Goal: Transaction & Acquisition: Purchase product/service

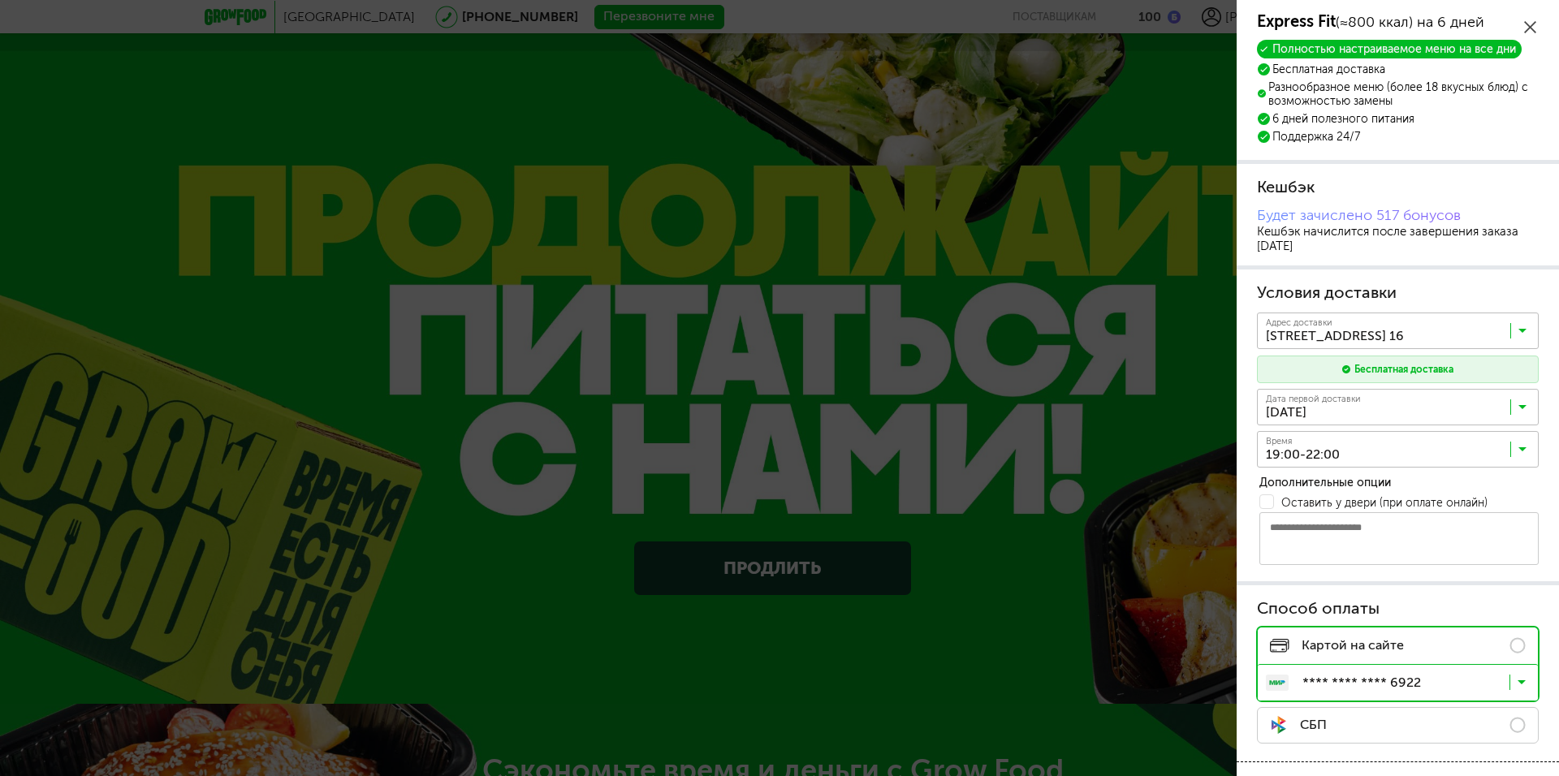
scroll to position [227, 0]
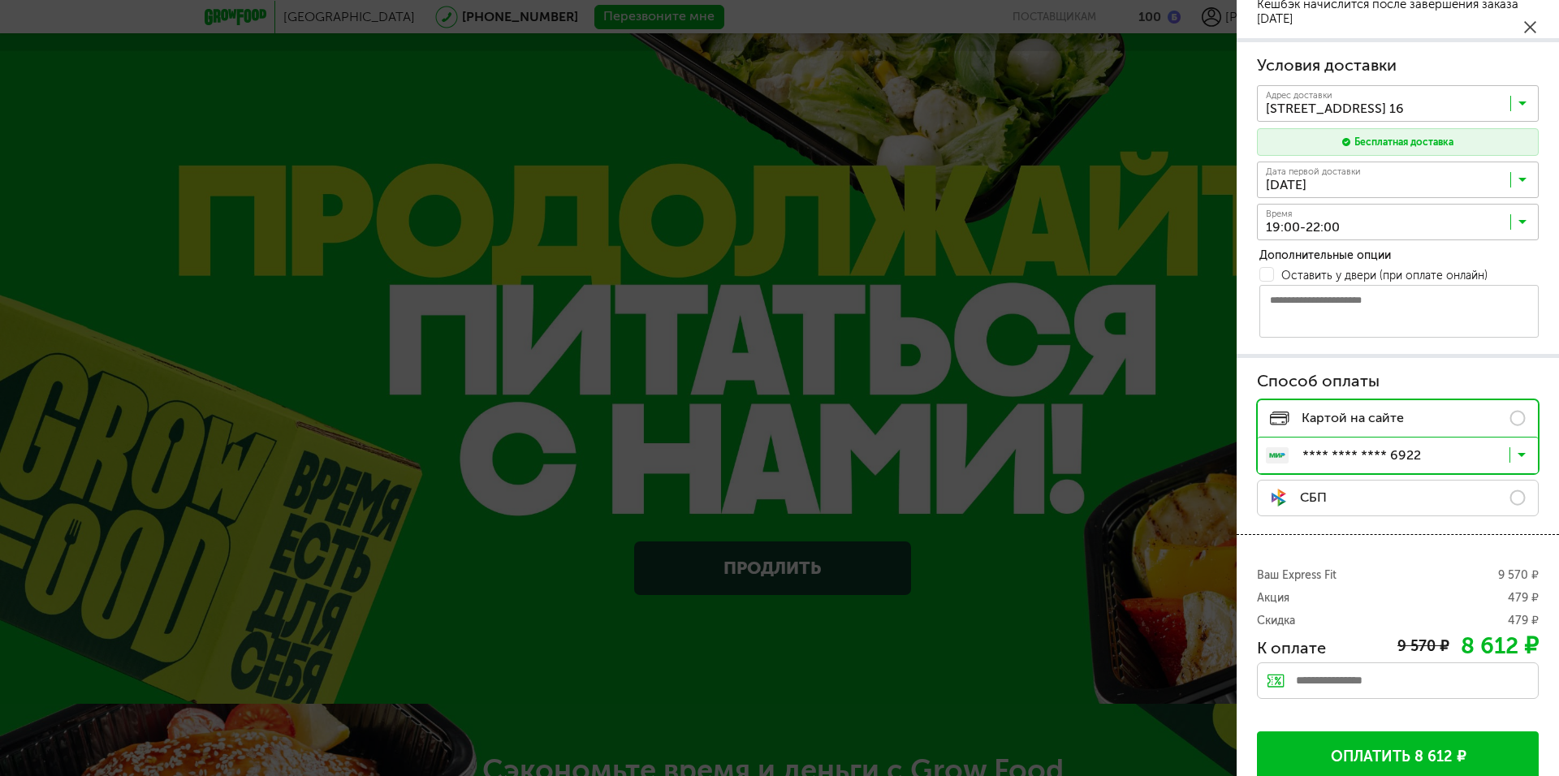
click at [1410, 747] on button "Оплатить 8 612 ₽" at bounding box center [1398, 758] width 282 height 53
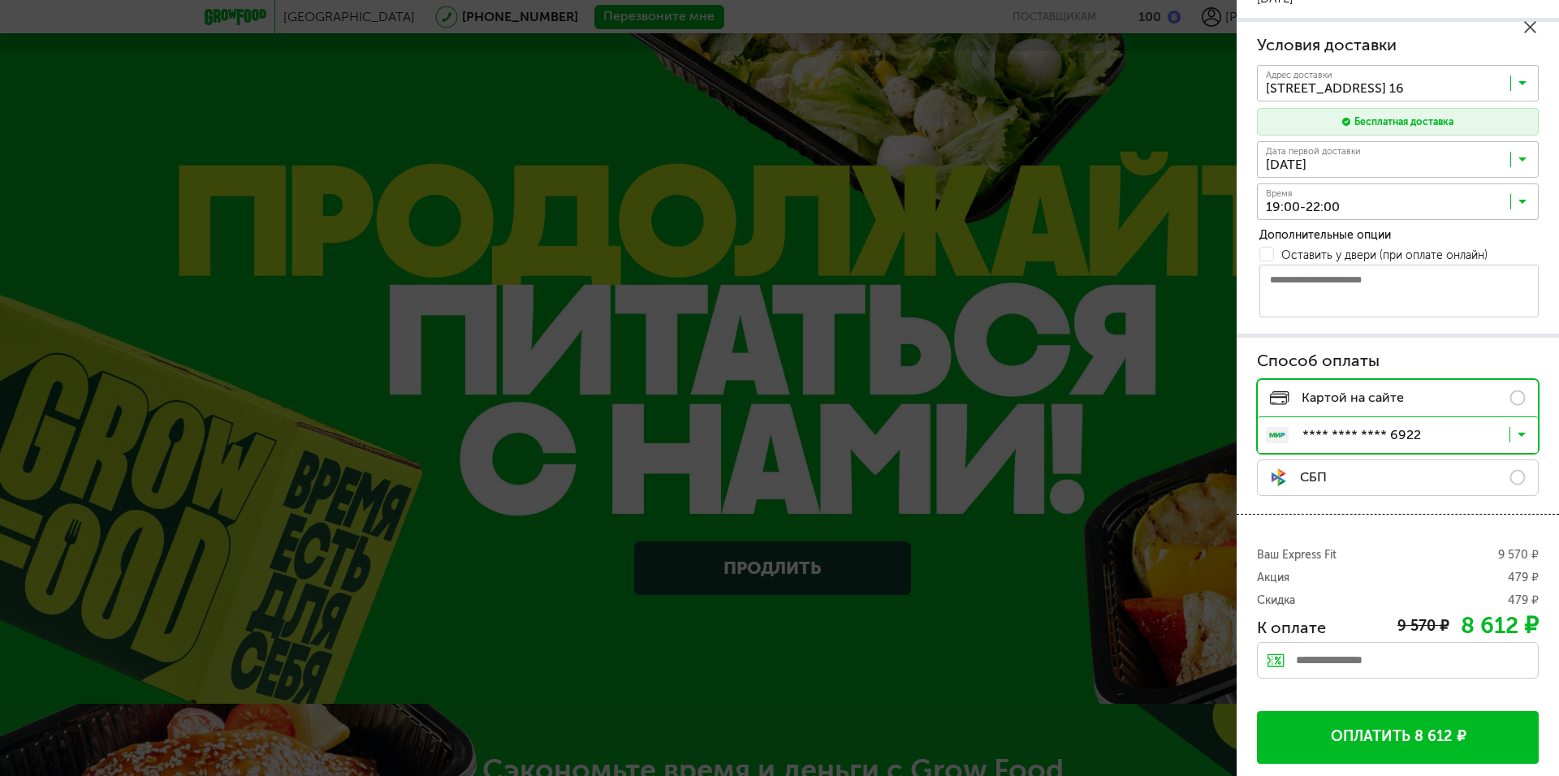
click at [1389, 732] on button "Оплатить 8 612 ₽" at bounding box center [1398, 737] width 282 height 53
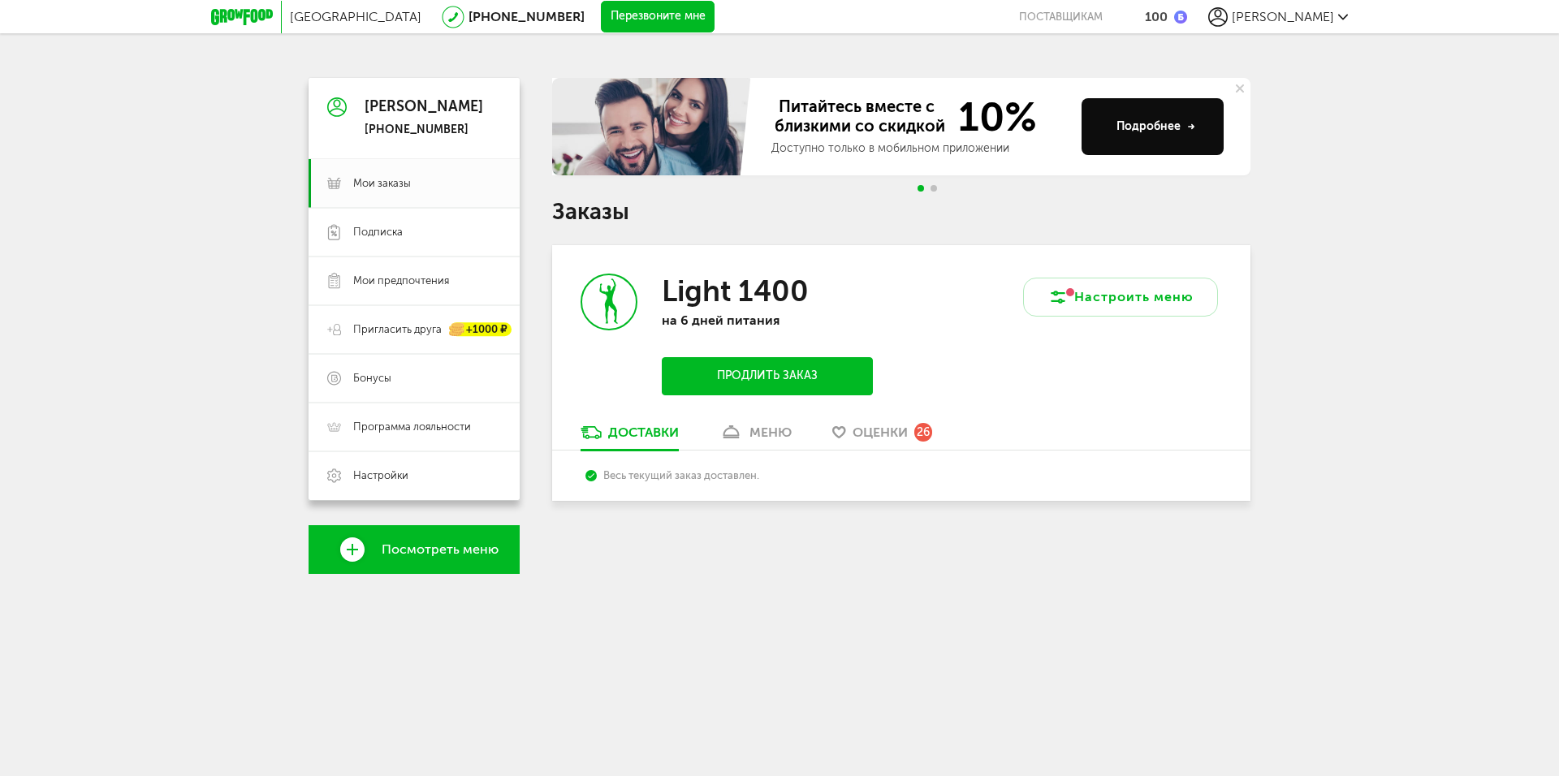
click at [739, 370] on button "Продлить заказ" at bounding box center [767, 376] width 211 height 38
click at [228, 11] on icon at bounding box center [242, 17] width 62 height 16
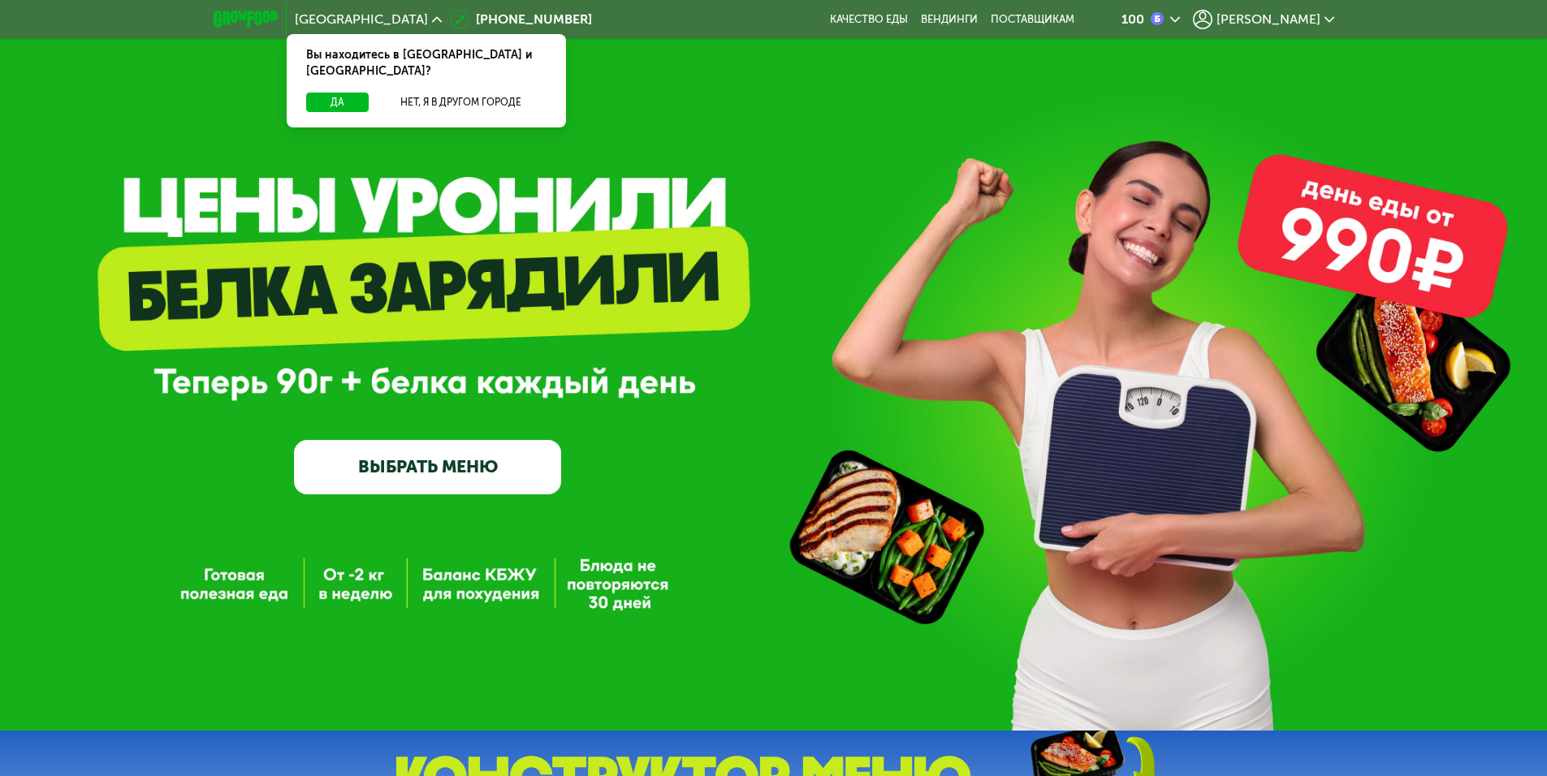
click at [470, 472] on link "ВЫБРАТЬ МЕНЮ" at bounding box center [427, 467] width 267 height 54
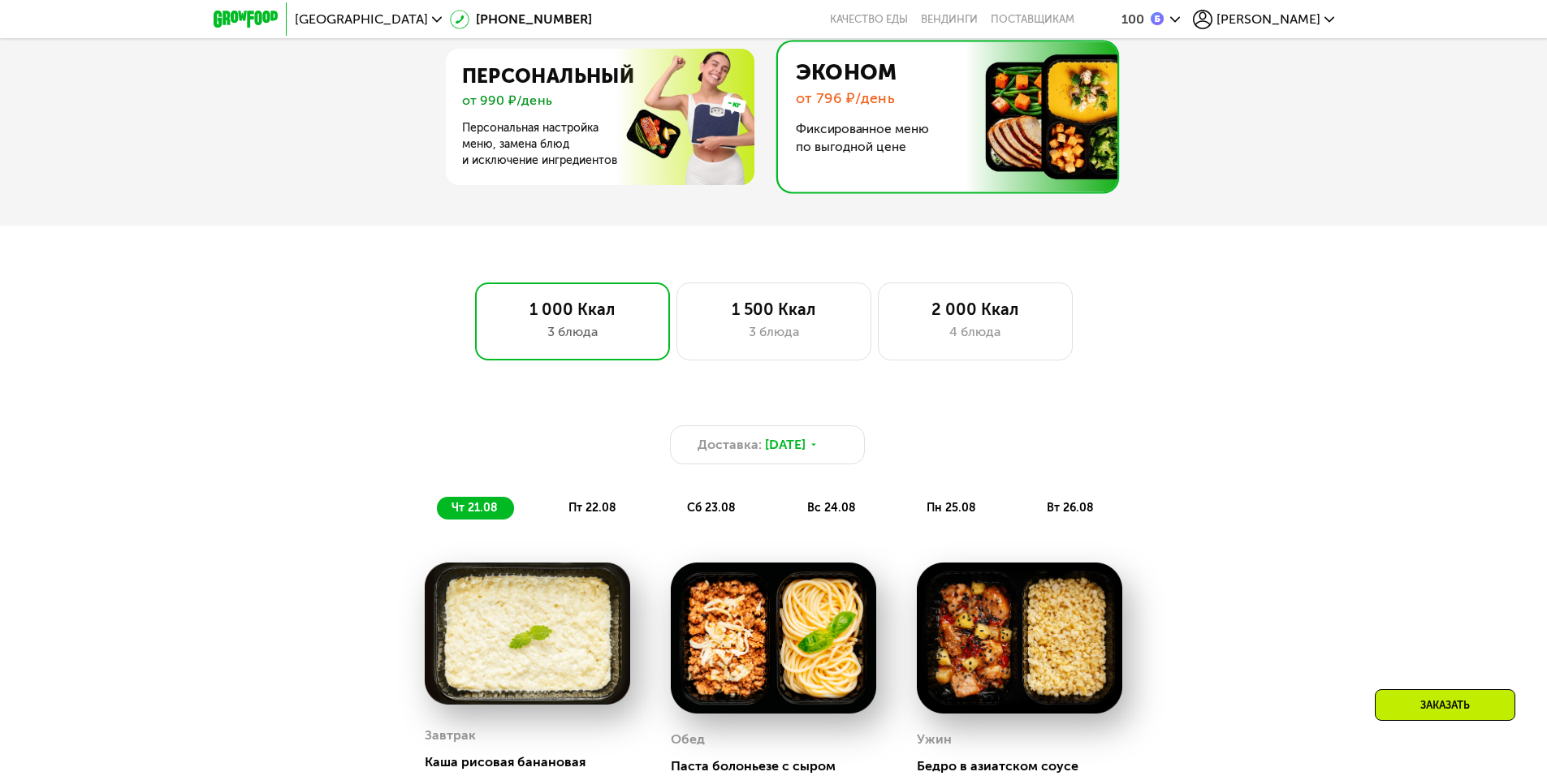
scroll to position [1181, 0]
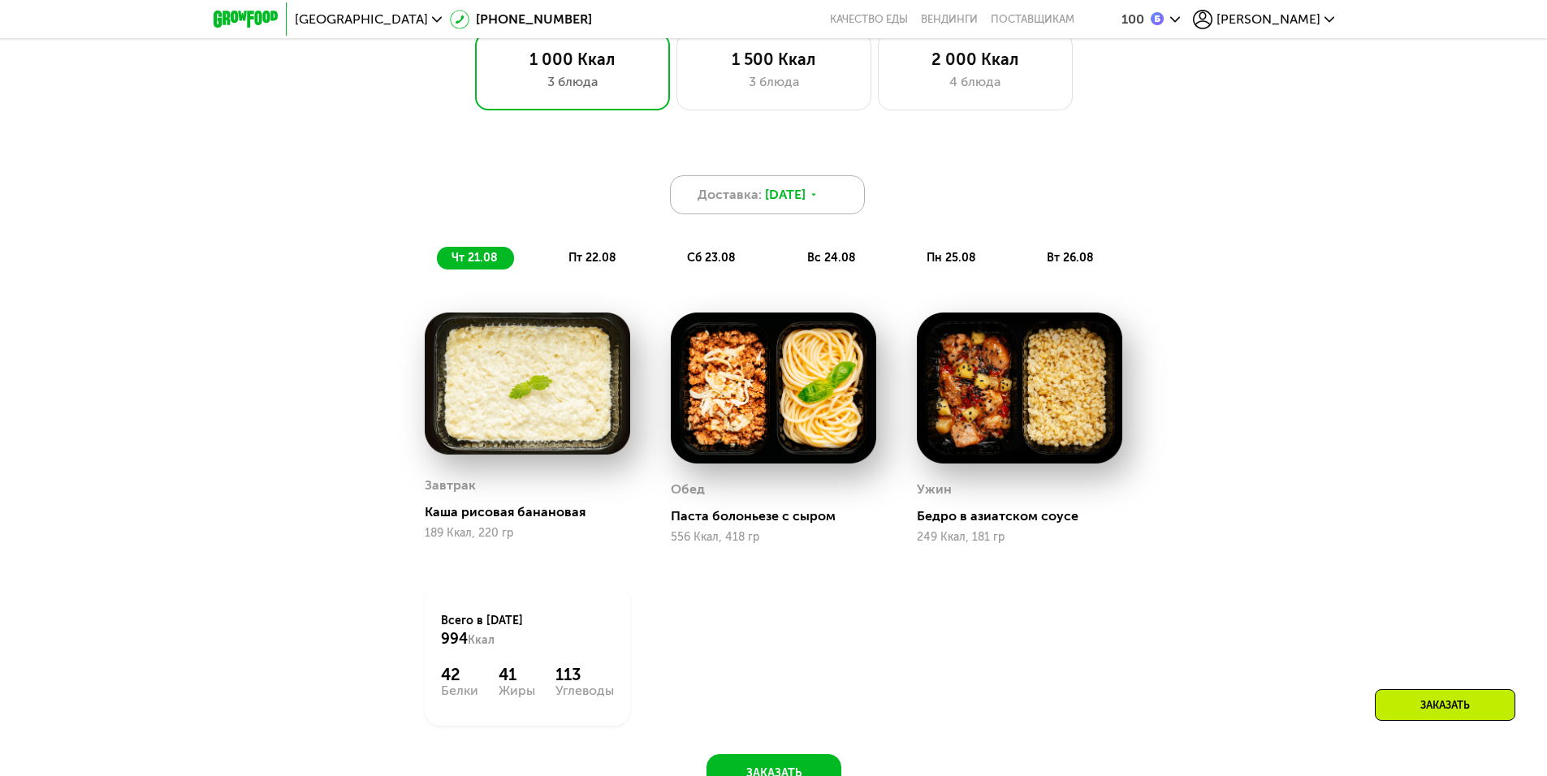
click at [831, 192] on div "Доставка: 21 авг, чт" at bounding box center [767, 194] width 195 height 39
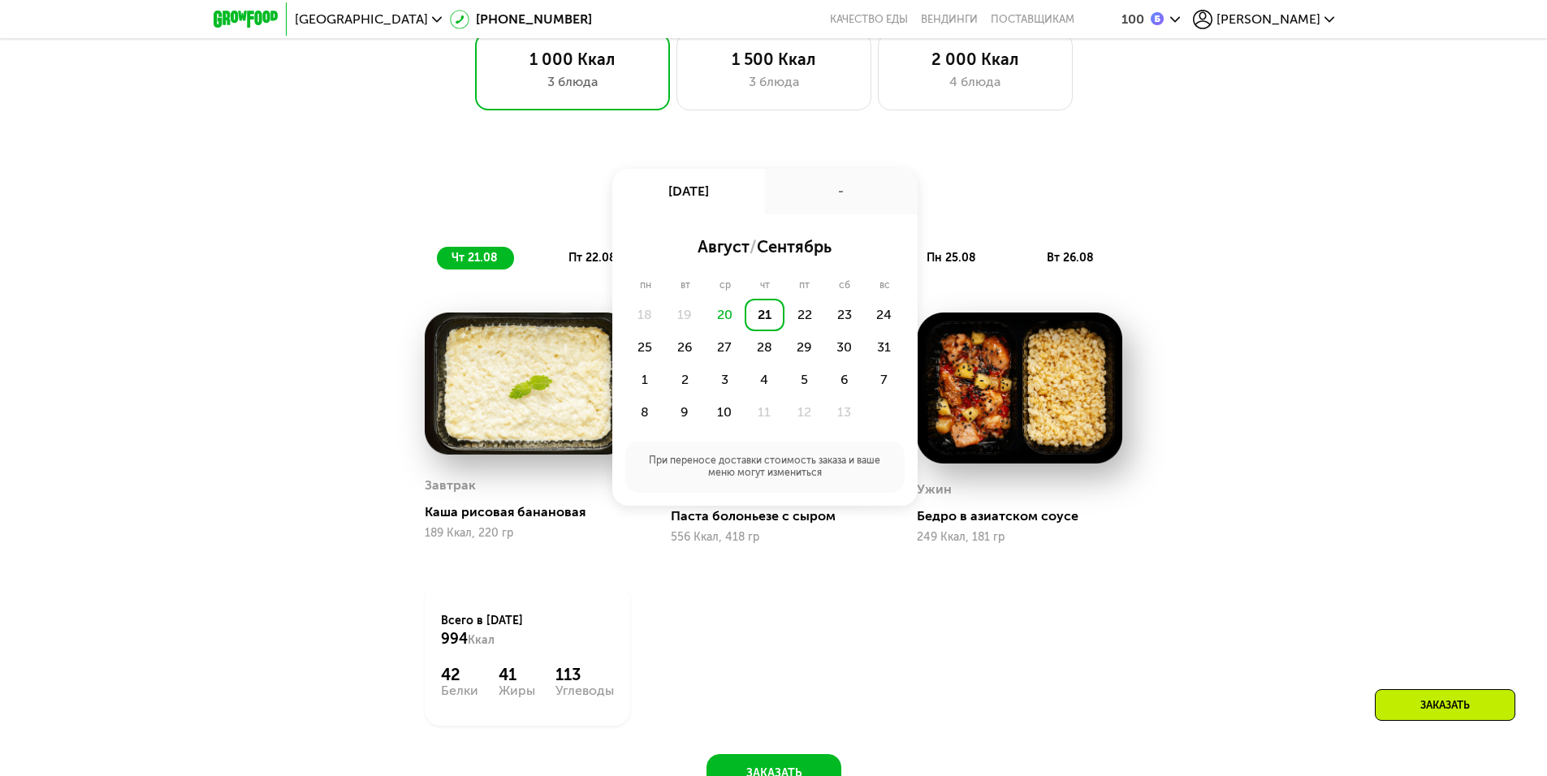
click at [1095, 166] on div "Доставка: 21 авг, чт 21 авг, чт - август / сентябрь пн вт ср чт пт сб вс 18 19 …" at bounding box center [773, 210] width 981 height 140
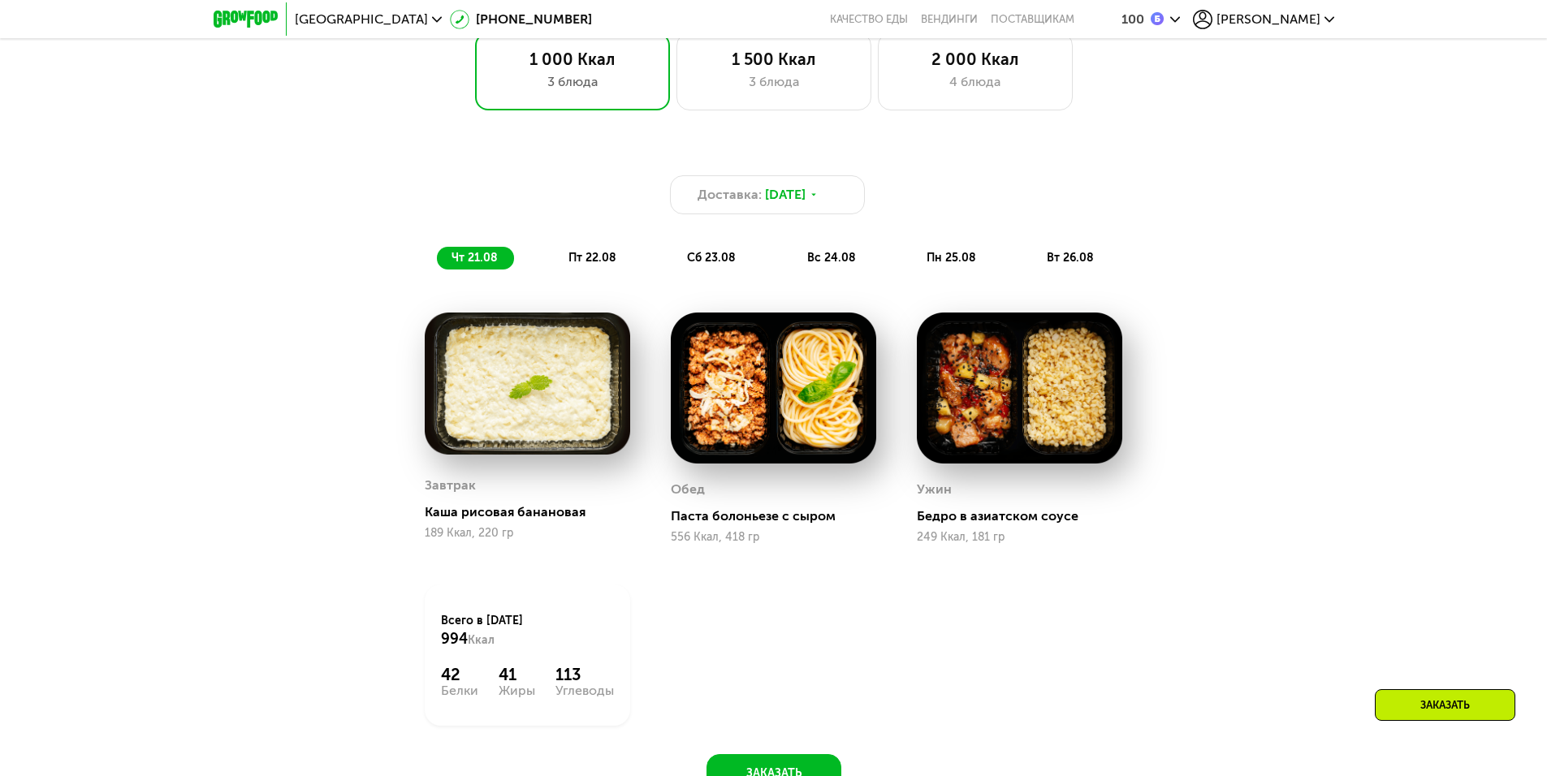
scroll to position [856, 0]
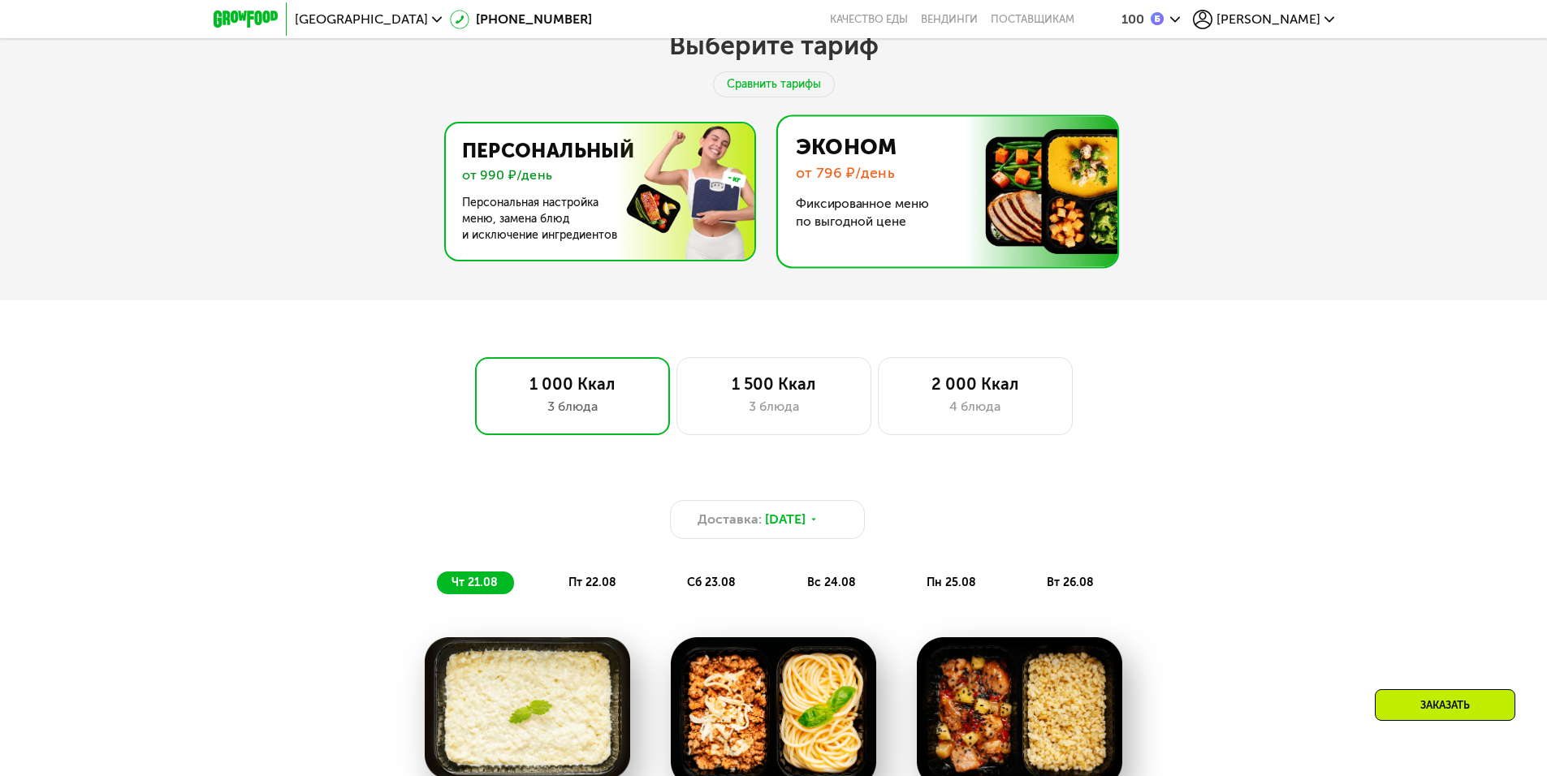
click at [650, 194] on img at bounding box center [596, 191] width 316 height 136
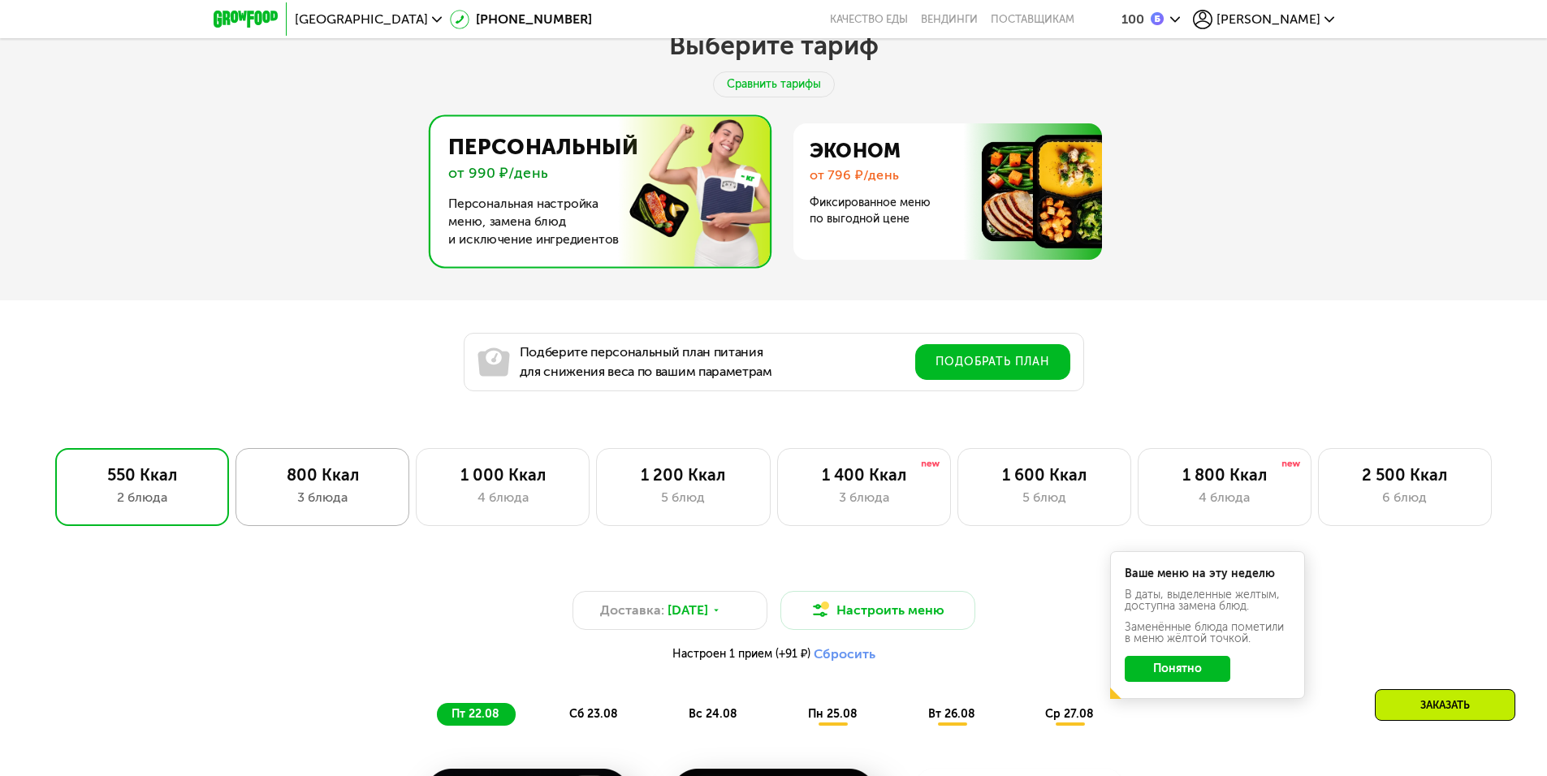
click at [416, 490] on div "800 Ккал 3 блюда" at bounding box center [503, 487] width 174 height 78
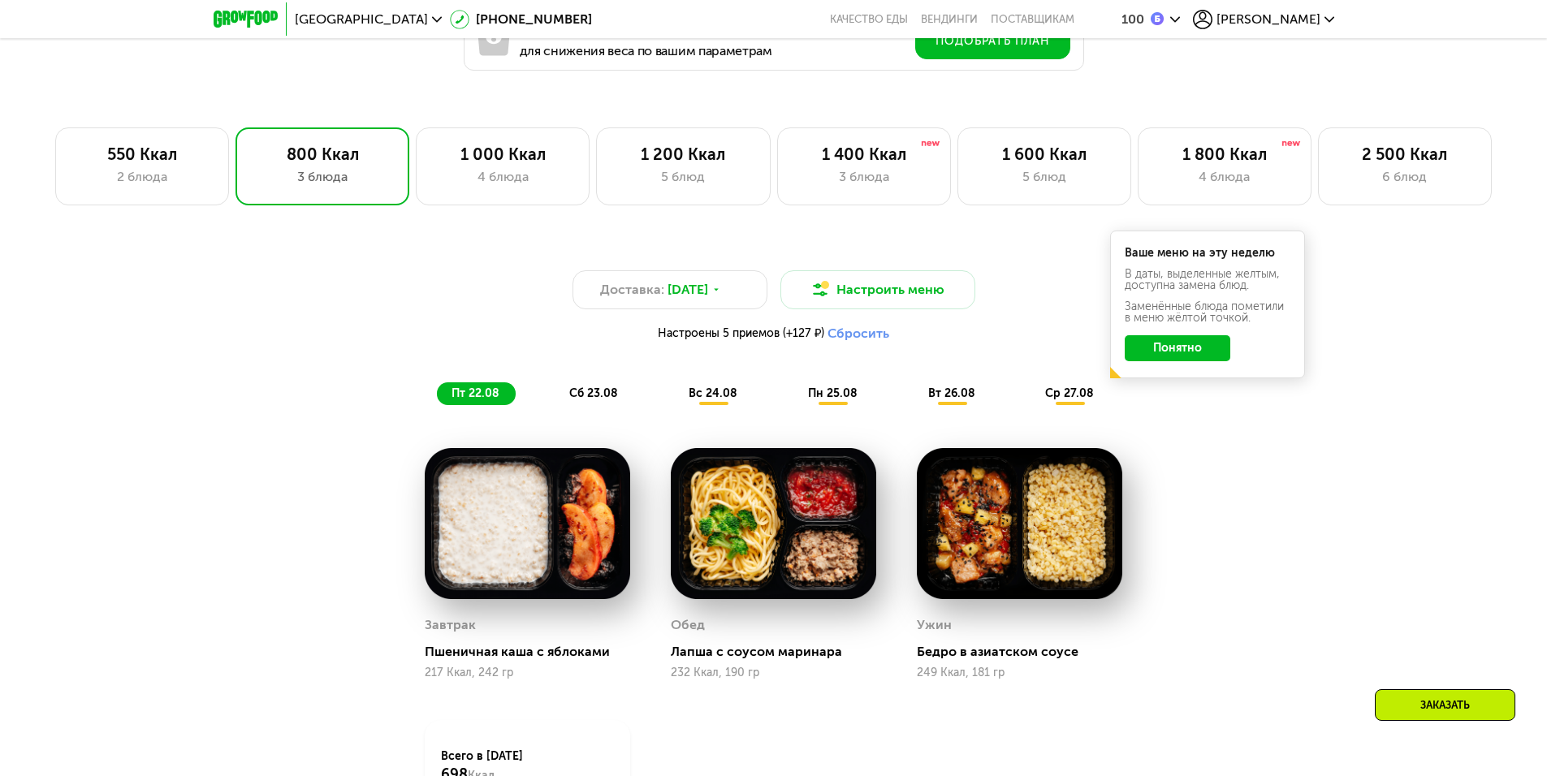
scroll to position [1181, 0]
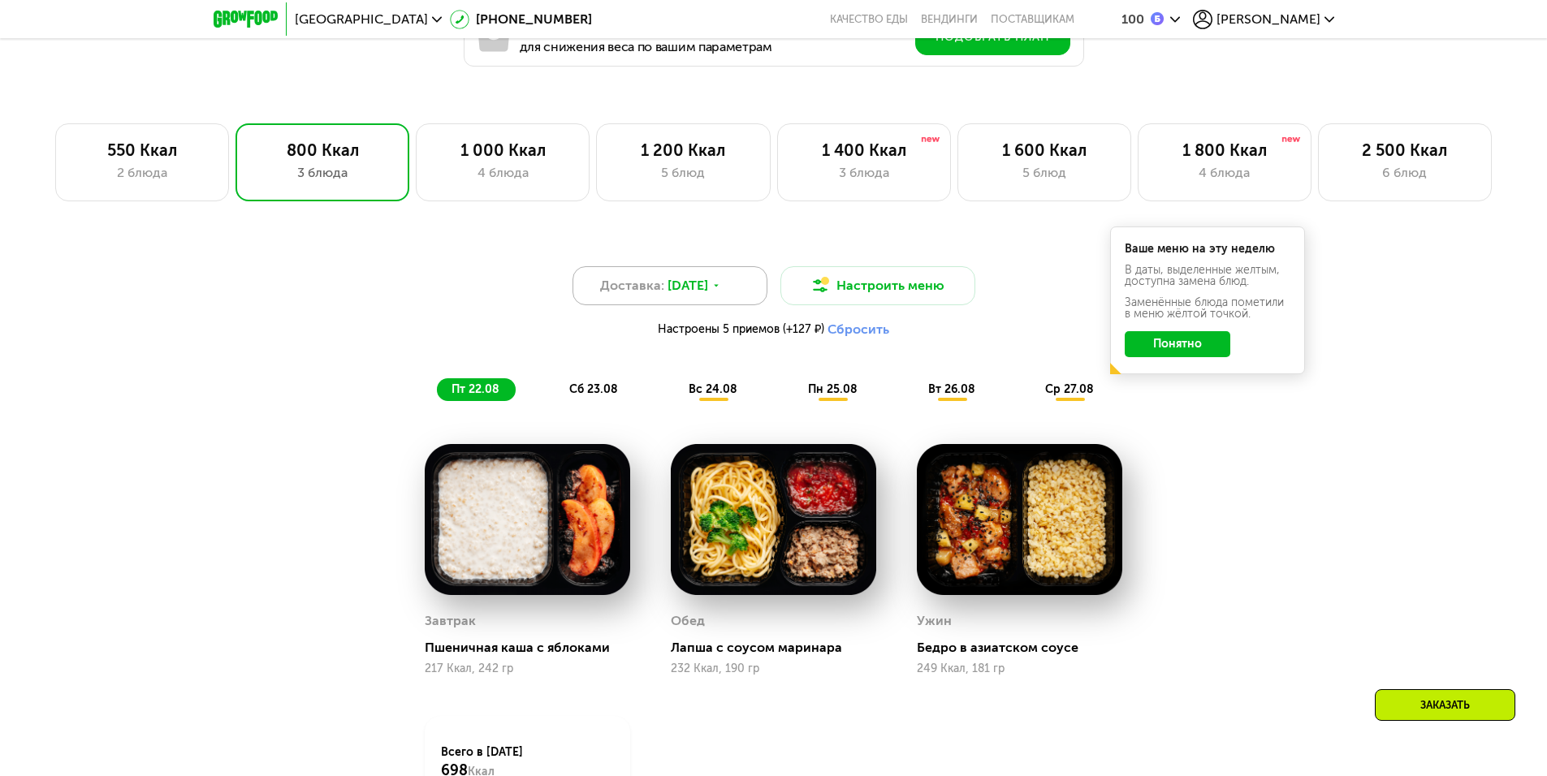
click at [740, 287] on div "Доставка: 21 авг, чт" at bounding box center [669, 285] width 195 height 39
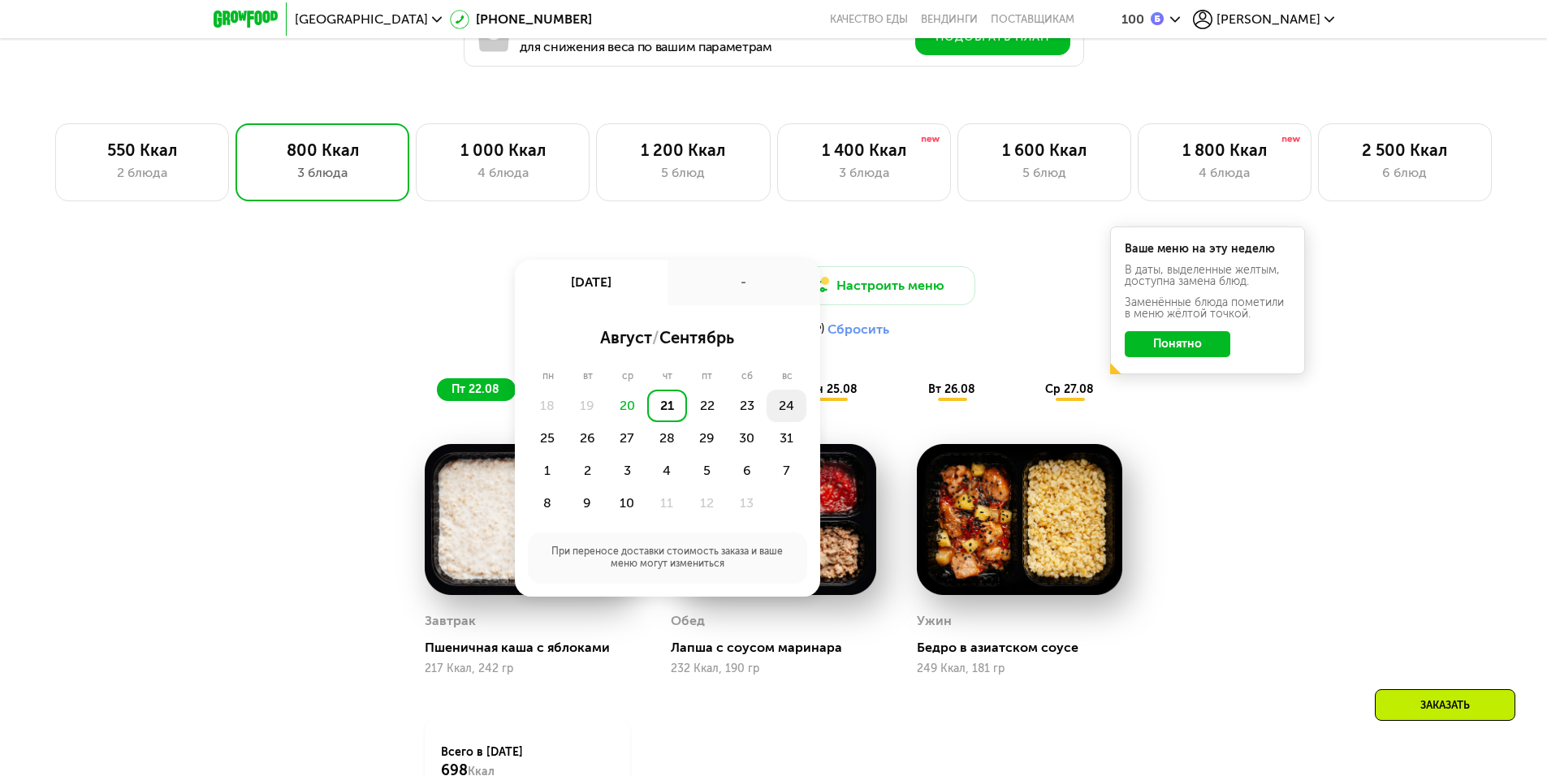
click at [568, 422] on div "24" at bounding box center [548, 438] width 40 height 32
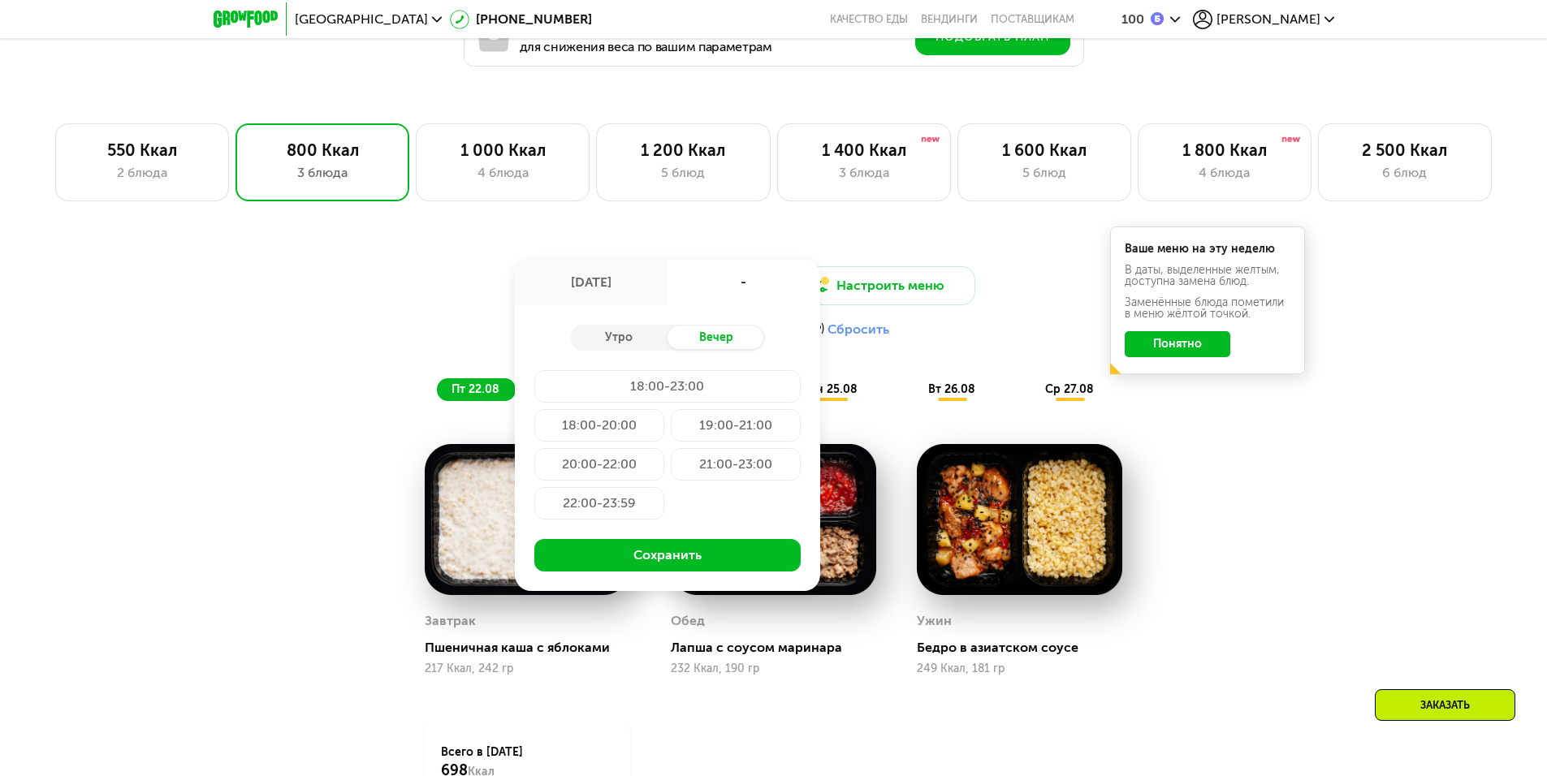
click at [664, 487] on div "21:00-23:00" at bounding box center [599, 503] width 130 height 32
click at [671, 468] on div "20:00-22:00" at bounding box center [736, 464] width 130 height 32
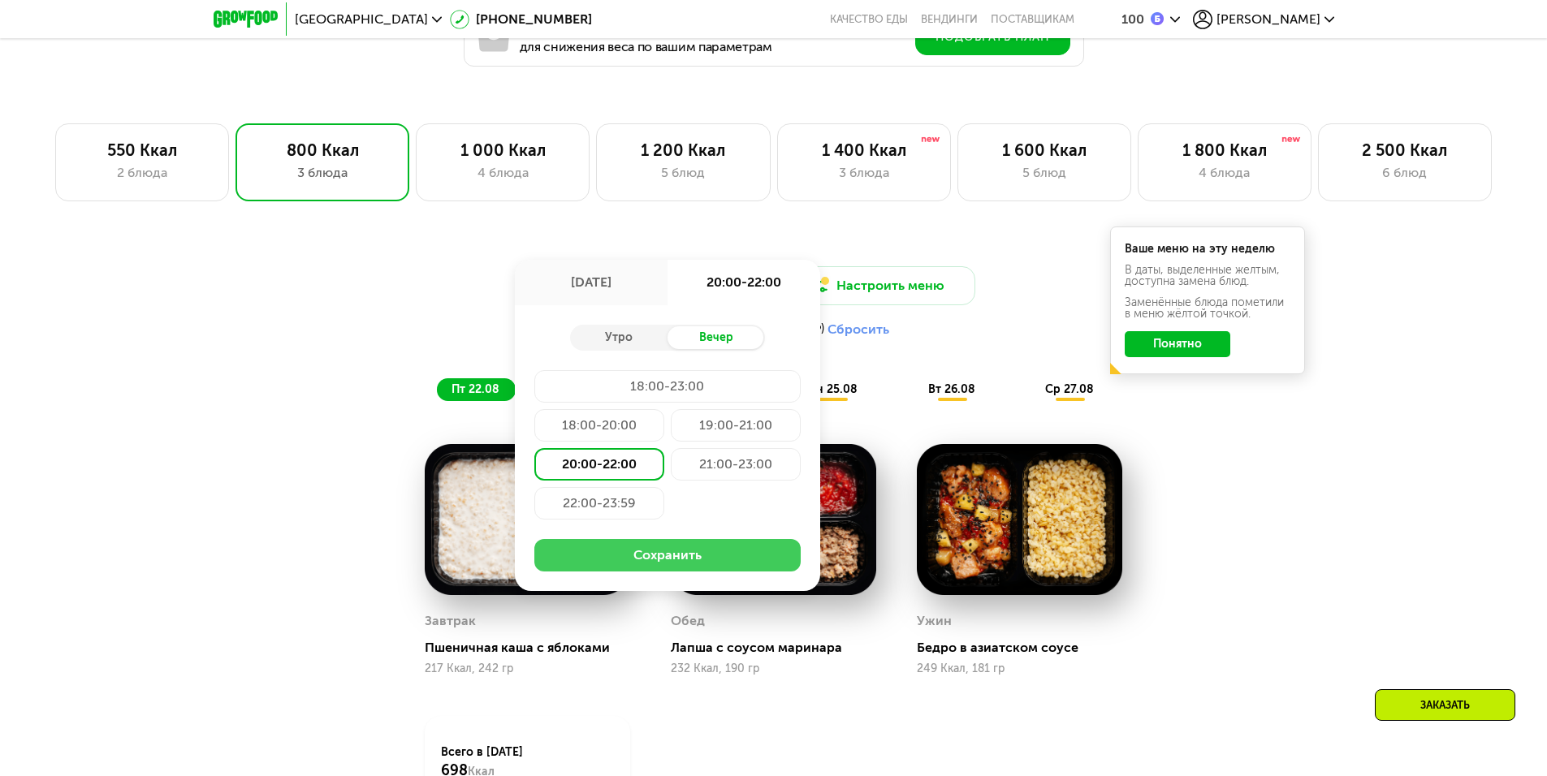
click at [706, 560] on button "Сохранить" at bounding box center [667, 555] width 266 height 32
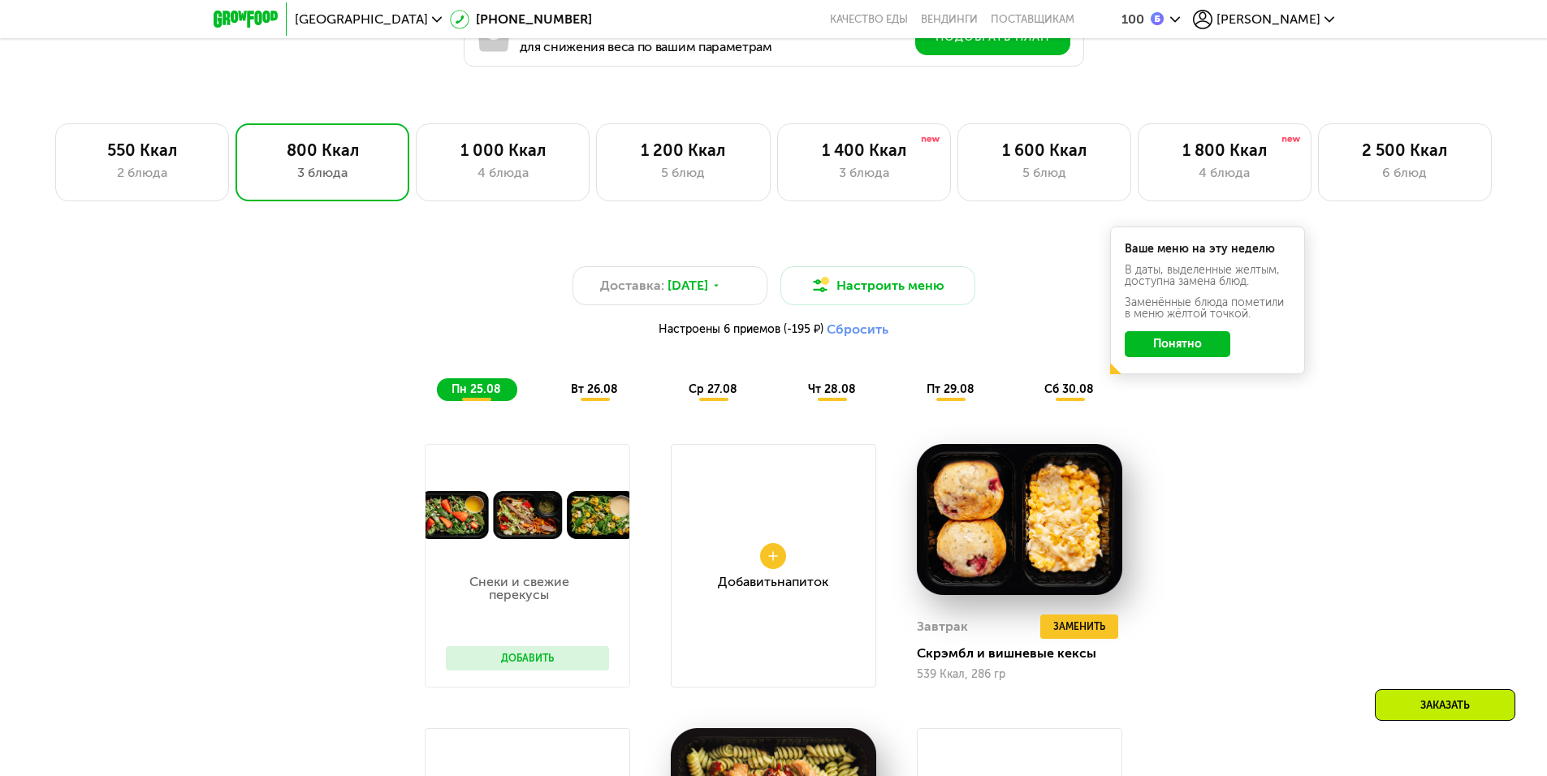
click at [1182, 350] on button "Понятно" at bounding box center [1178, 344] width 106 height 26
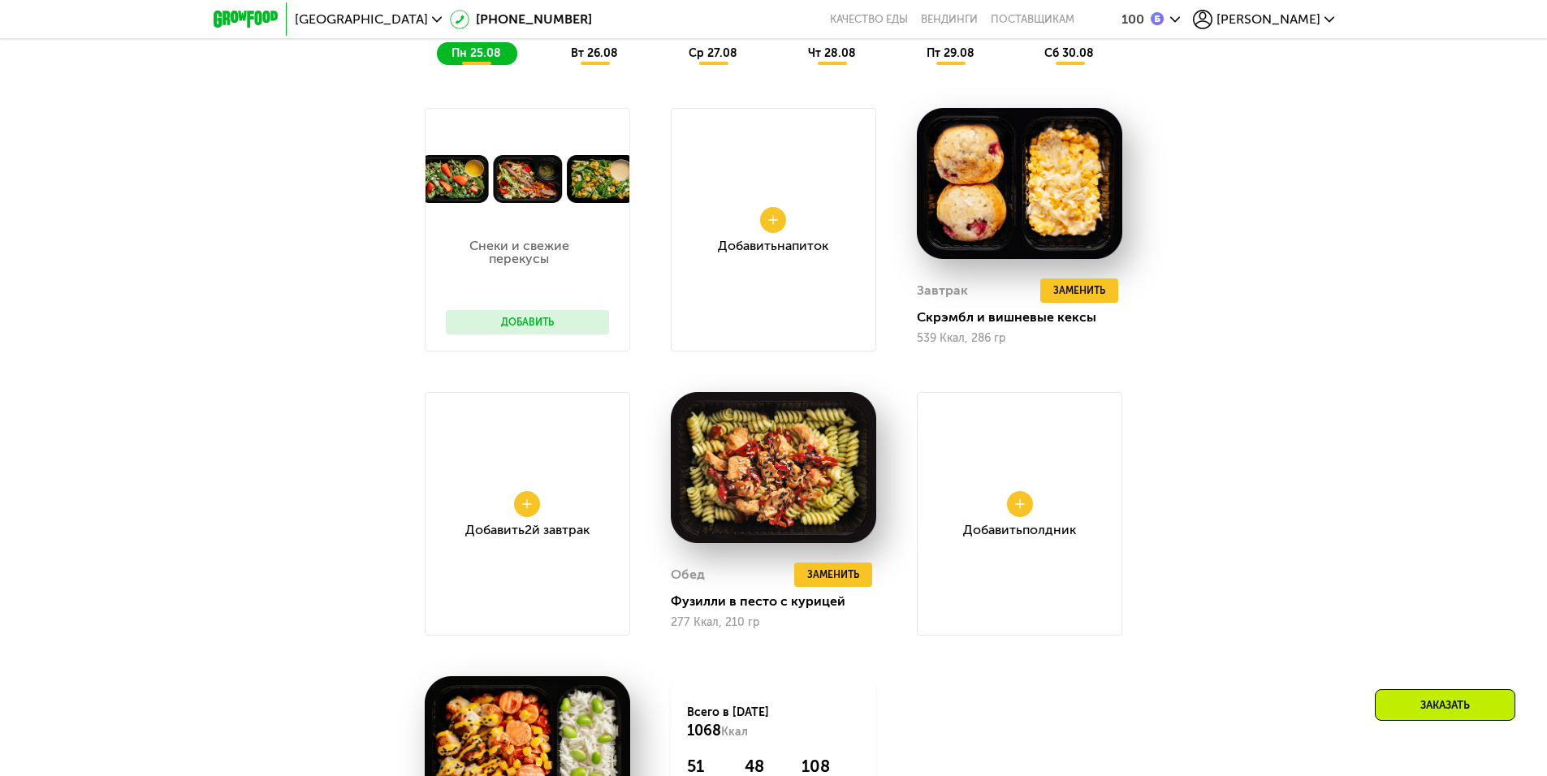
scroll to position [1505, 0]
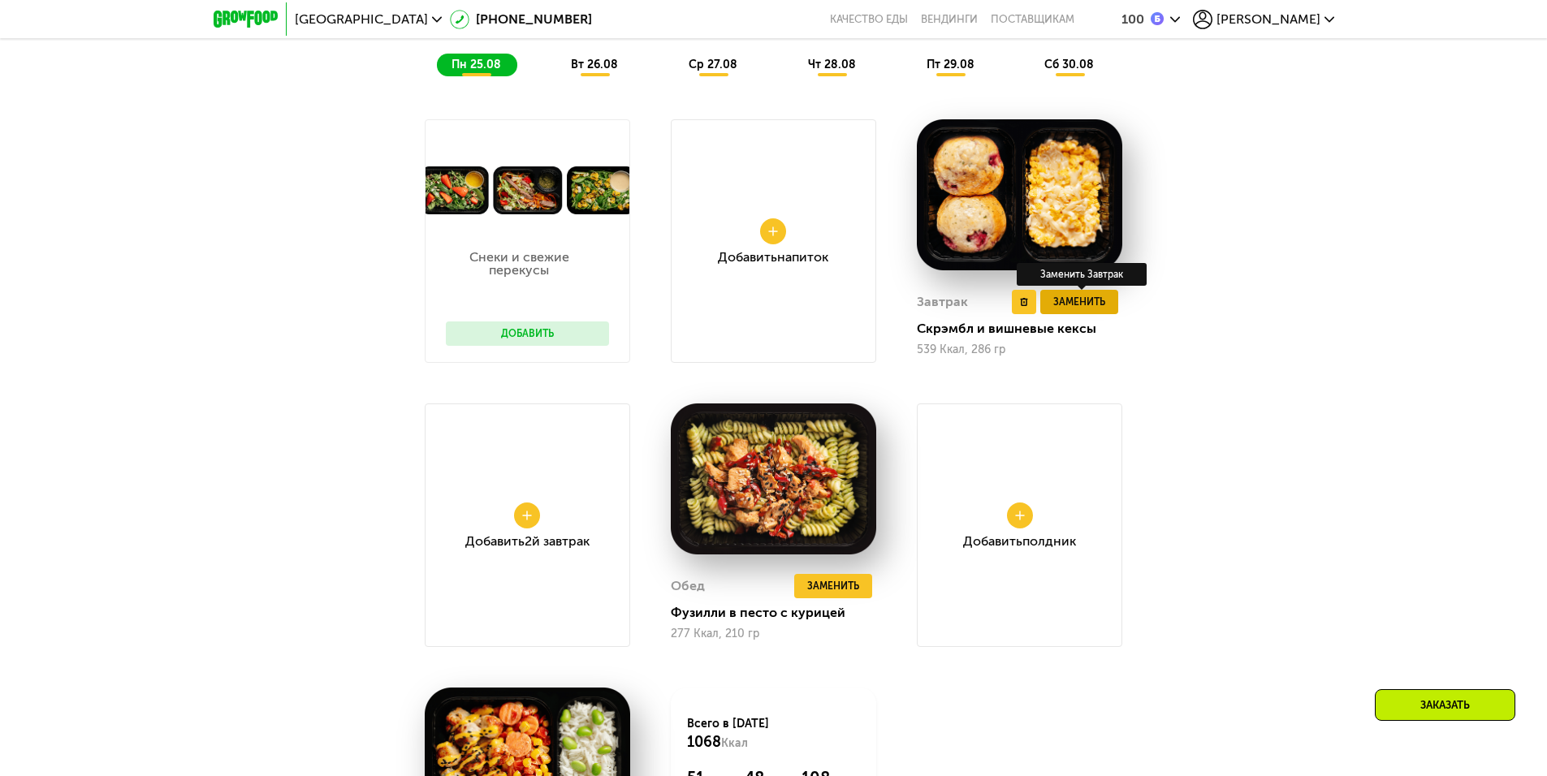
click at [1073, 306] on span "Заменить" at bounding box center [1079, 302] width 52 height 16
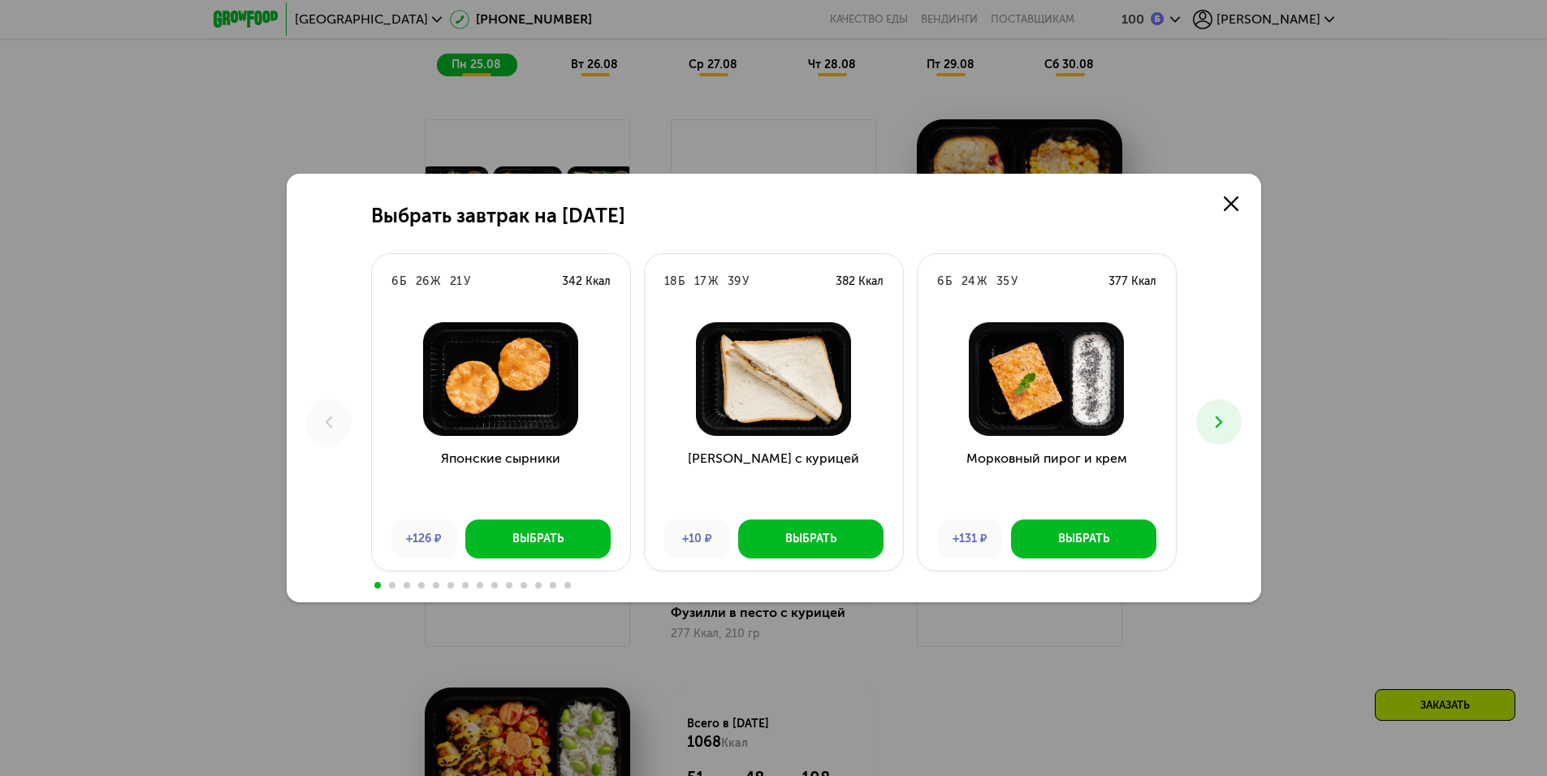
click at [394, 584] on span at bounding box center [392, 585] width 6 height 6
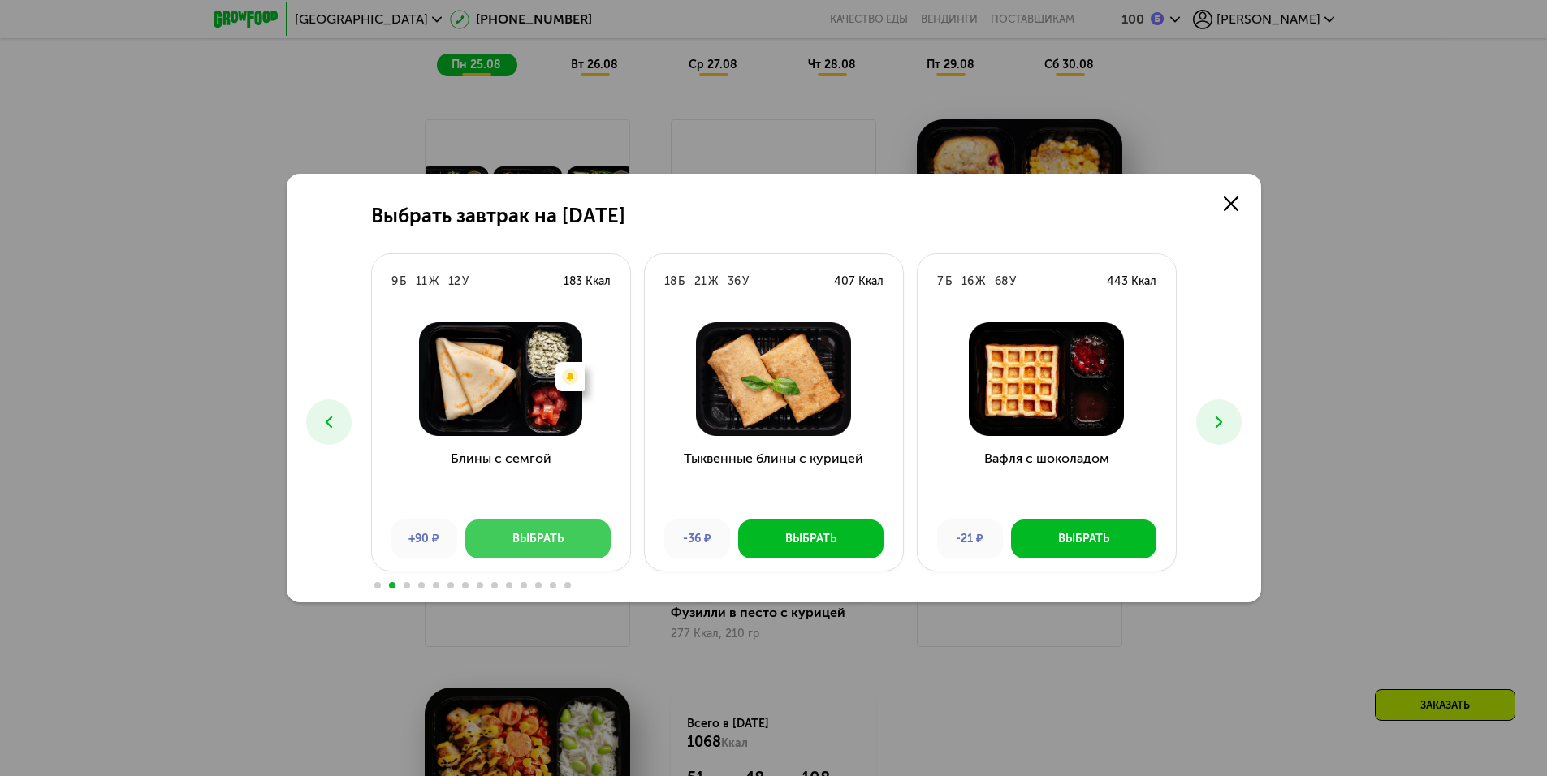
click at [571, 532] on button "Выбрать" at bounding box center [537, 539] width 145 height 39
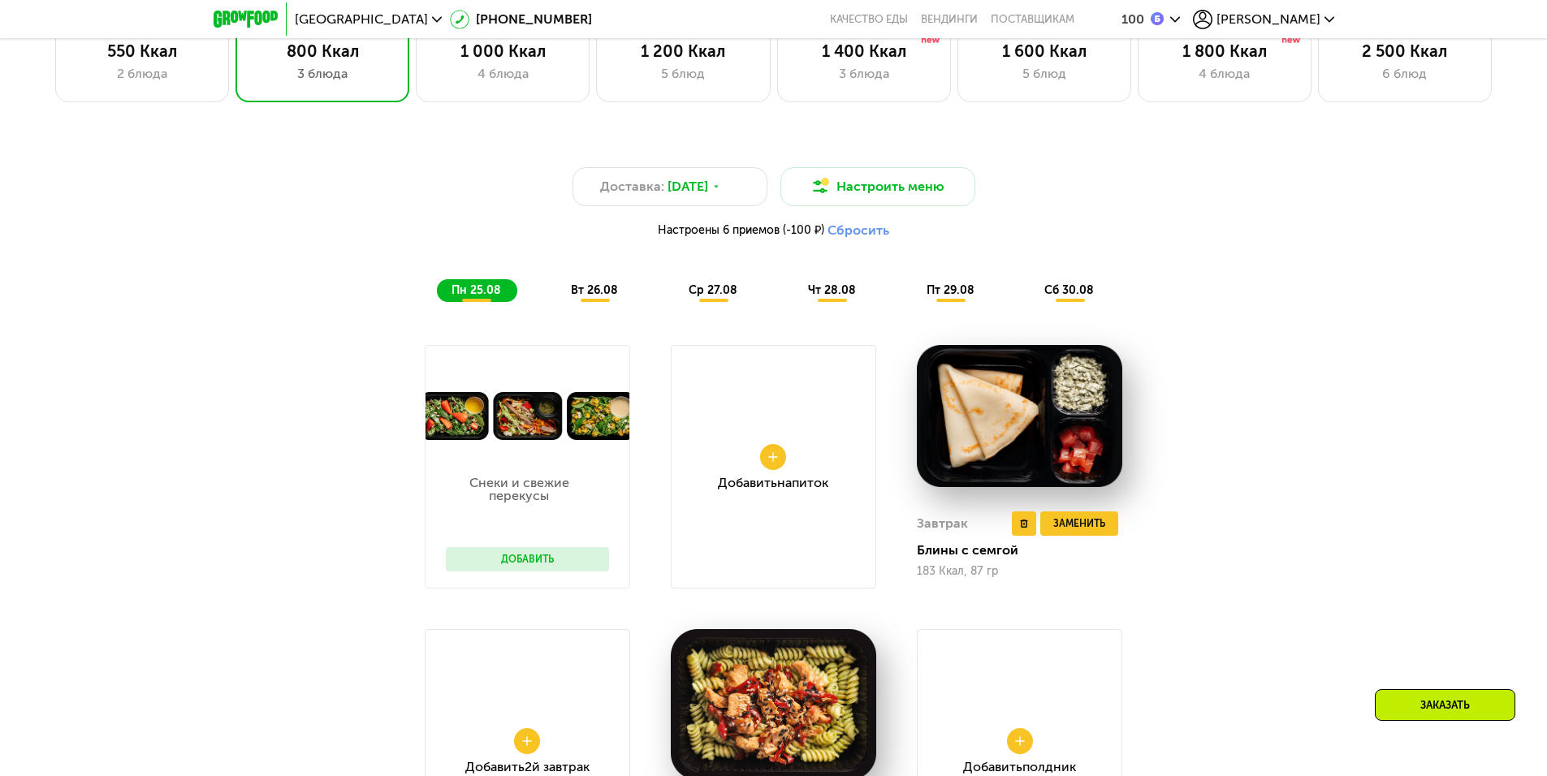
scroll to position [1262, 0]
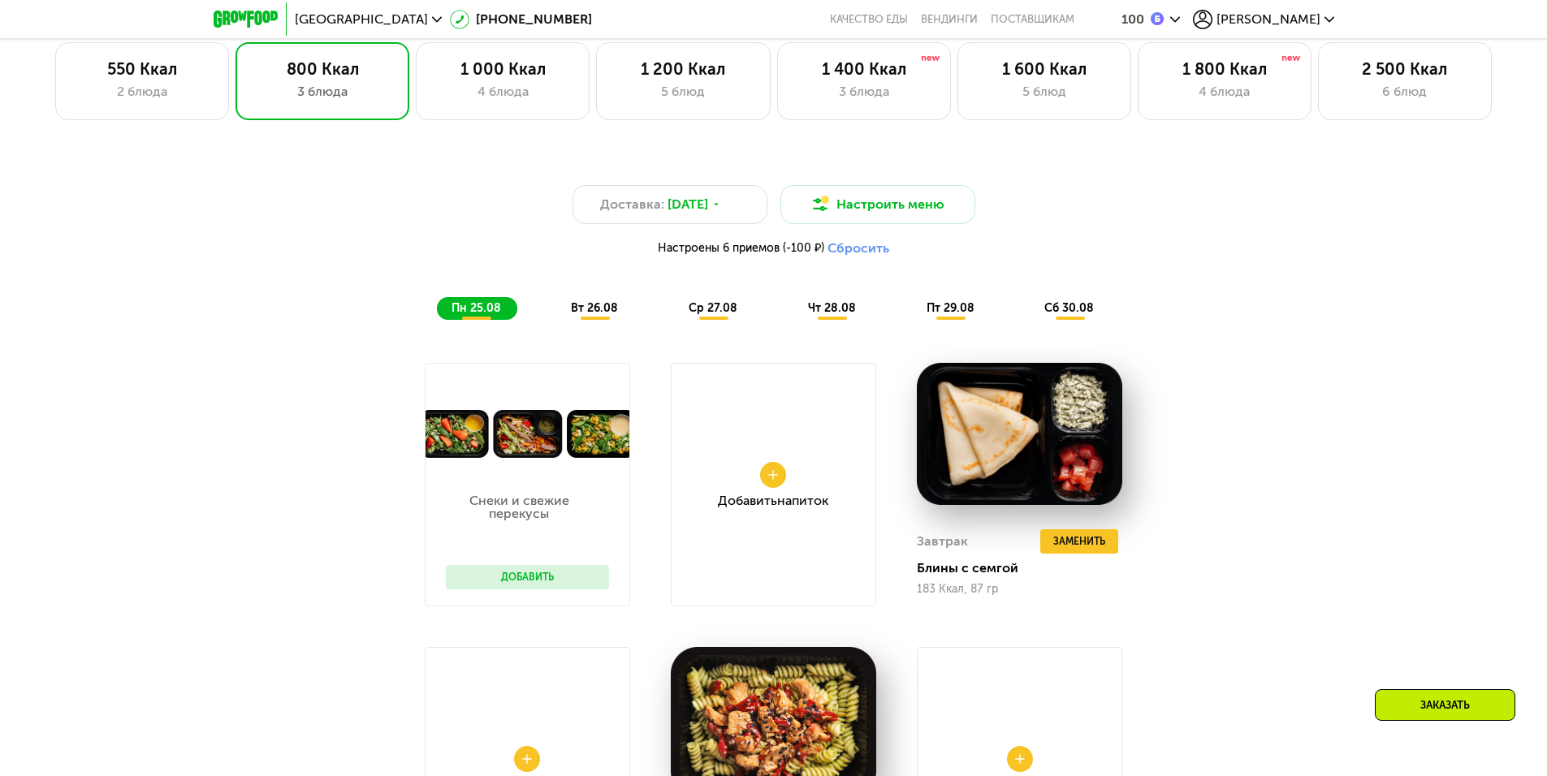
click at [605, 309] on span "вт 26.08" at bounding box center [594, 308] width 47 height 14
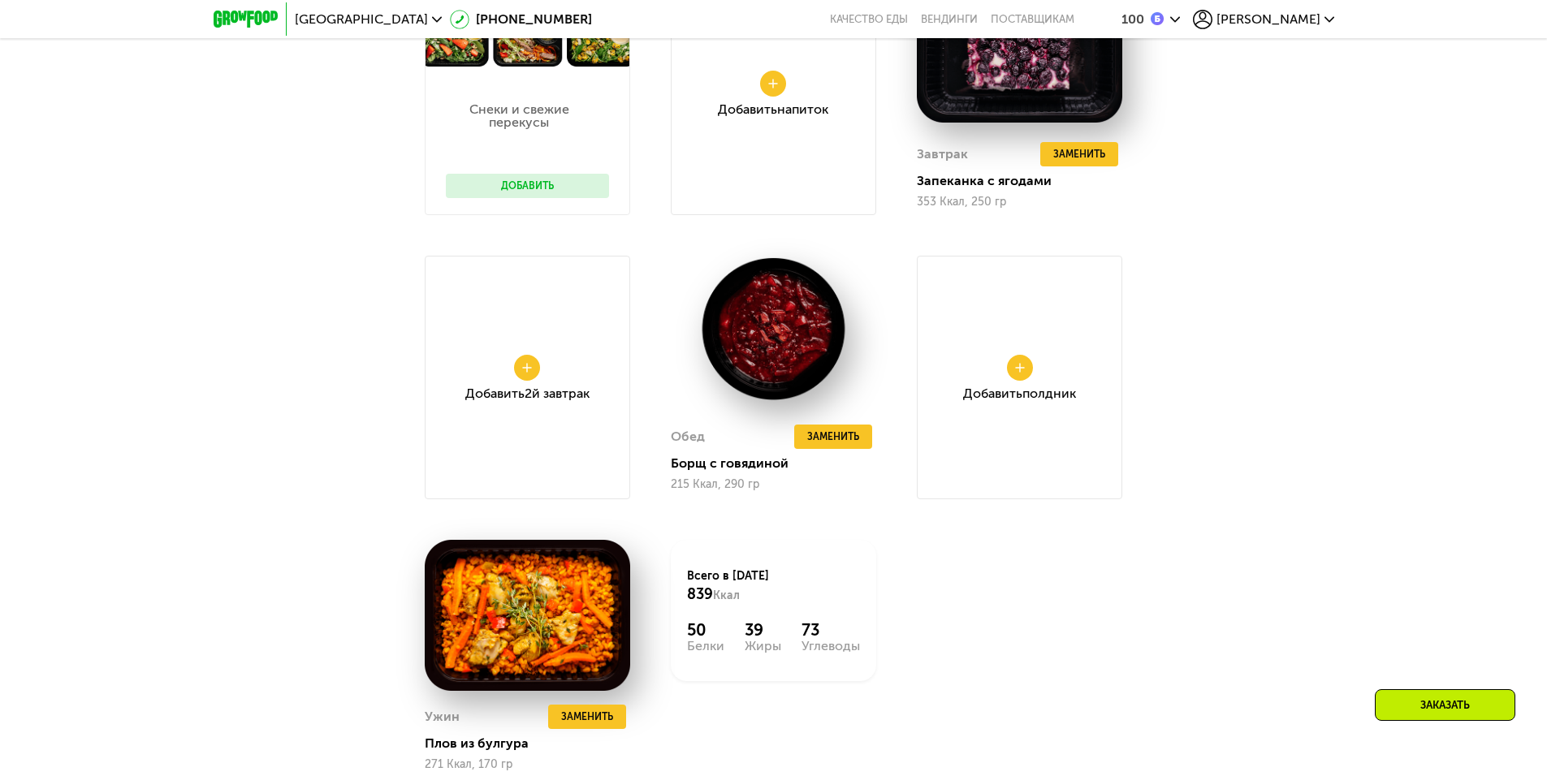
scroll to position [1668, 0]
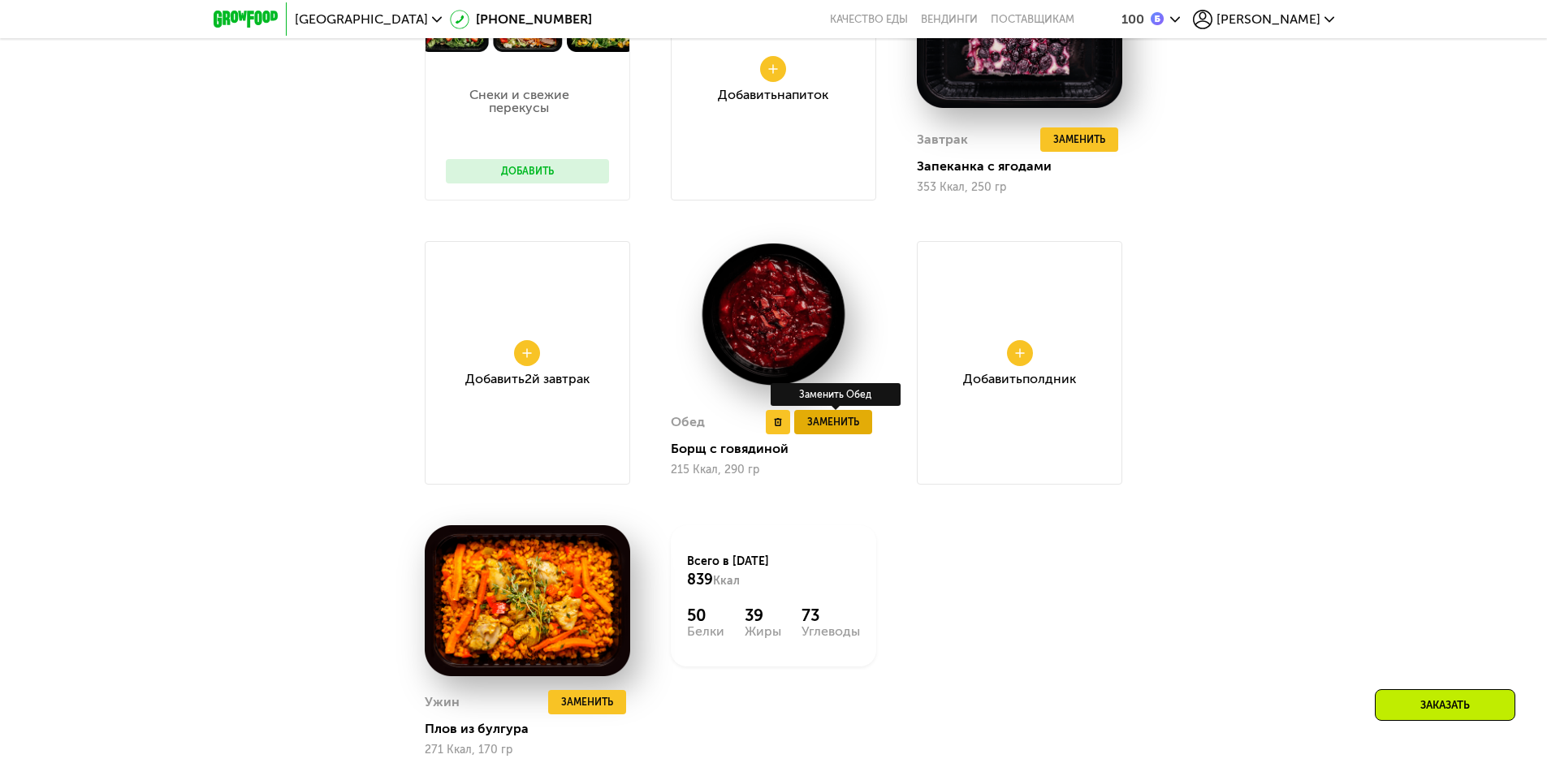
click at [853, 428] on span "Заменить" at bounding box center [833, 422] width 52 height 16
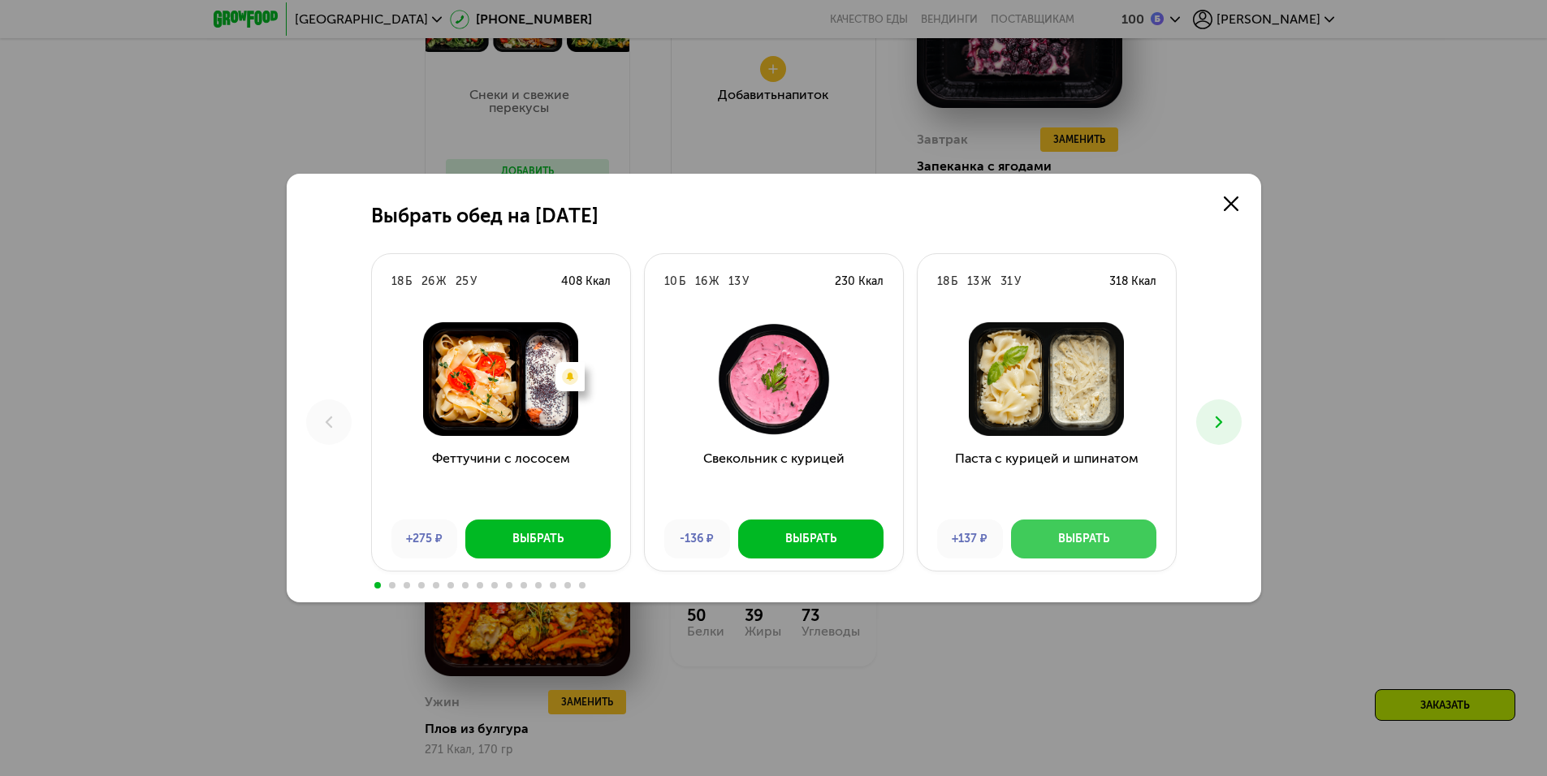
click at [1082, 532] on div "Выбрать" at bounding box center [1083, 539] width 51 height 16
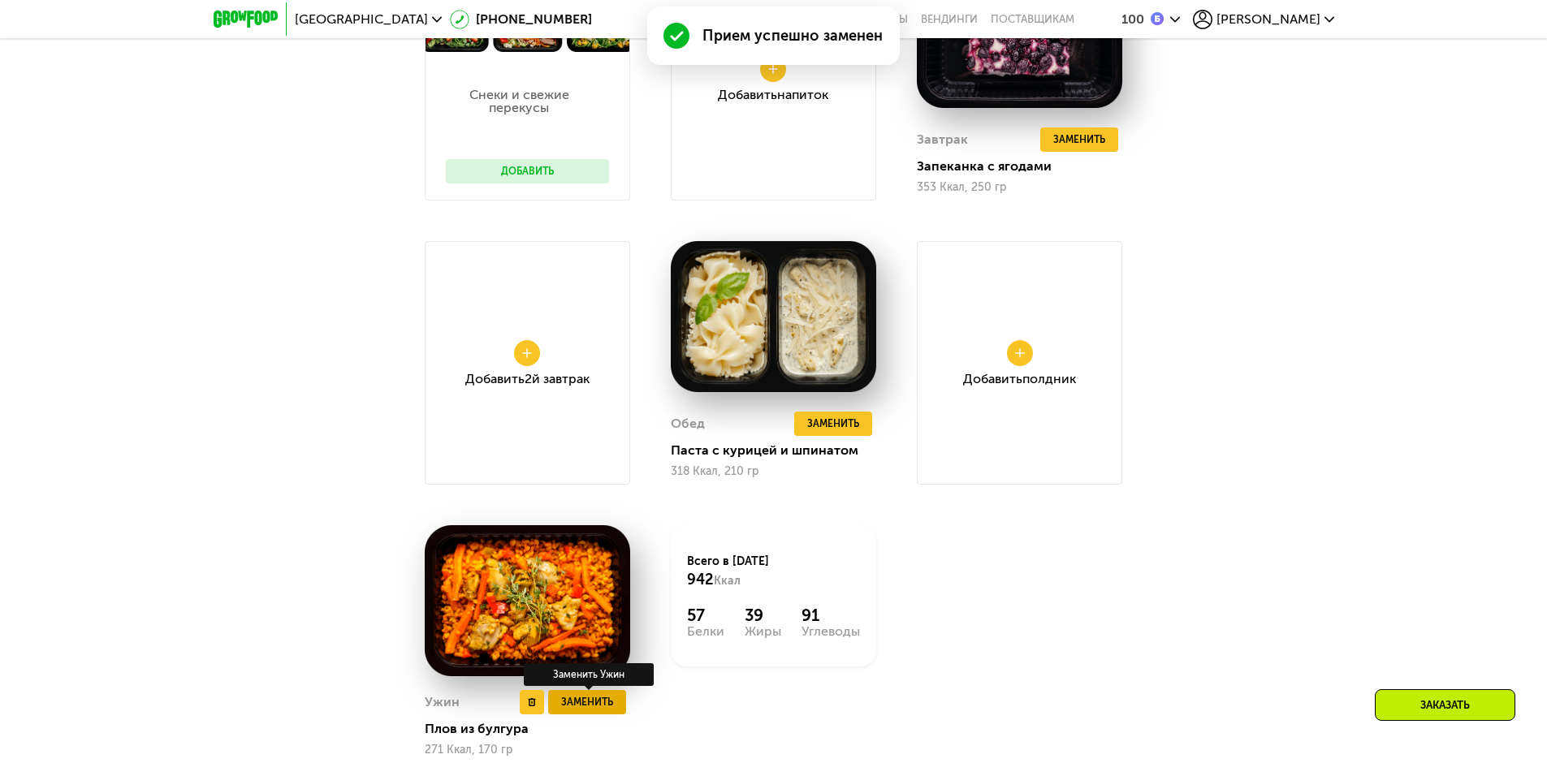
click at [591, 710] on span "Заменить" at bounding box center [587, 702] width 52 height 16
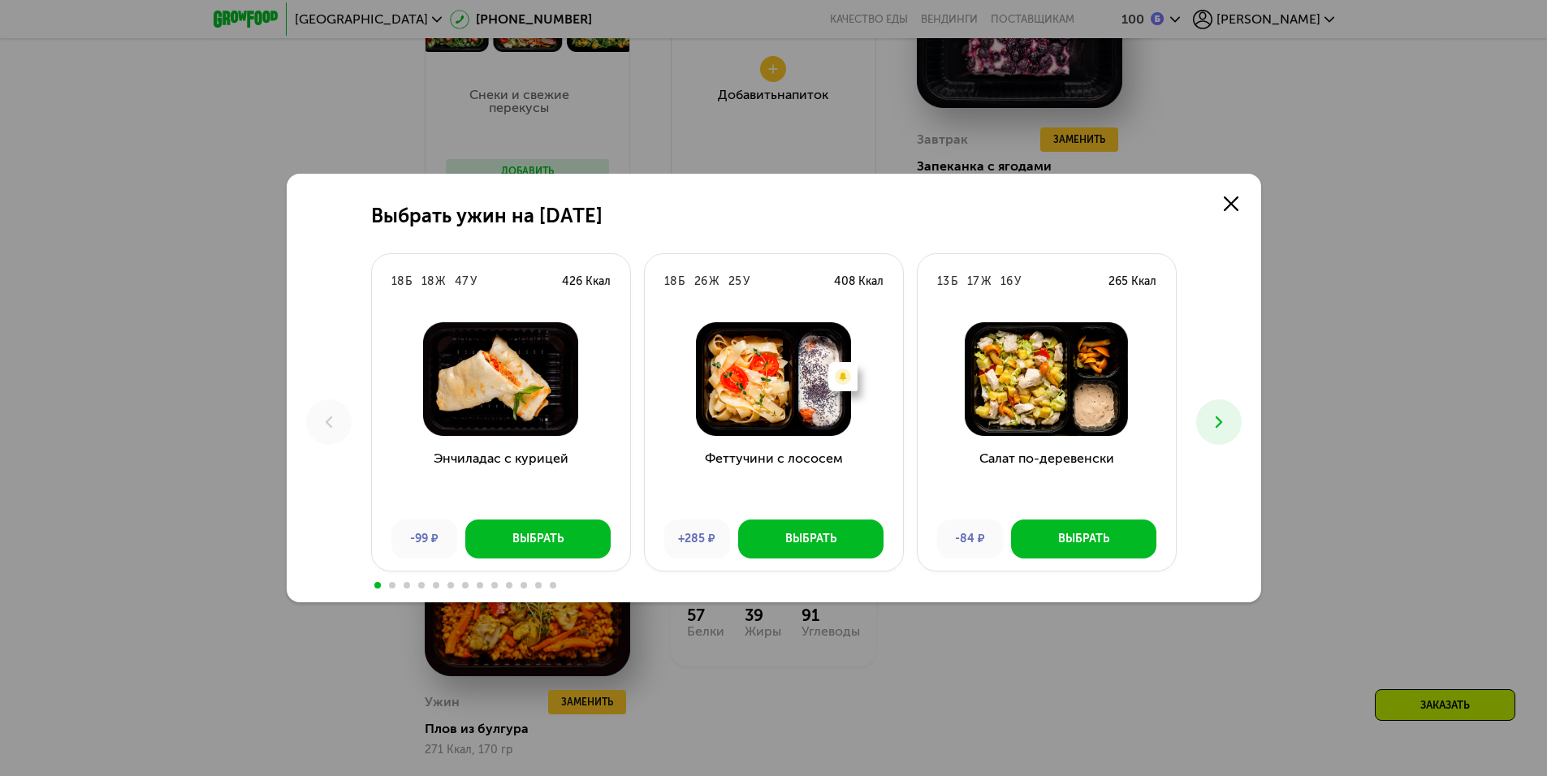
click at [1211, 423] on icon at bounding box center [1218, 421] width 19 height 19
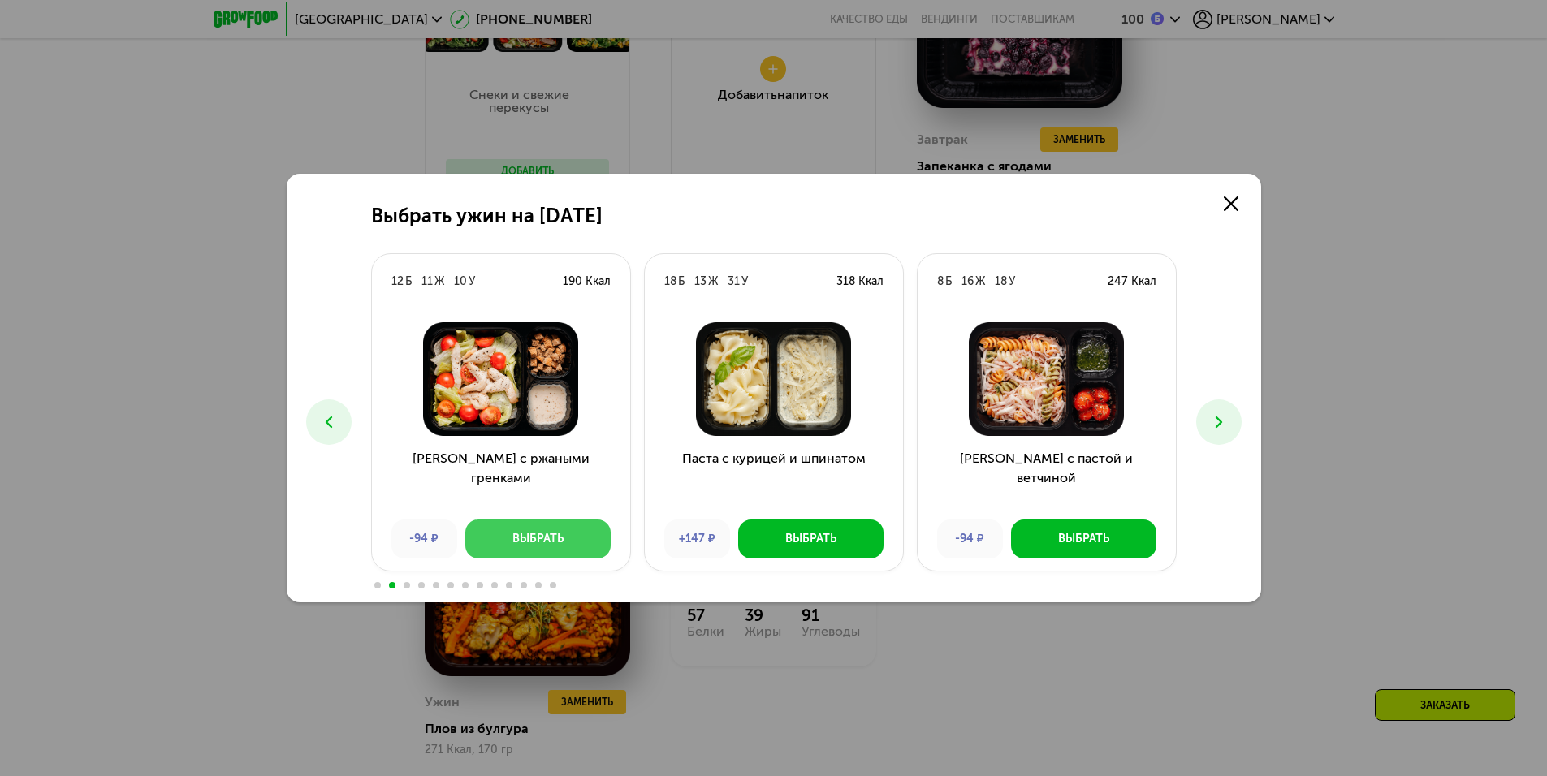
click at [512, 545] on div "Выбрать" at bounding box center [537, 539] width 51 height 16
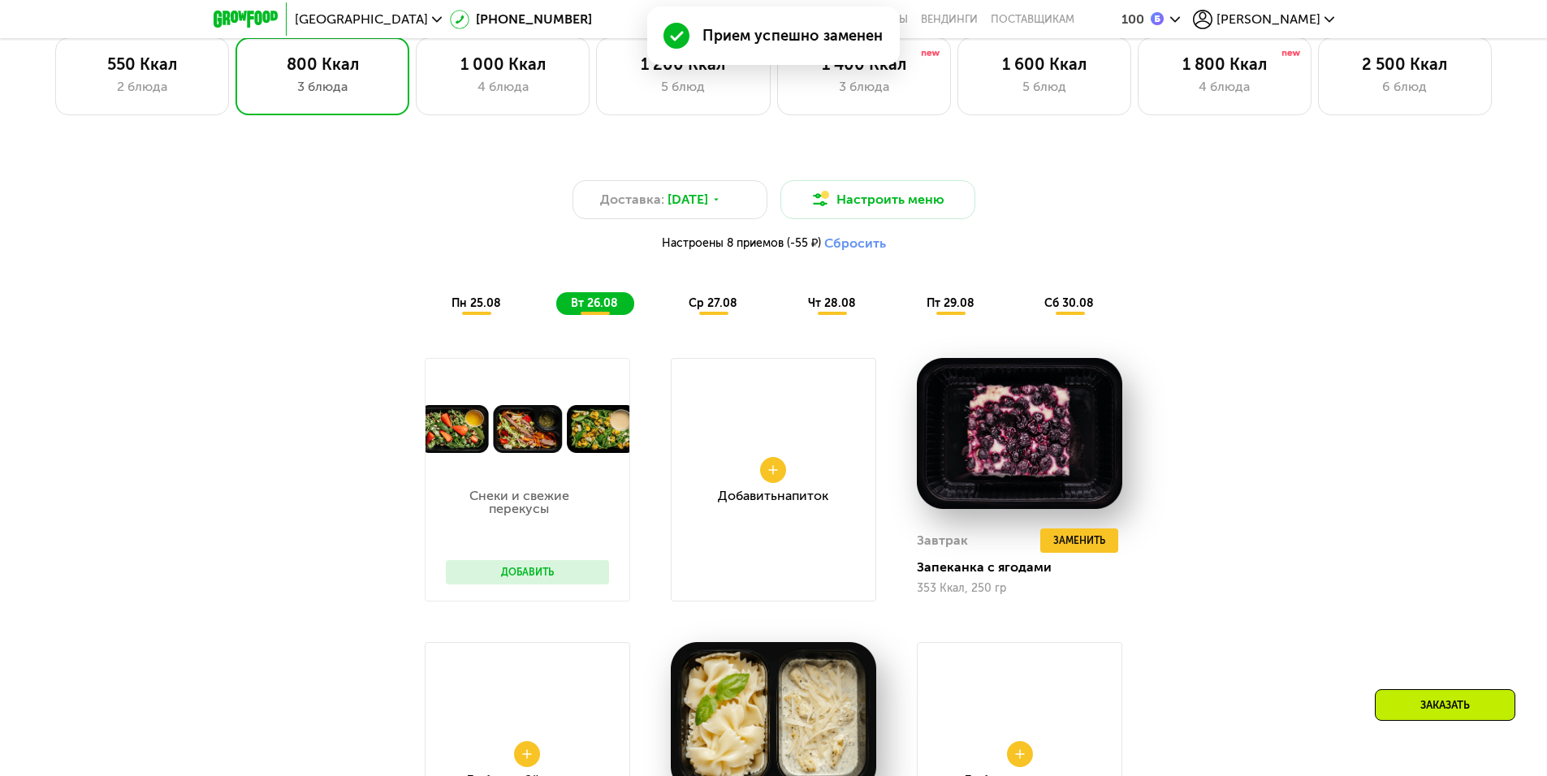
scroll to position [1262, 0]
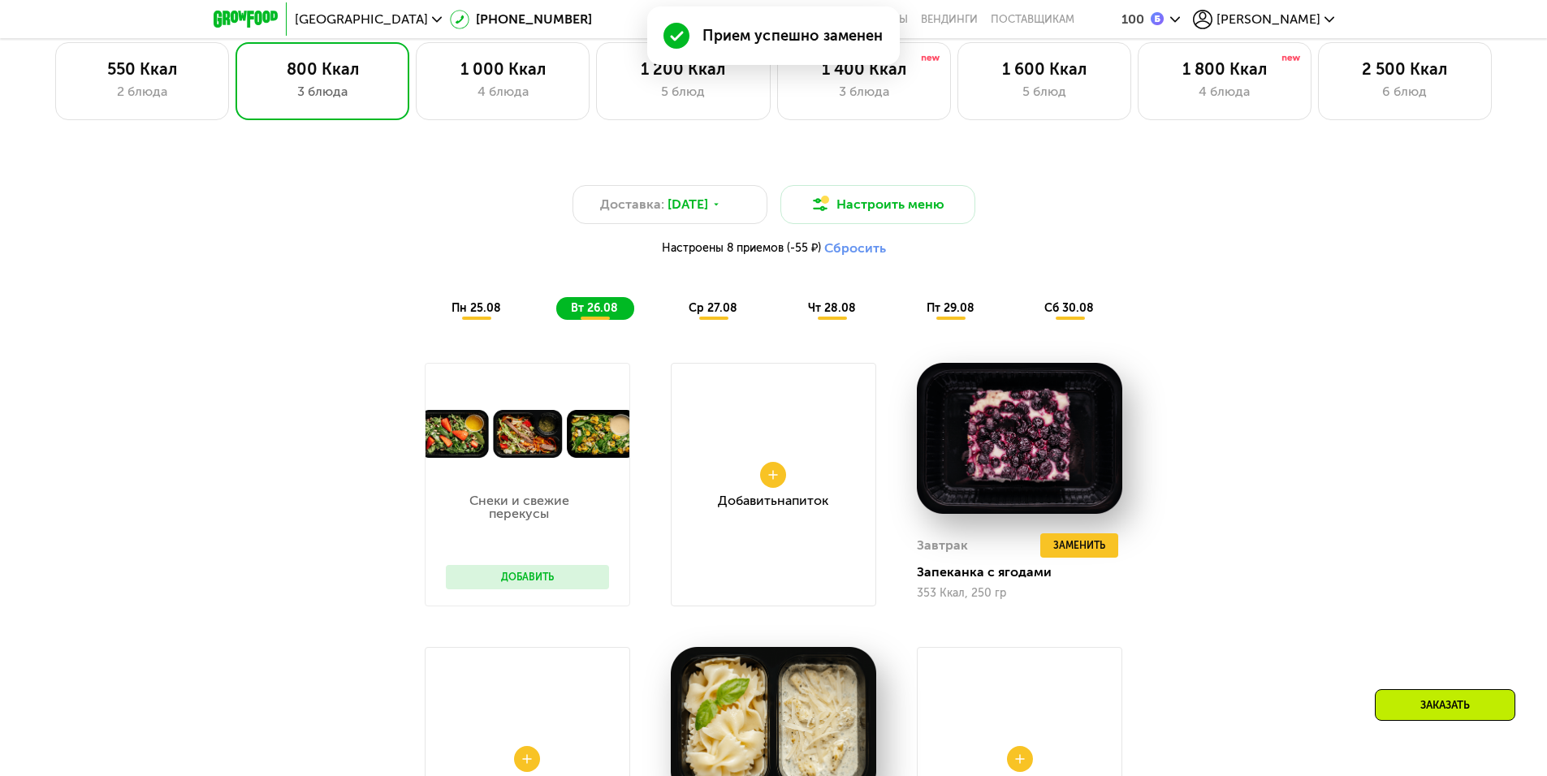
click at [716, 314] on span "ср 27.08" at bounding box center [713, 308] width 49 height 14
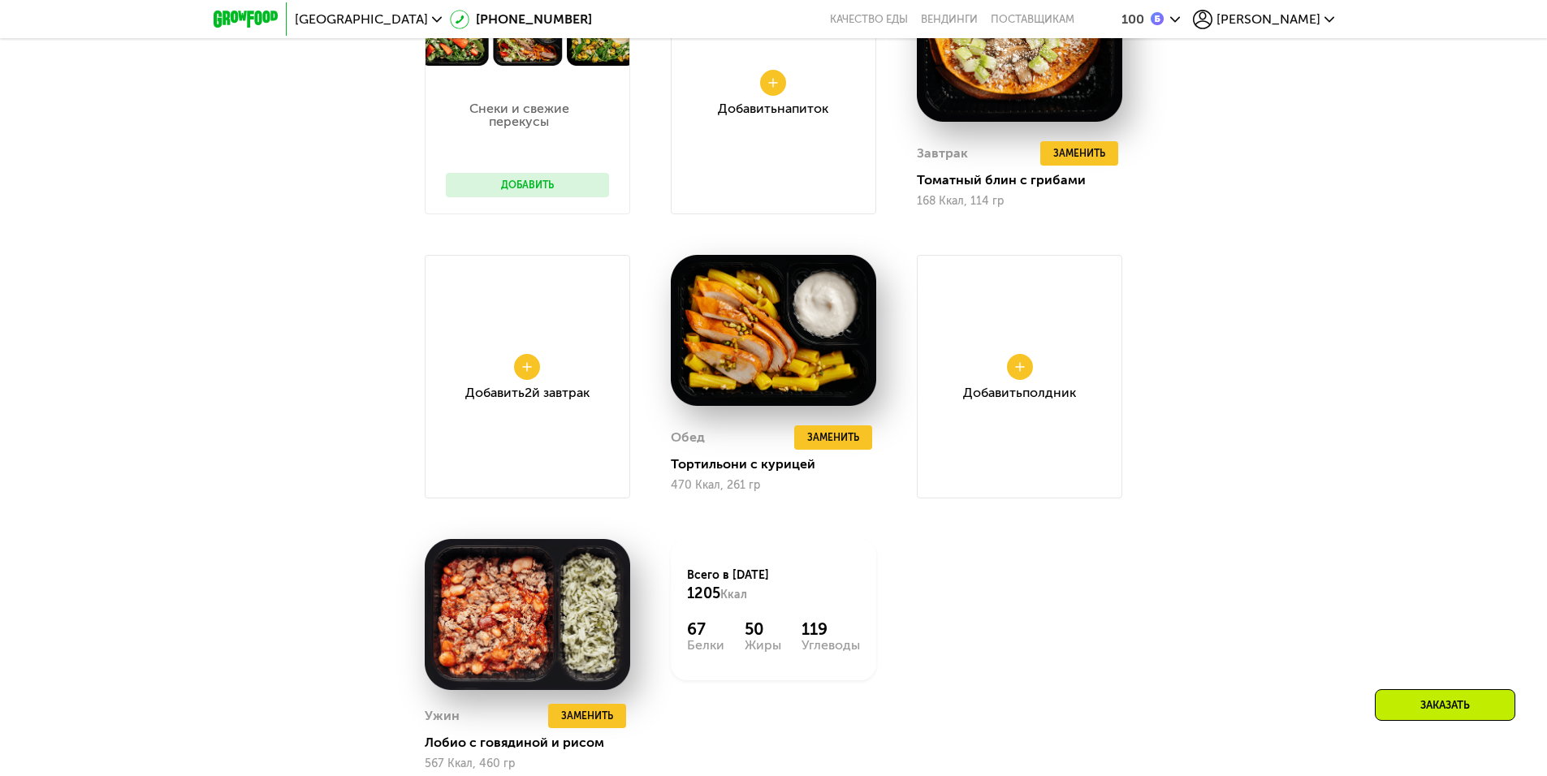
scroll to position [1668, 0]
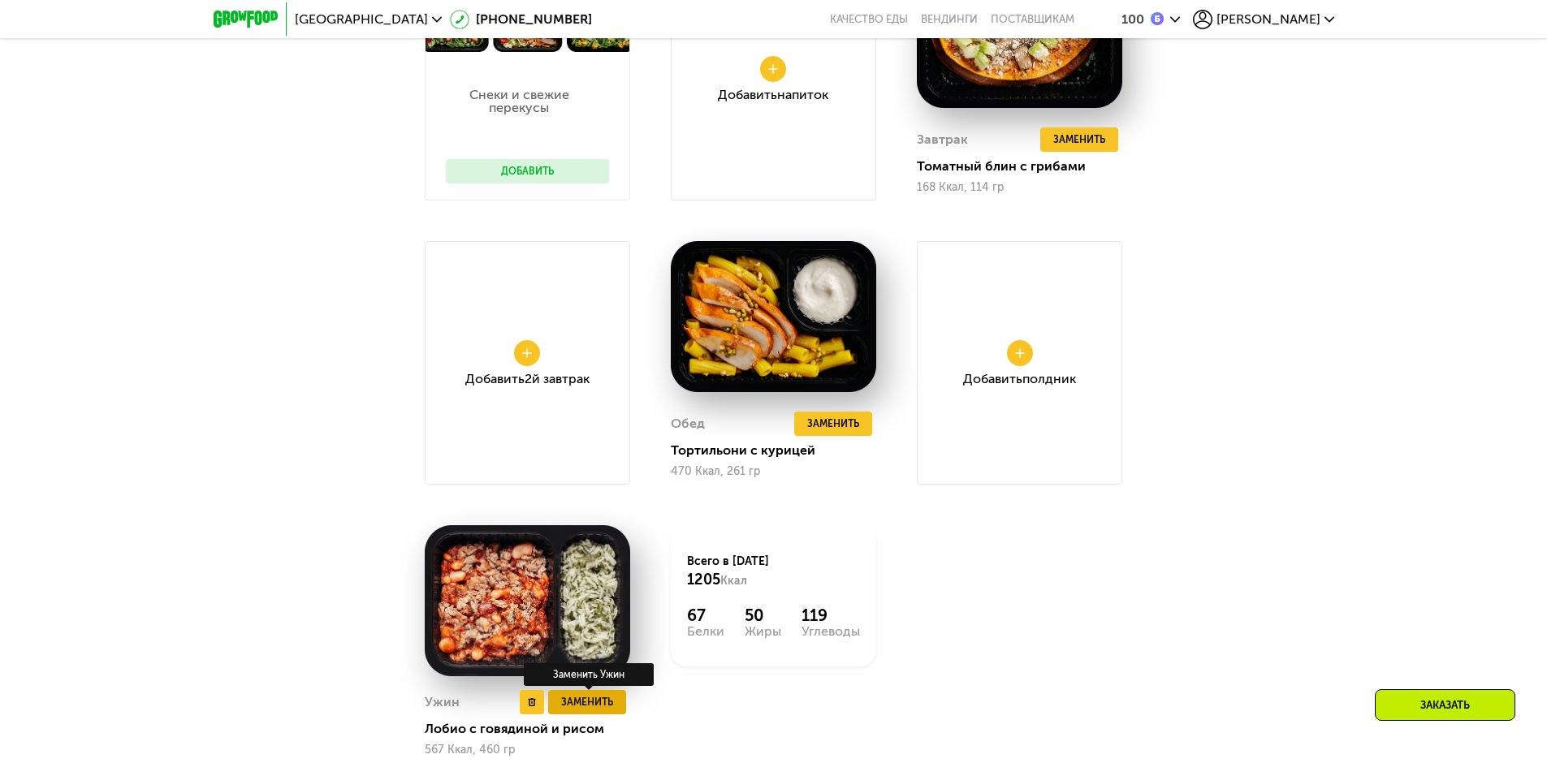
click at [589, 706] on span "Заменить" at bounding box center [587, 702] width 52 height 16
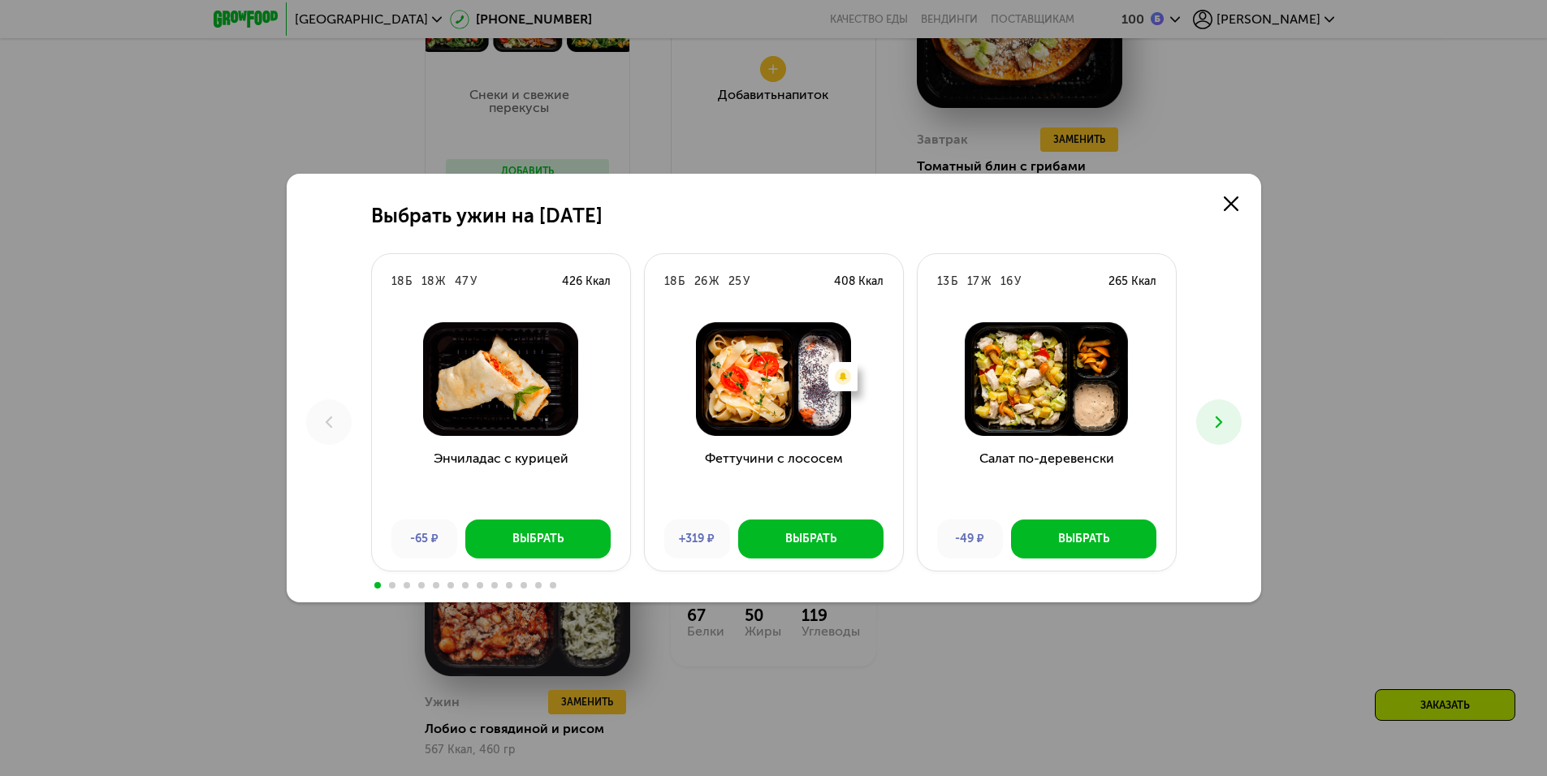
click at [1221, 414] on icon at bounding box center [1218, 421] width 19 height 19
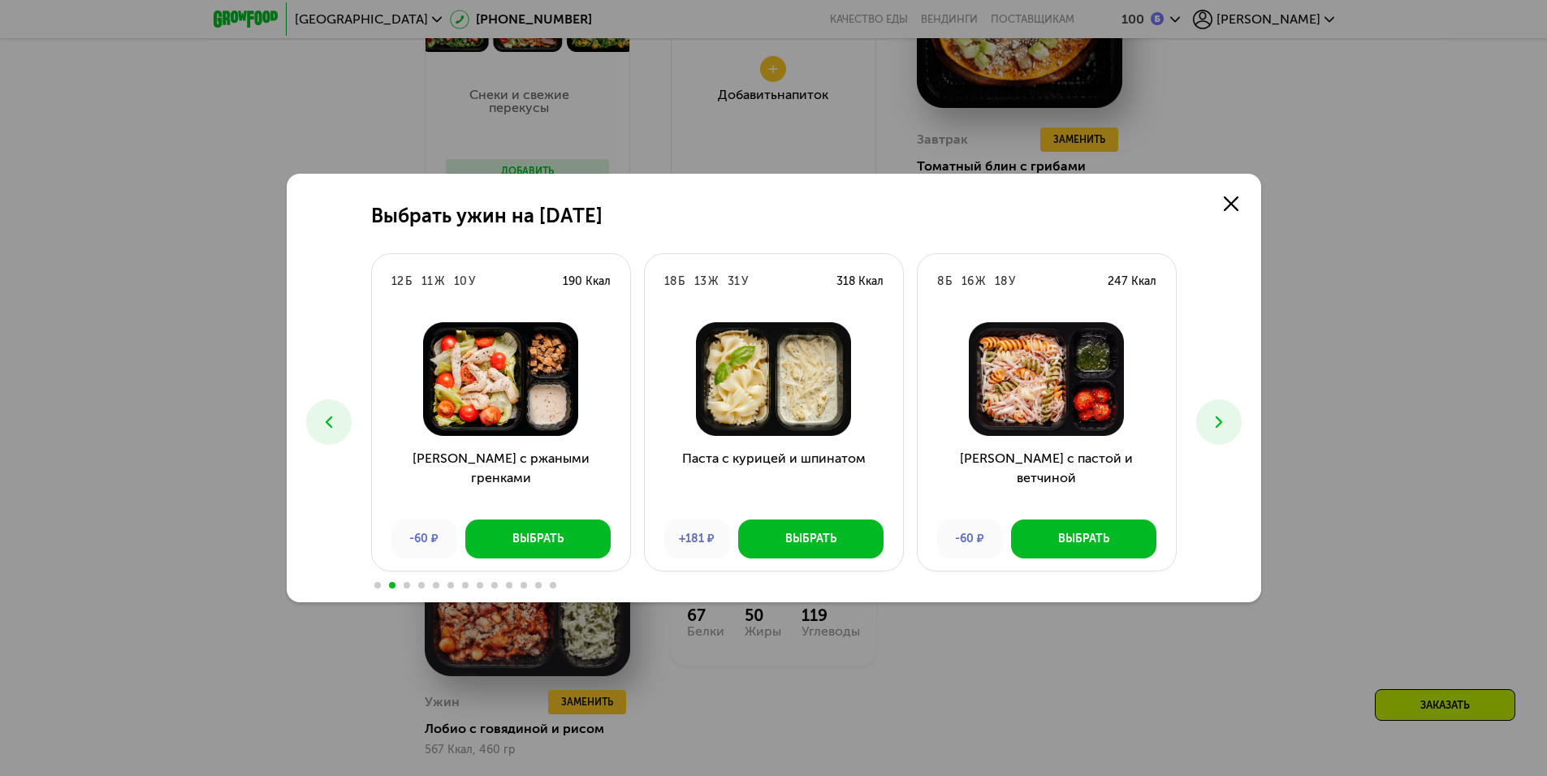
click at [1221, 414] on icon at bounding box center [1218, 421] width 19 height 19
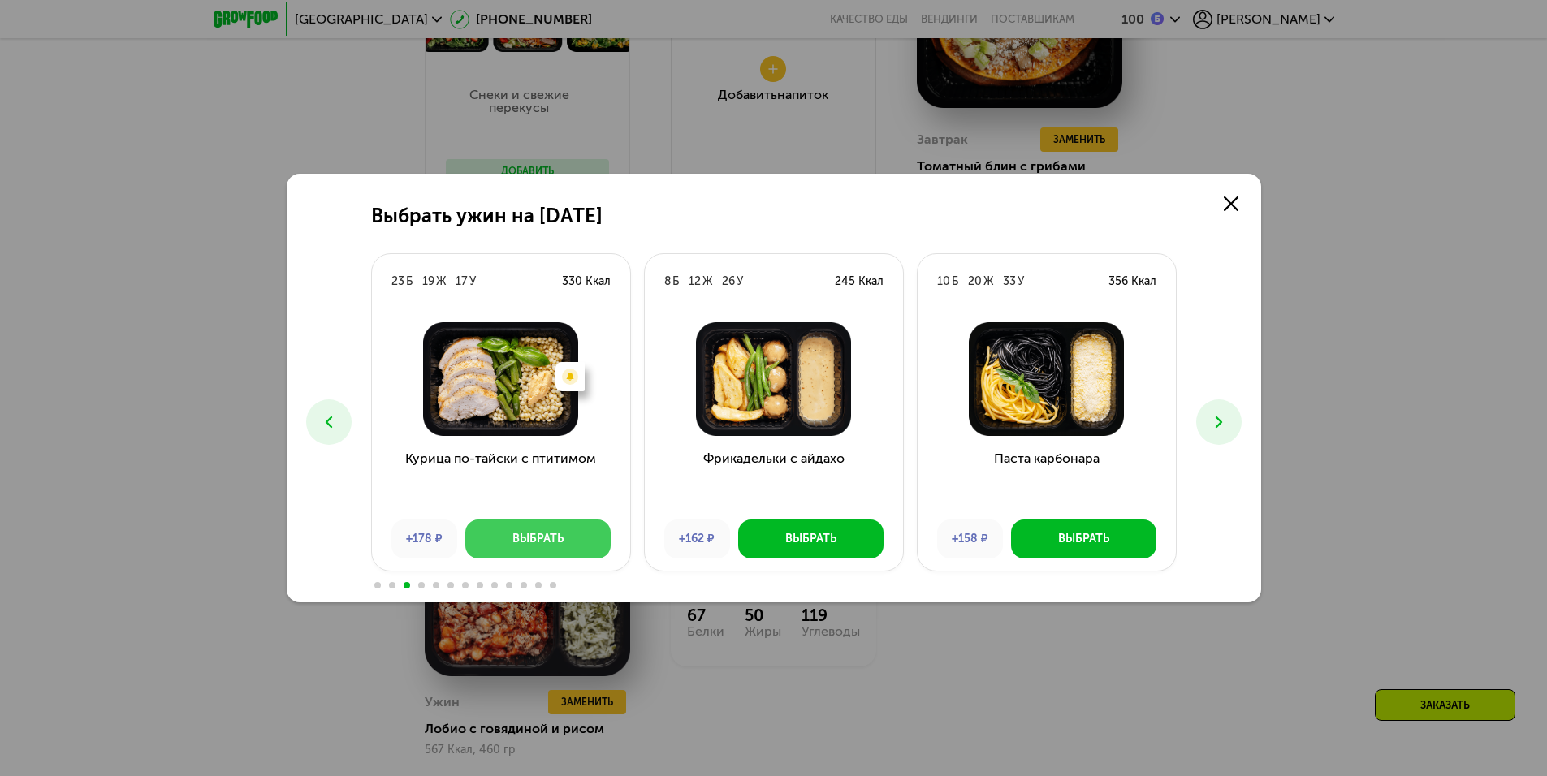
click at [546, 544] on div "Выбрать" at bounding box center [537, 539] width 51 height 16
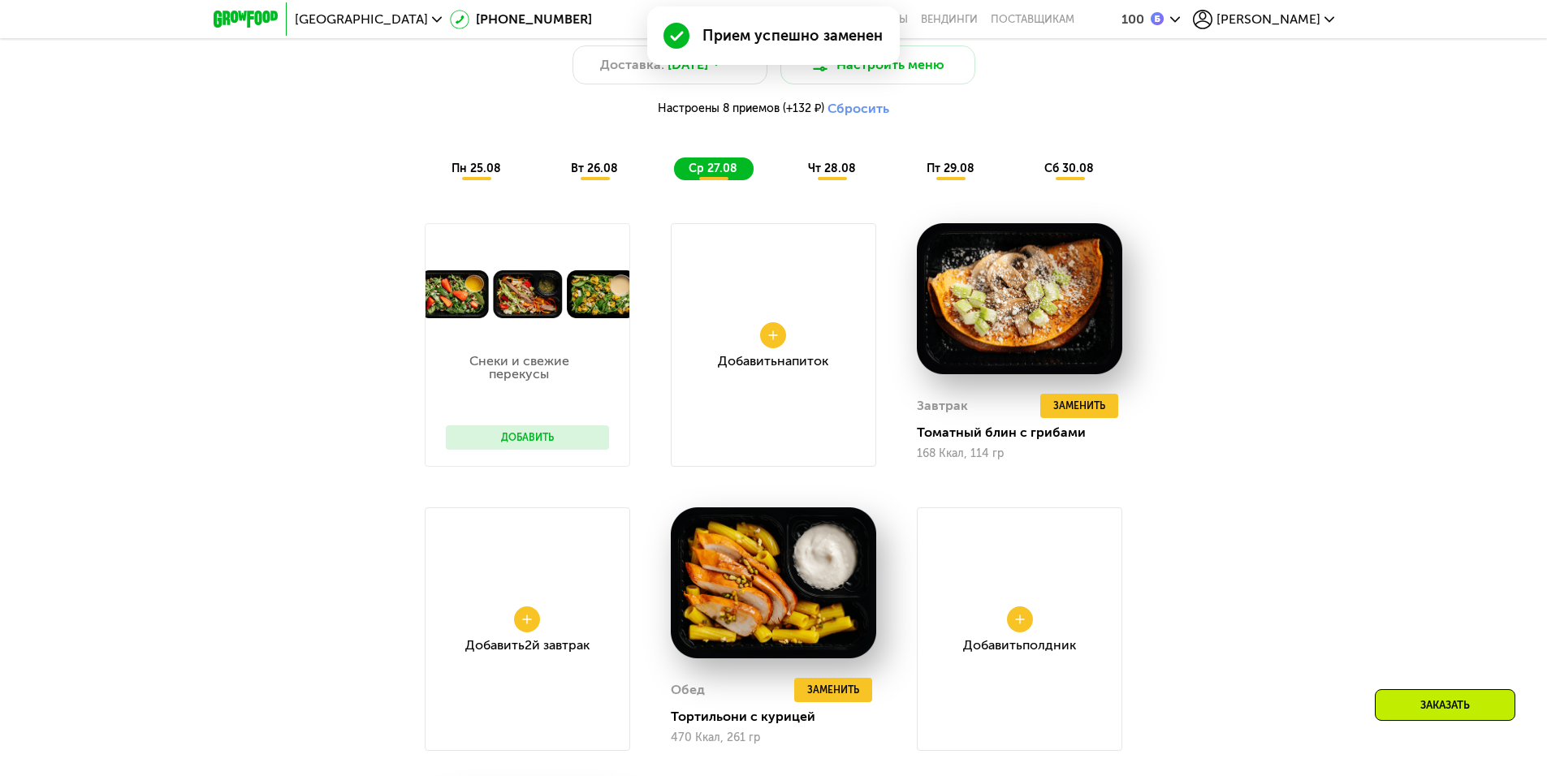
scroll to position [1343, 0]
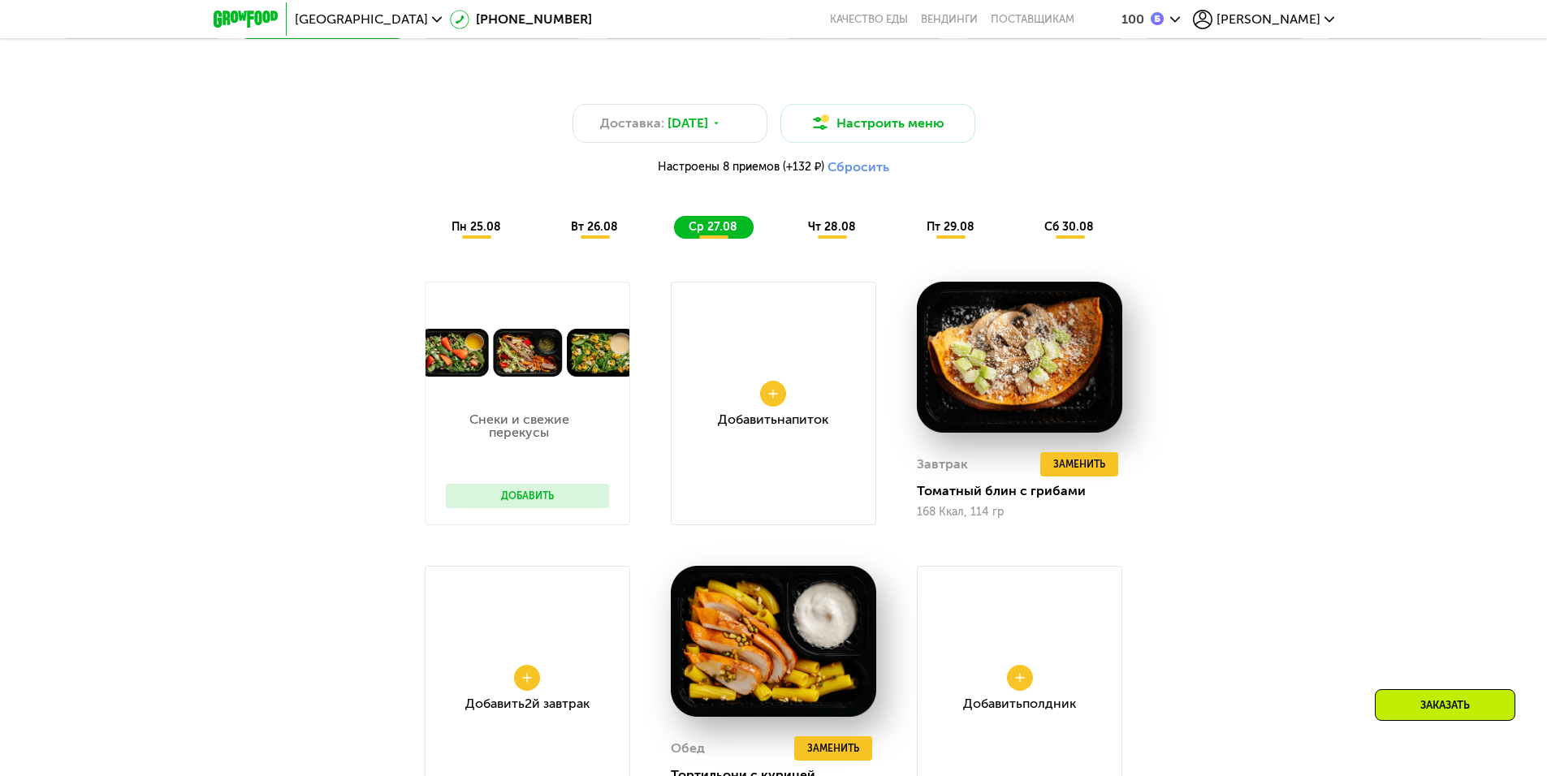
click at [819, 233] on span "чт 28.08" at bounding box center [832, 227] width 48 height 14
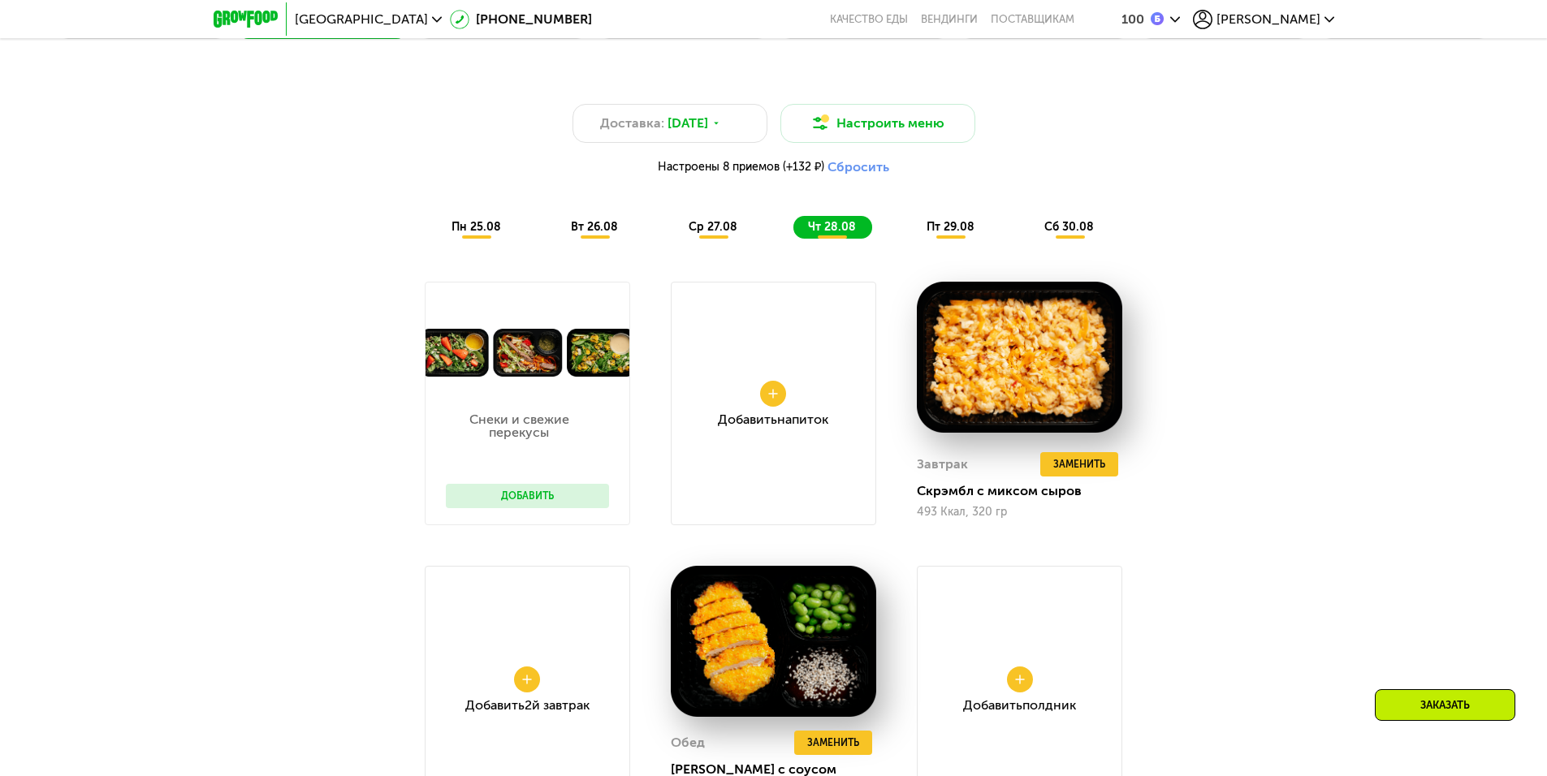
click at [946, 228] on span "пт 29.08" at bounding box center [950, 227] width 48 height 14
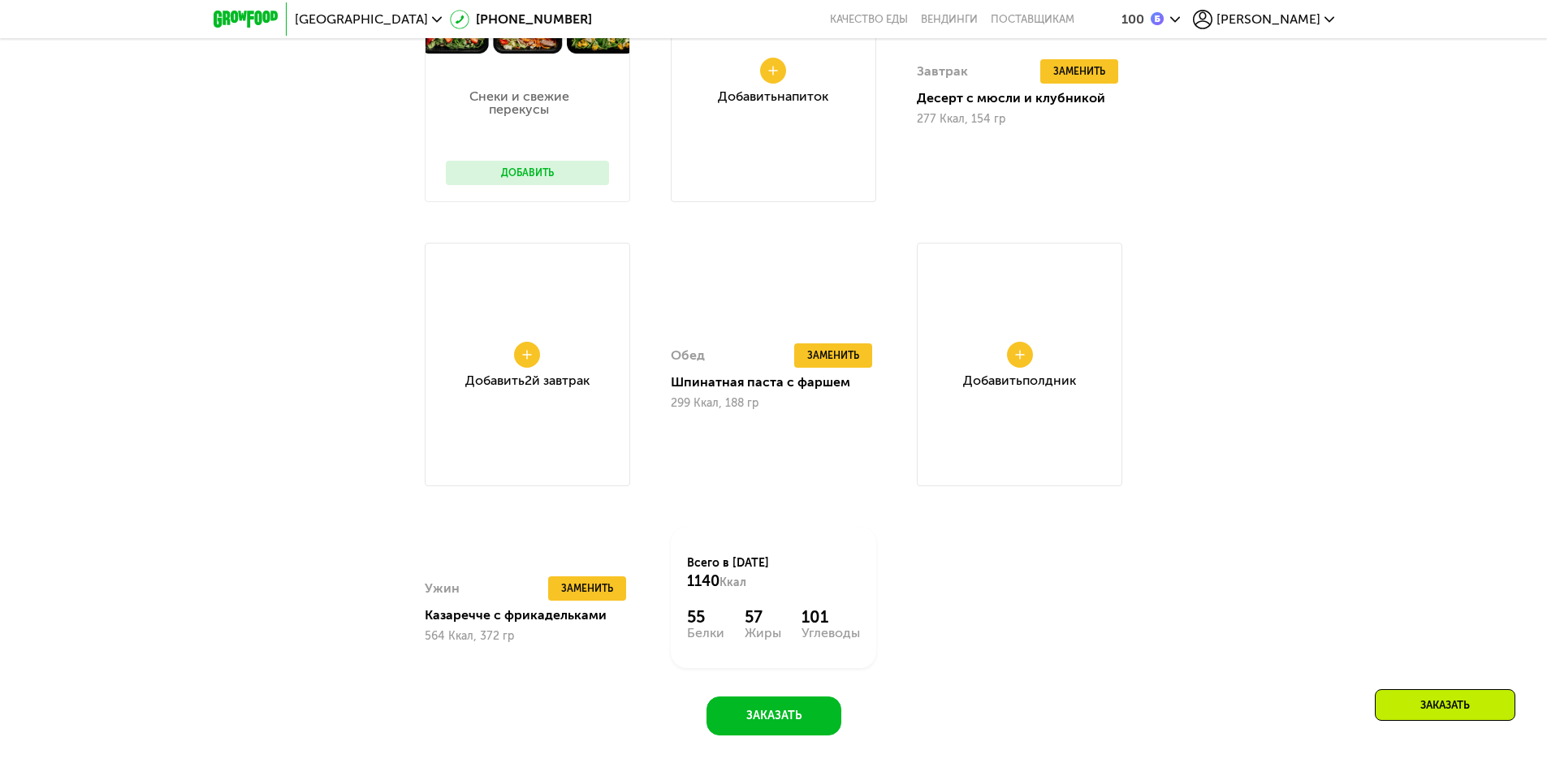
scroll to position [1668, 0]
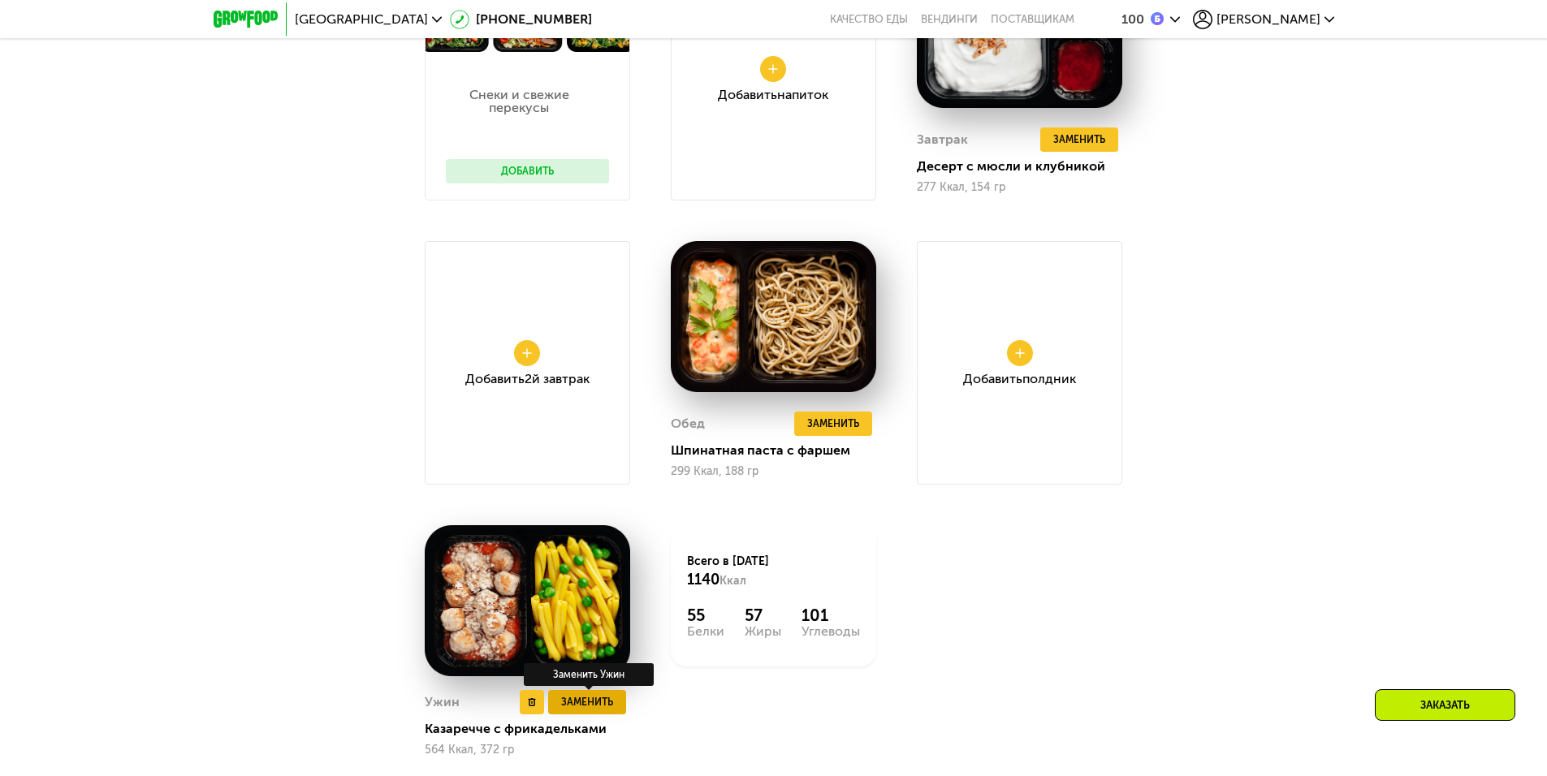
click at [598, 705] on span "Заменить" at bounding box center [587, 702] width 52 height 16
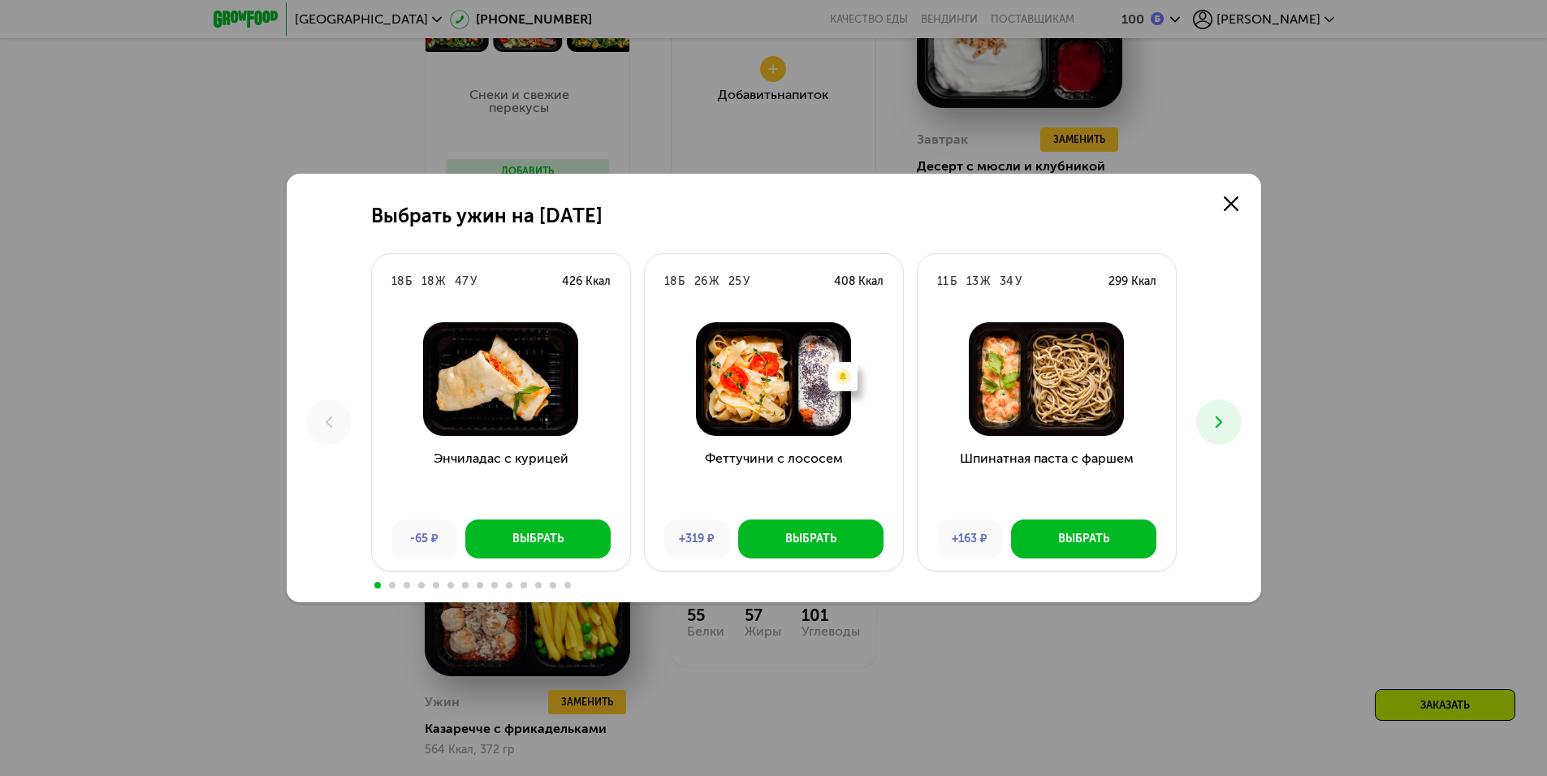
click at [1215, 415] on icon at bounding box center [1218, 421] width 19 height 19
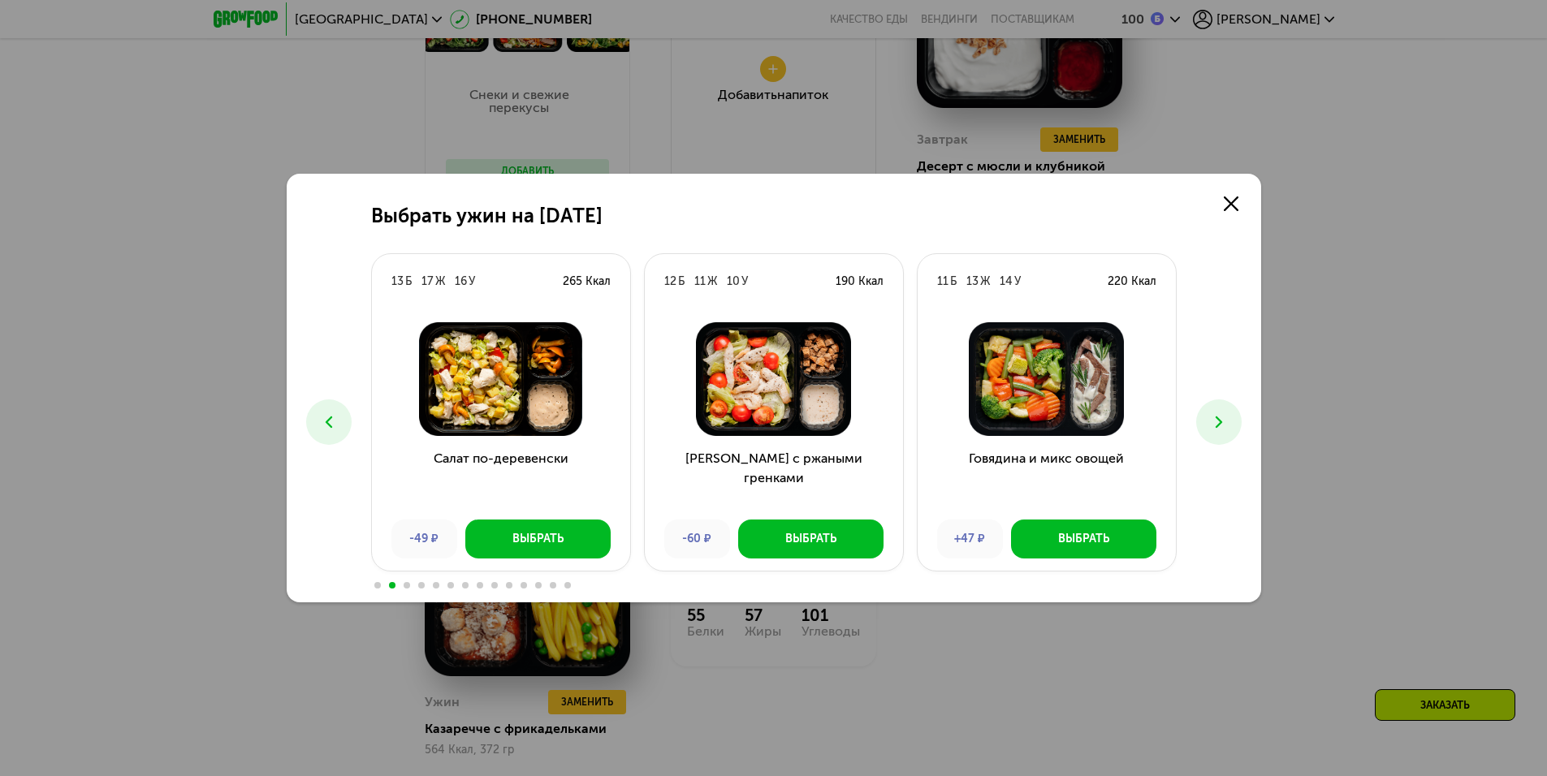
click at [1215, 415] on icon at bounding box center [1218, 421] width 19 height 19
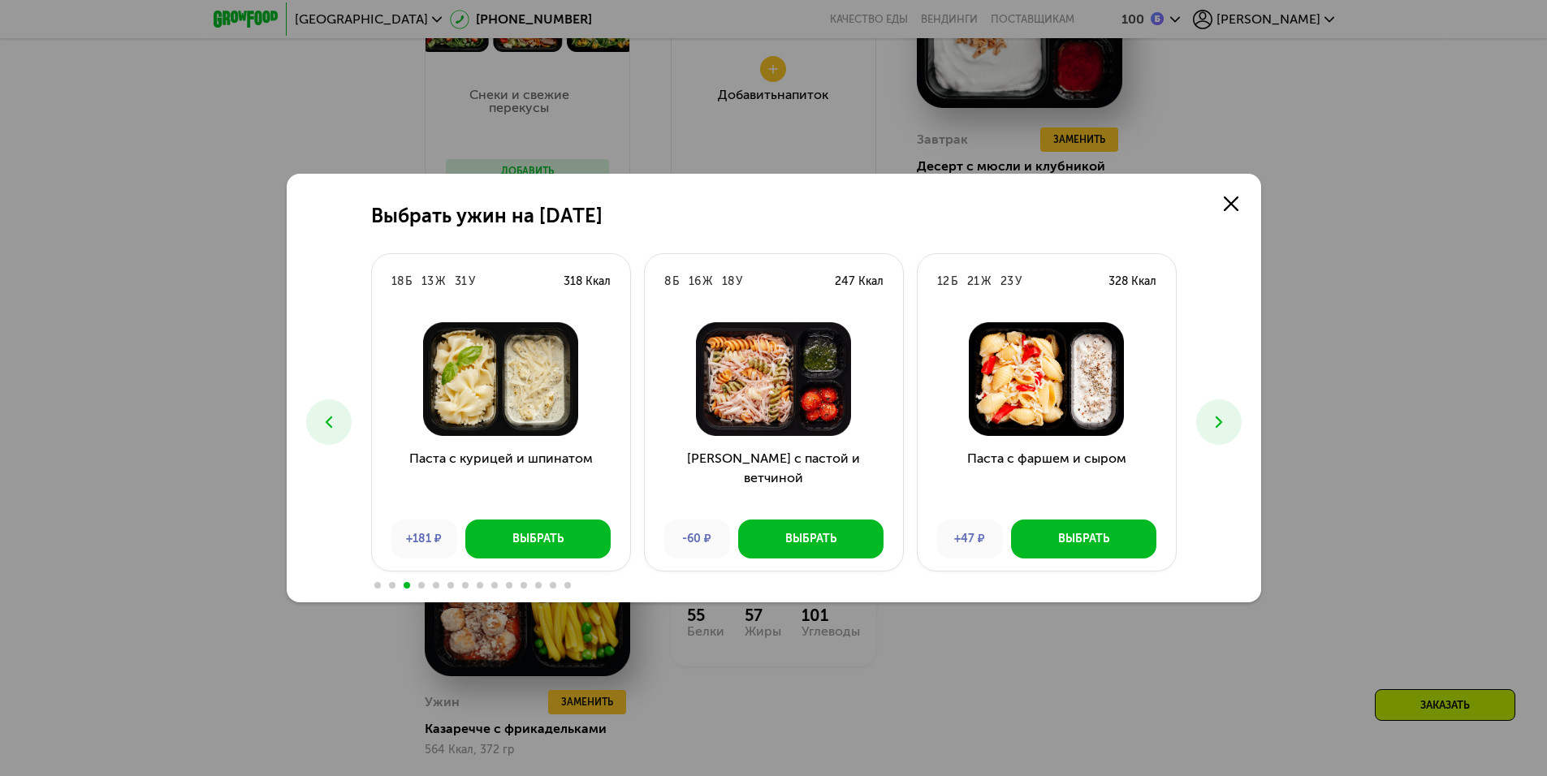
click at [1215, 415] on icon at bounding box center [1218, 421] width 19 height 19
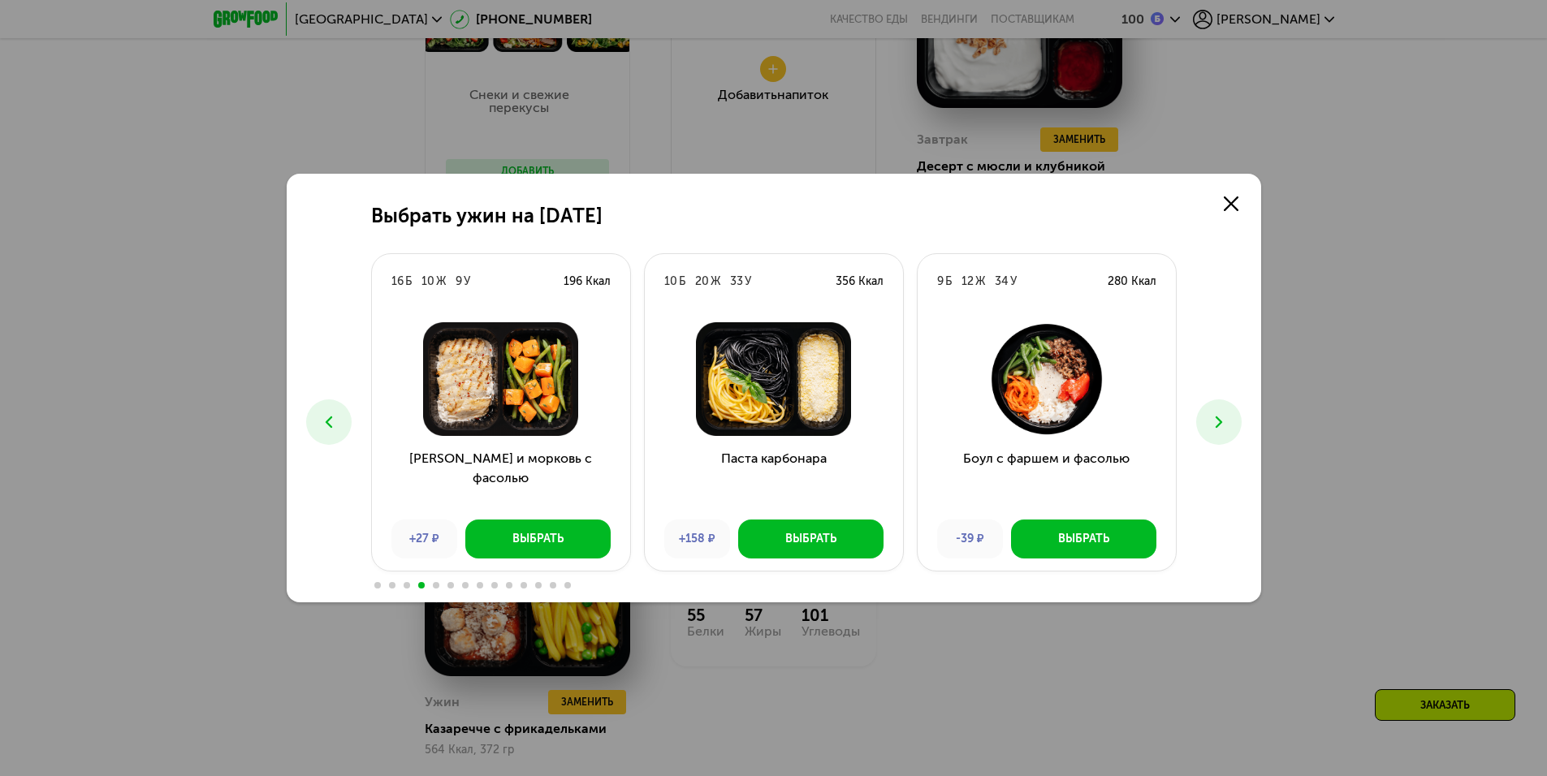
click at [1215, 415] on icon at bounding box center [1218, 421] width 19 height 19
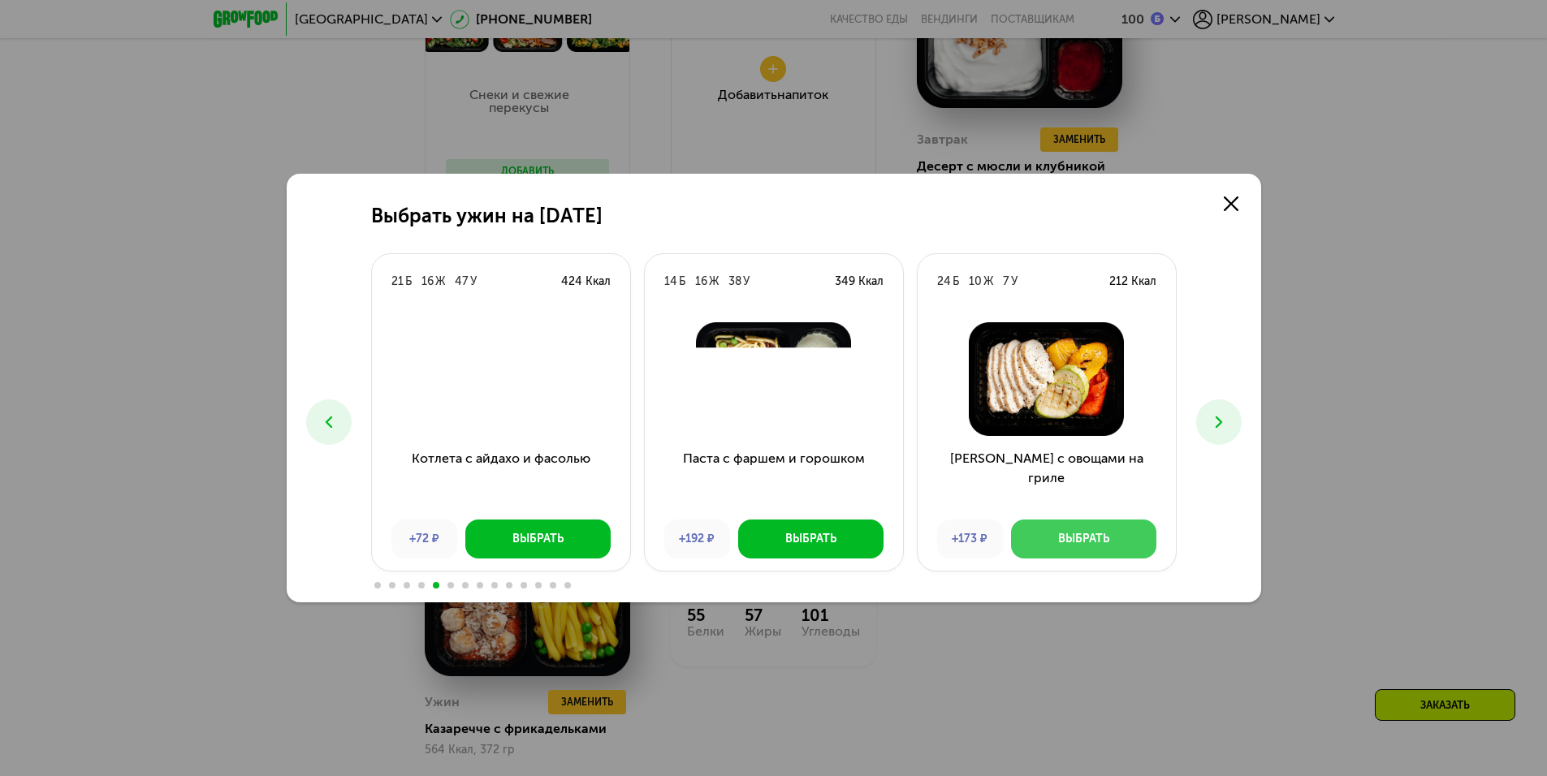
click at [1072, 532] on div "Выбрать" at bounding box center [1083, 539] width 51 height 16
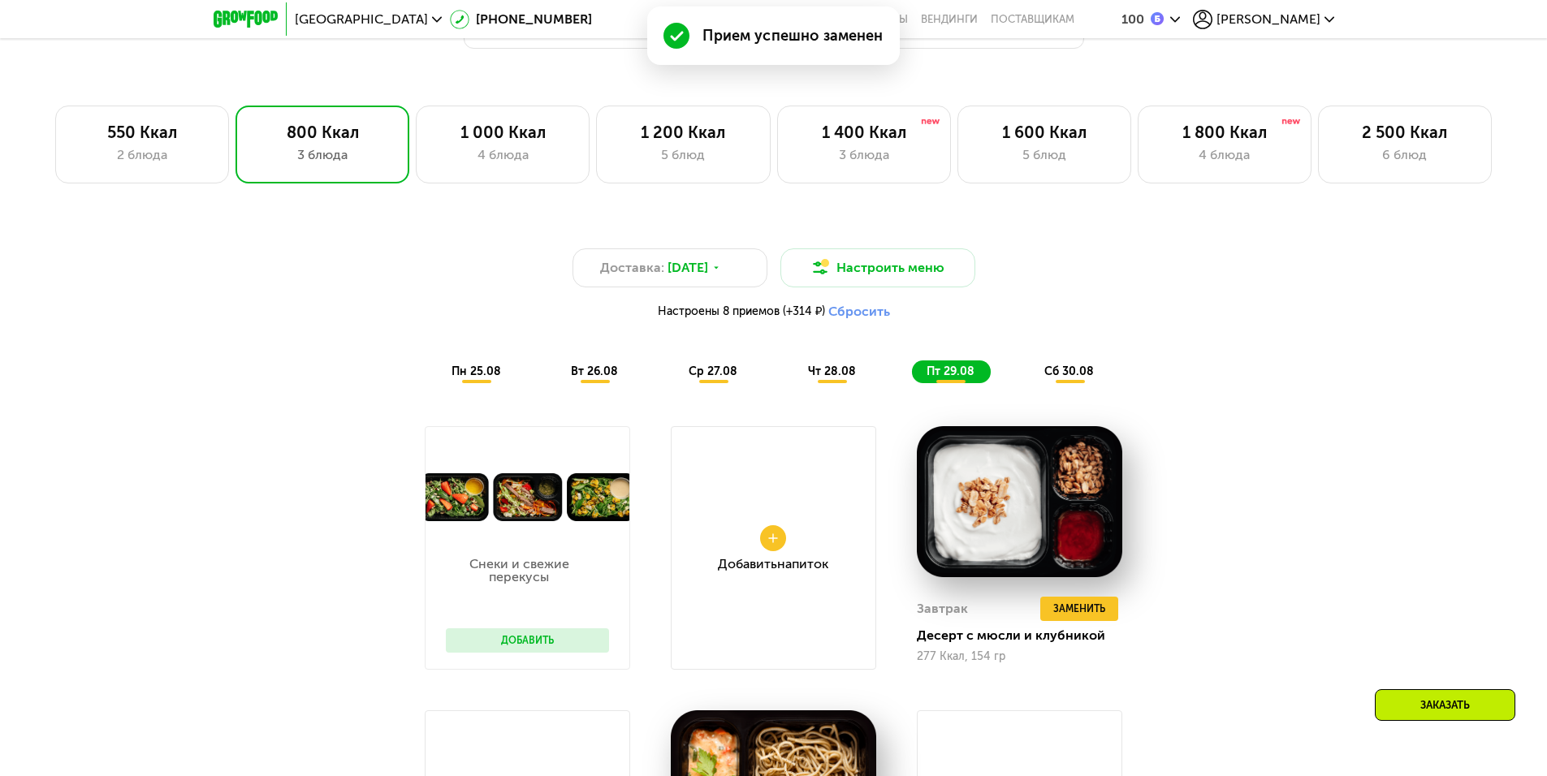
scroll to position [1181, 0]
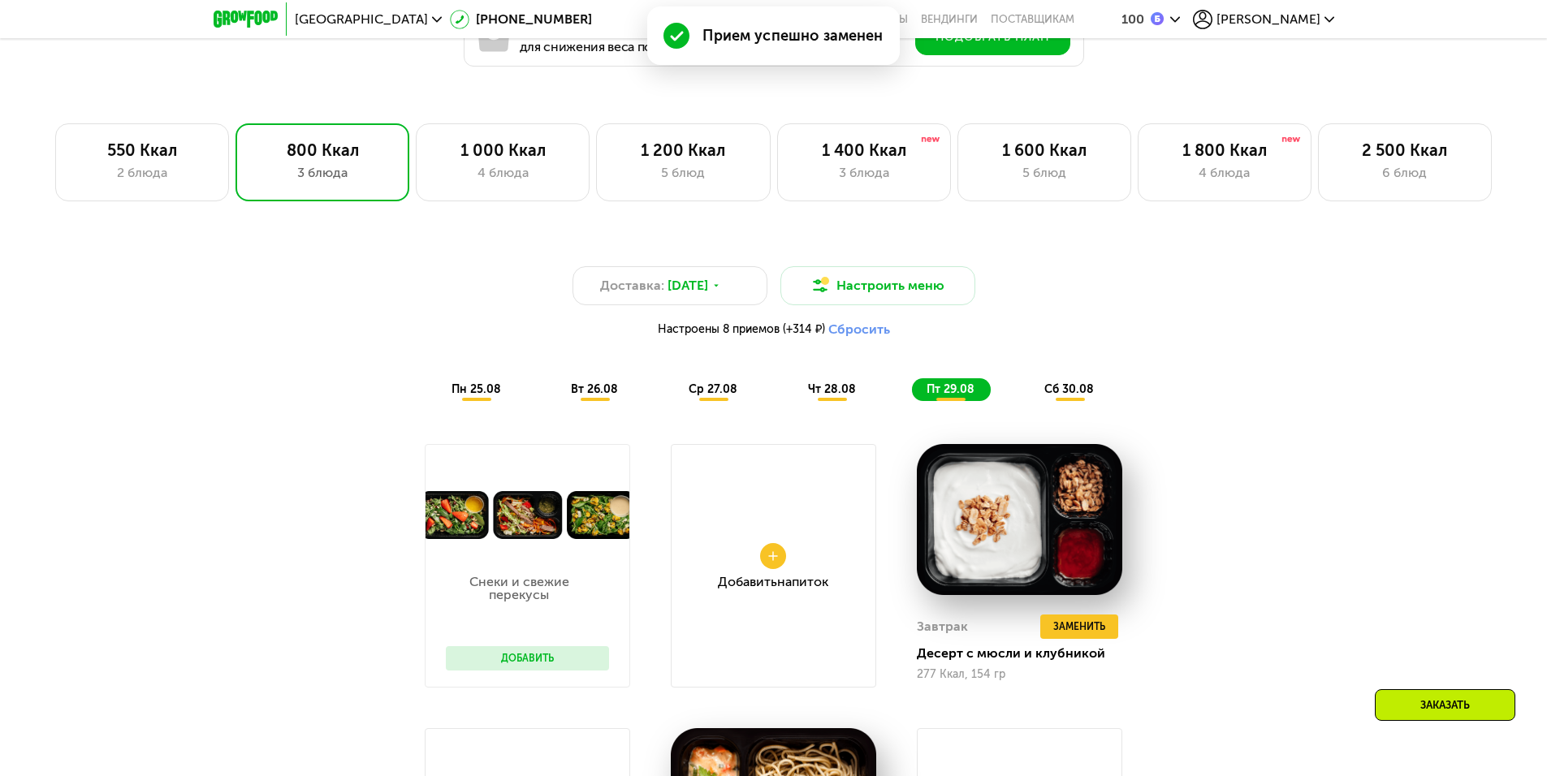
click at [1068, 396] on span "сб 30.08" at bounding box center [1069, 389] width 50 height 14
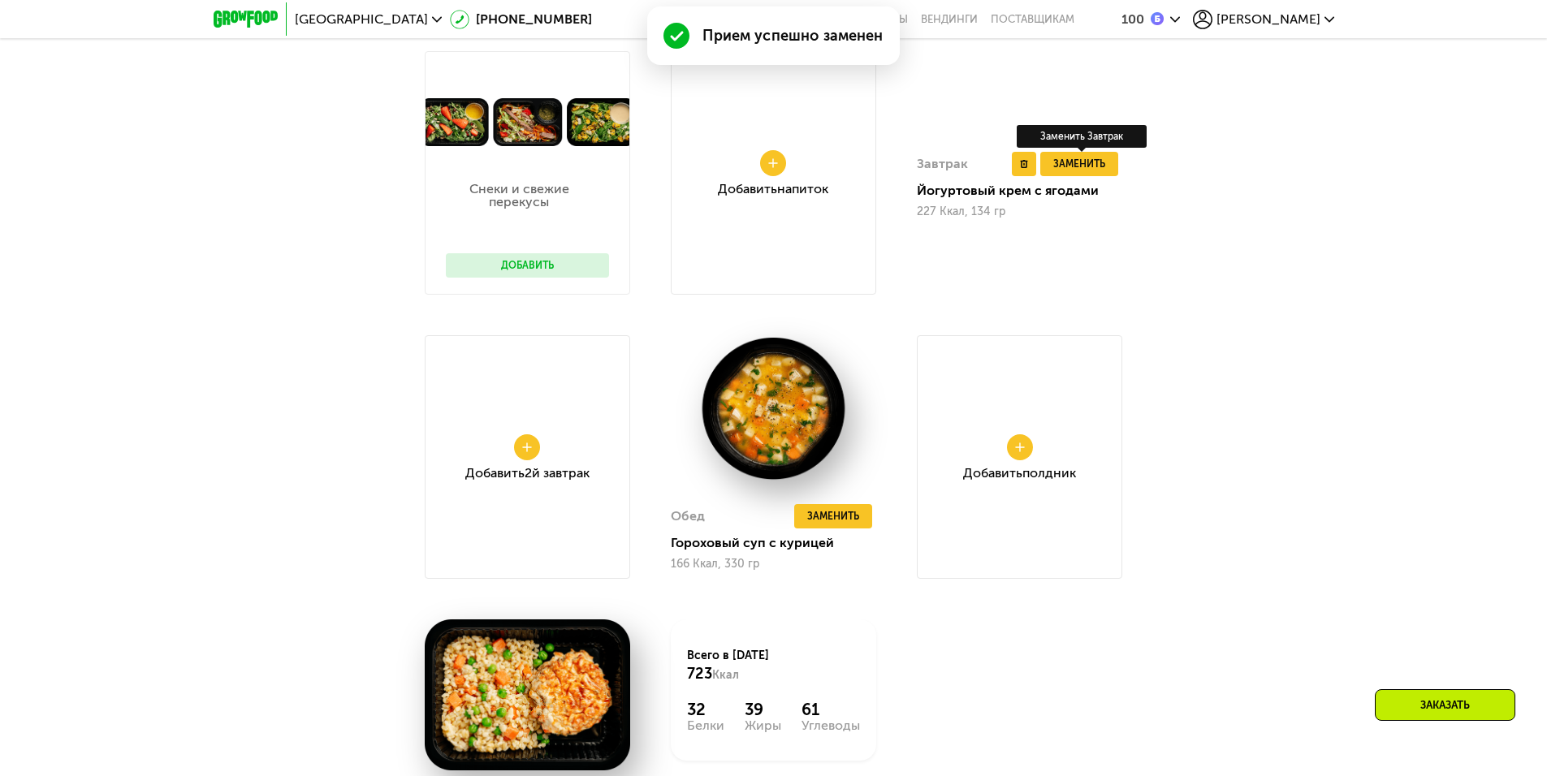
scroll to position [1587, 0]
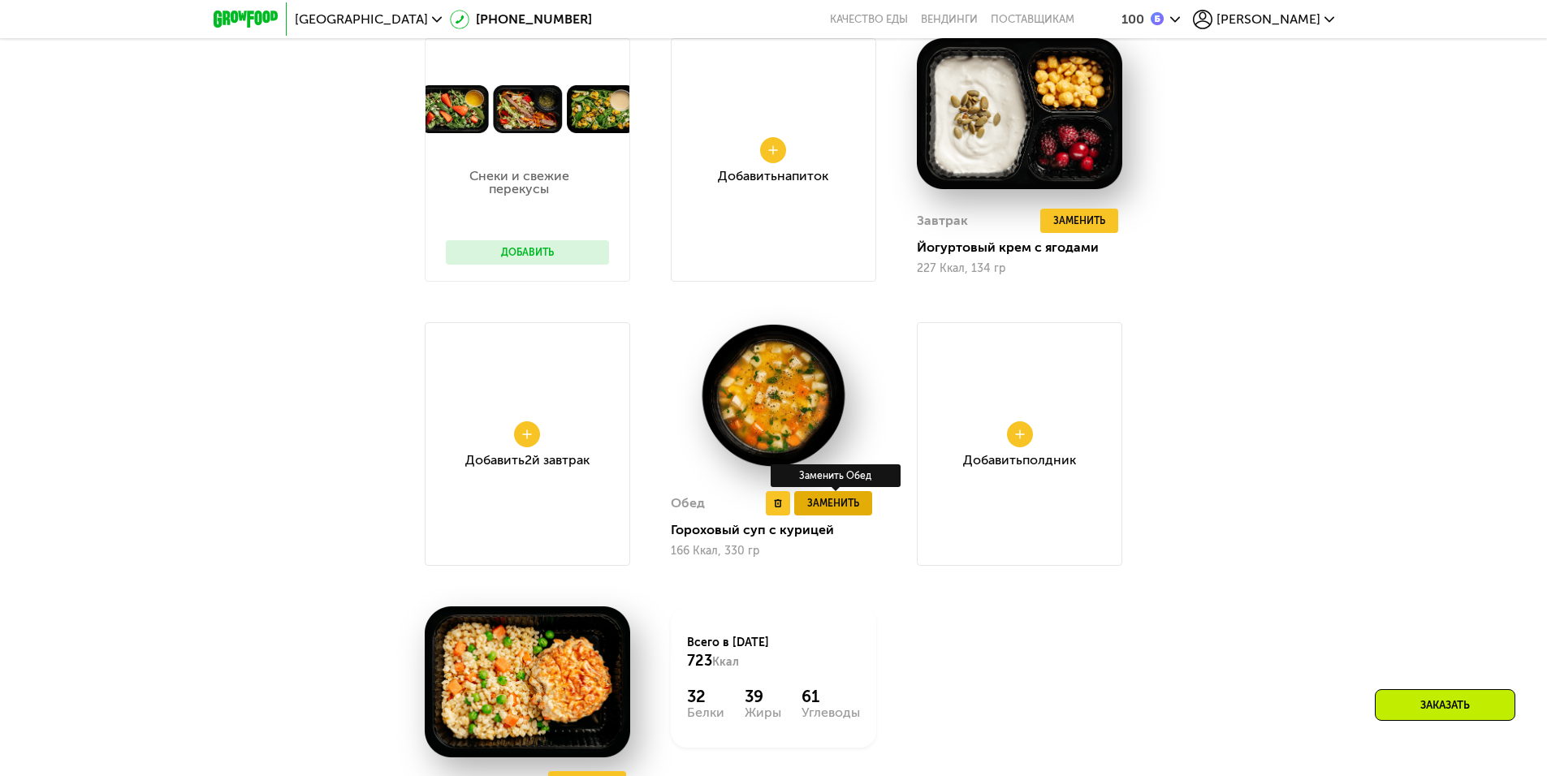
click at [829, 505] on span "Заменить" at bounding box center [833, 503] width 52 height 16
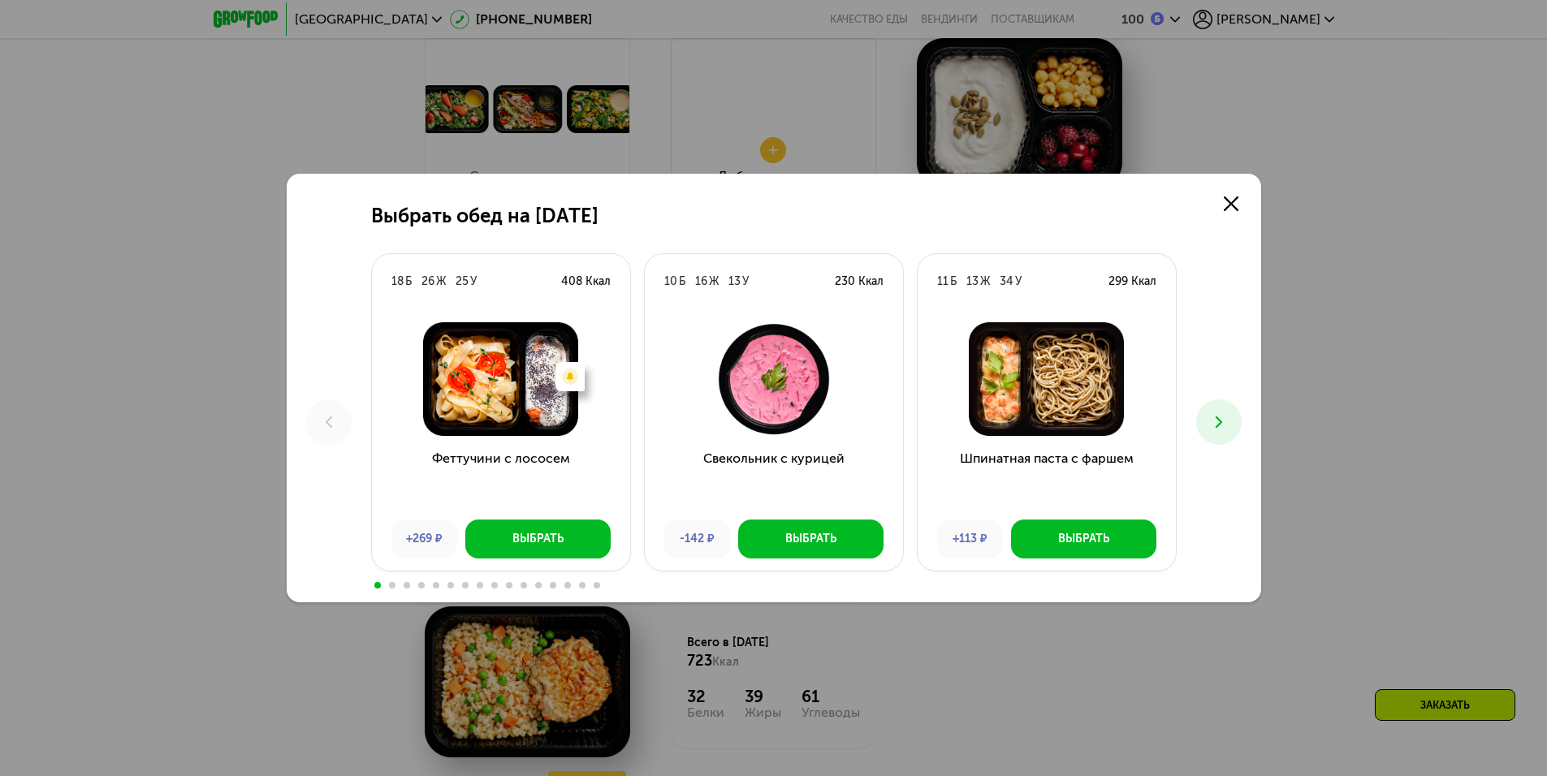
click at [1213, 417] on icon at bounding box center [1218, 421] width 19 height 19
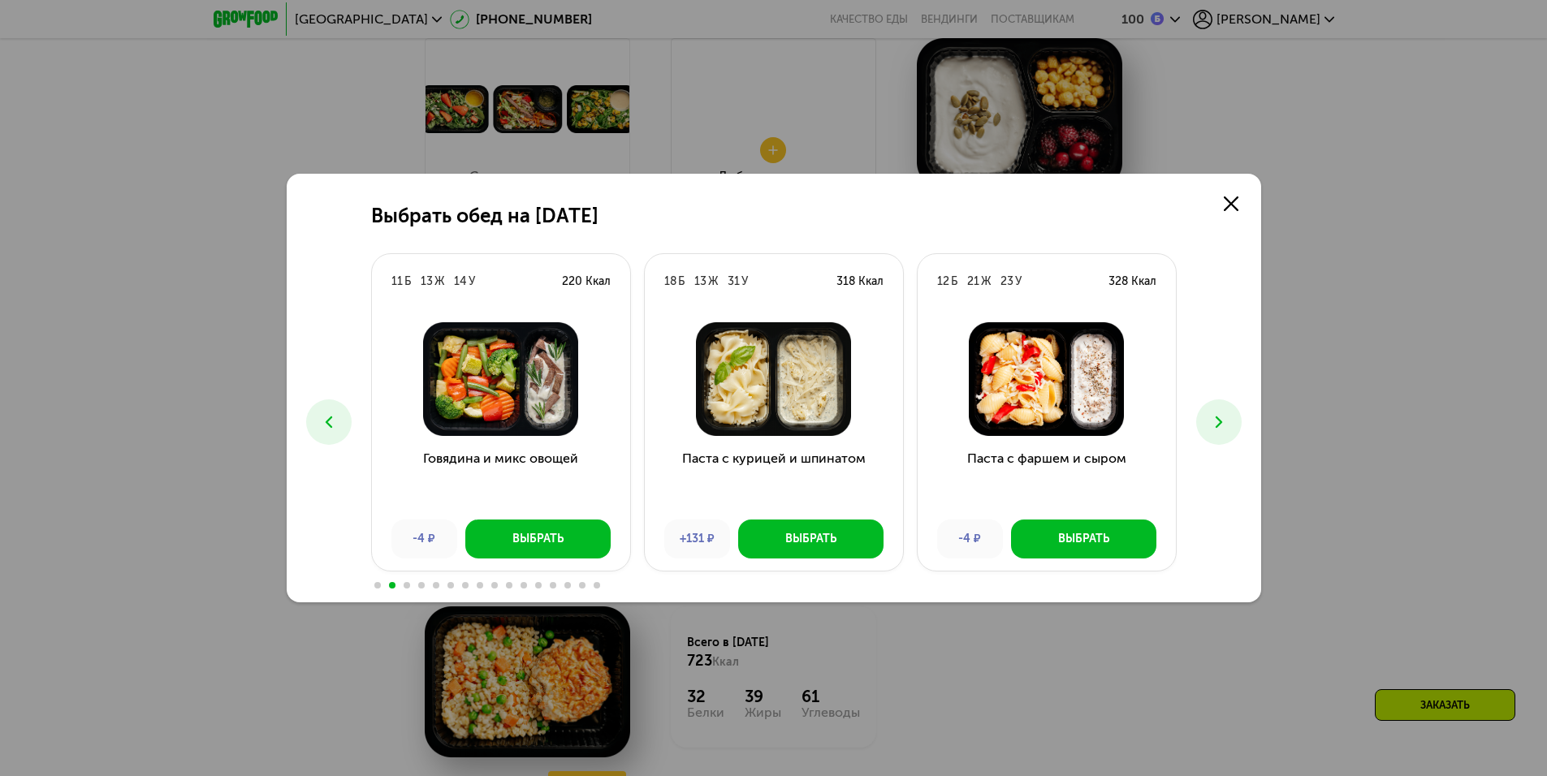
click at [1213, 417] on icon at bounding box center [1218, 421] width 19 height 19
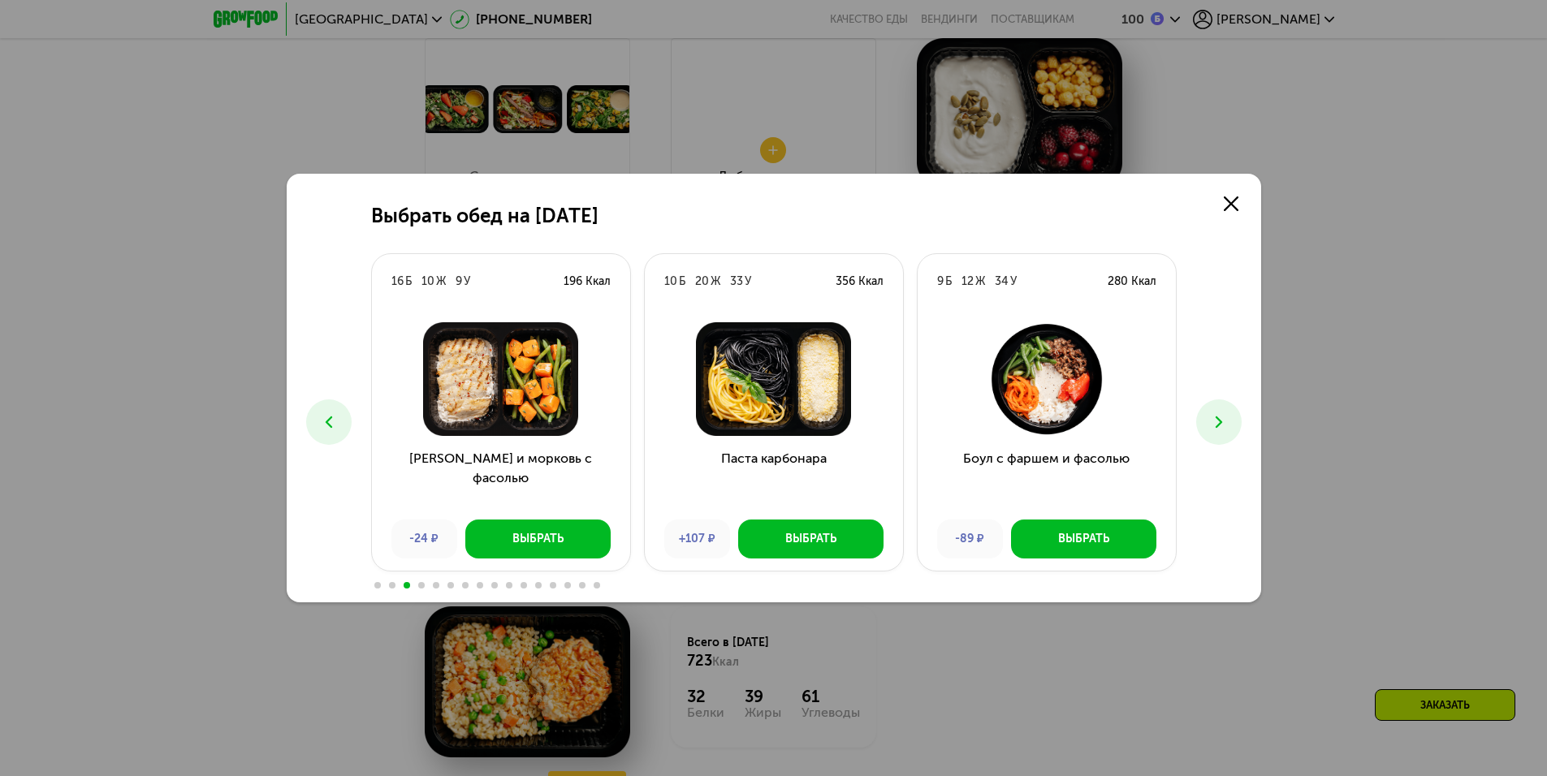
click at [1213, 417] on icon at bounding box center [1218, 421] width 19 height 19
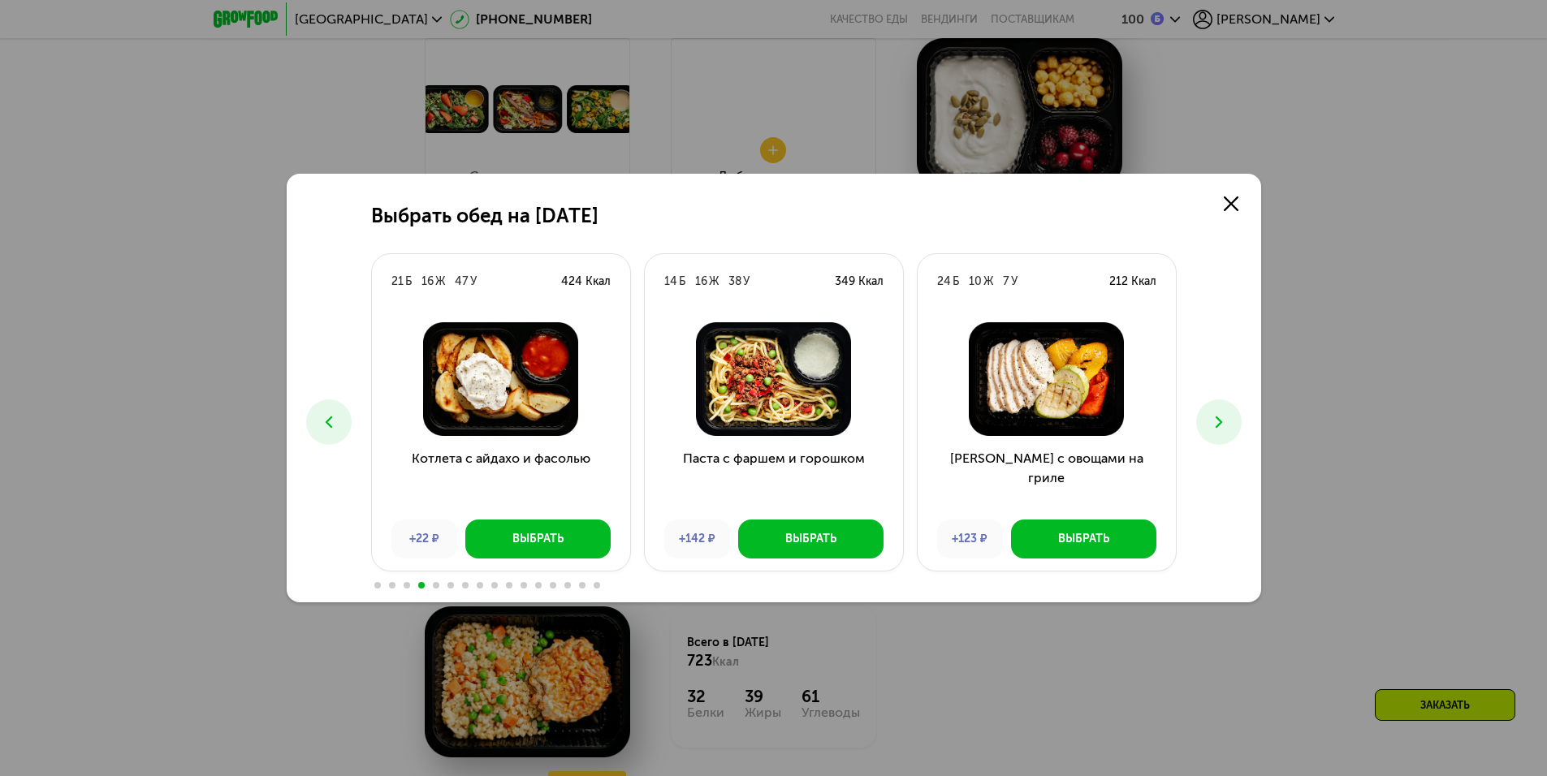
click at [1213, 417] on icon at bounding box center [1218, 421] width 19 height 19
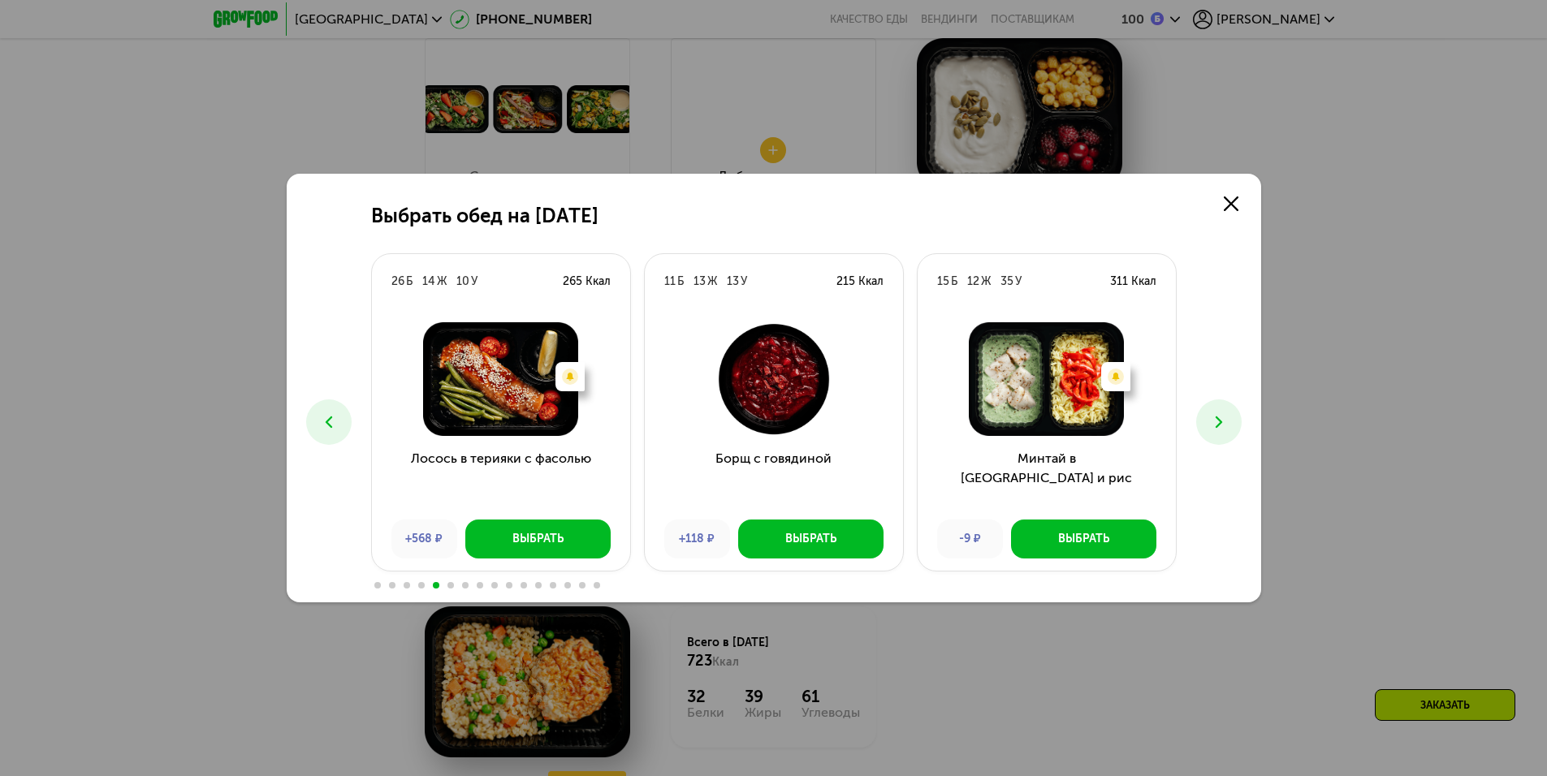
click at [1213, 417] on icon at bounding box center [1218, 421] width 19 height 19
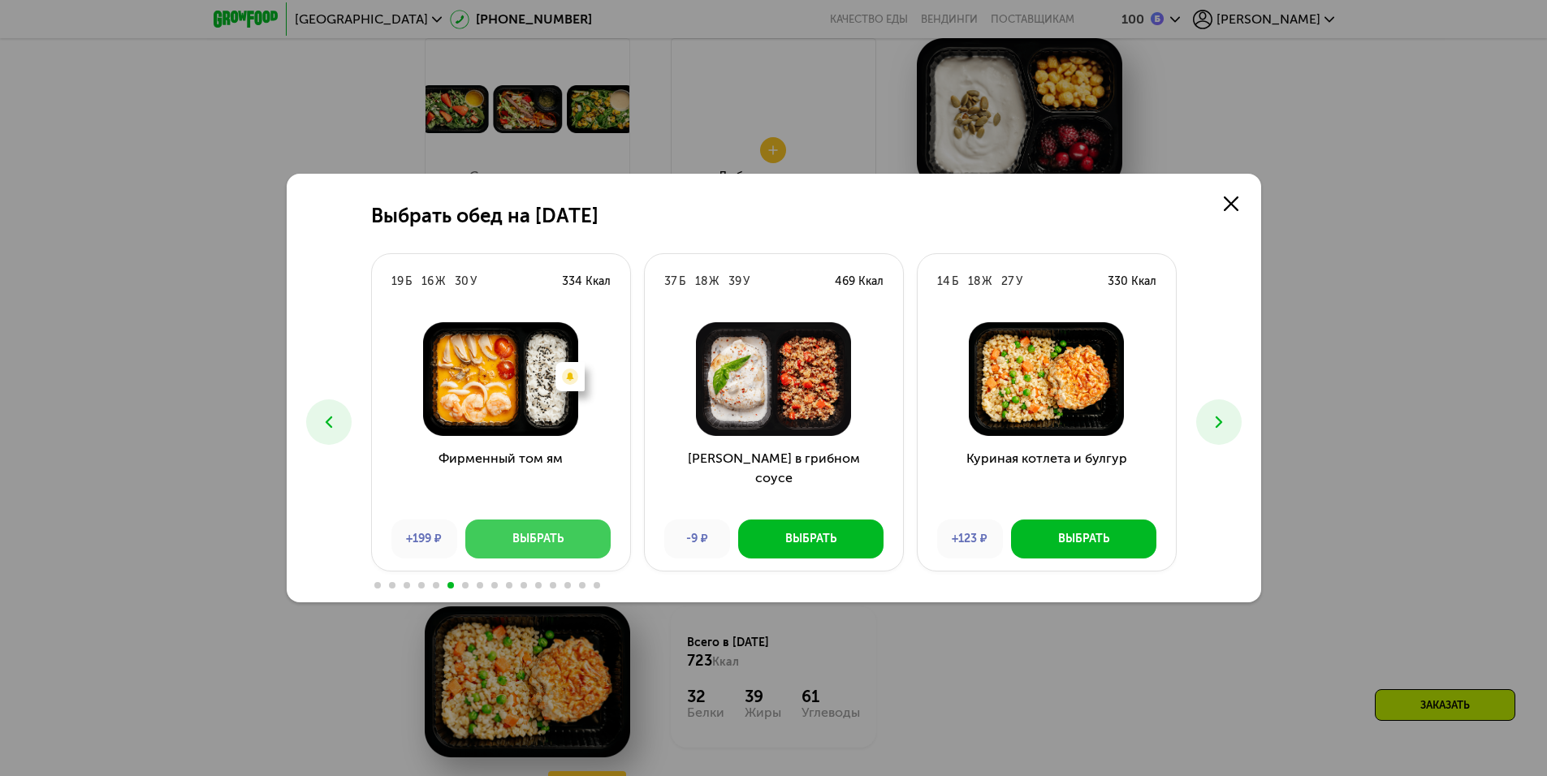
click at [524, 532] on div "Выбрать" at bounding box center [537, 539] width 51 height 16
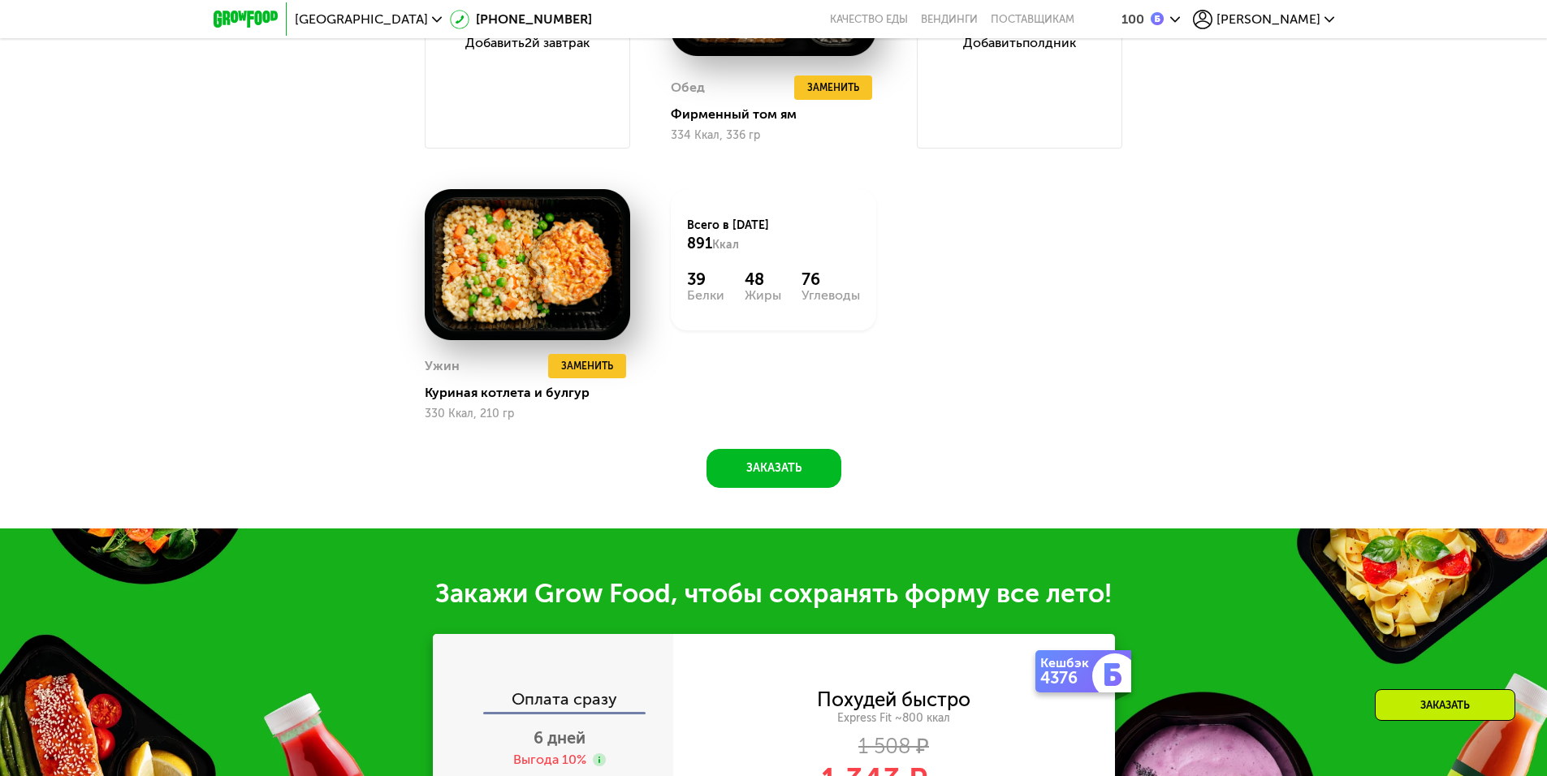
scroll to position [2111, 0]
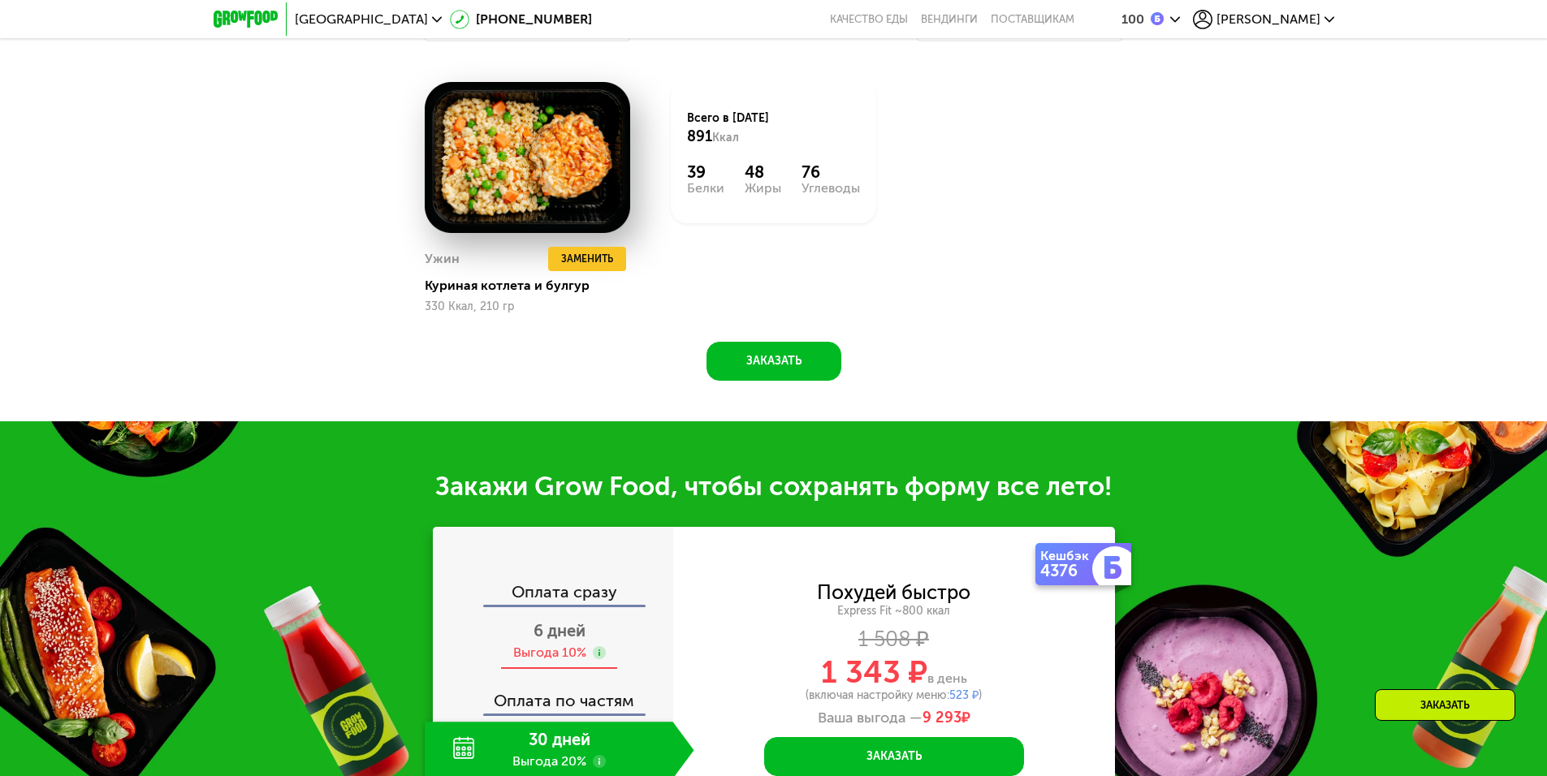
click at [608, 637] on div "6 дней Выгода 10%" at bounding box center [560, 641] width 270 height 57
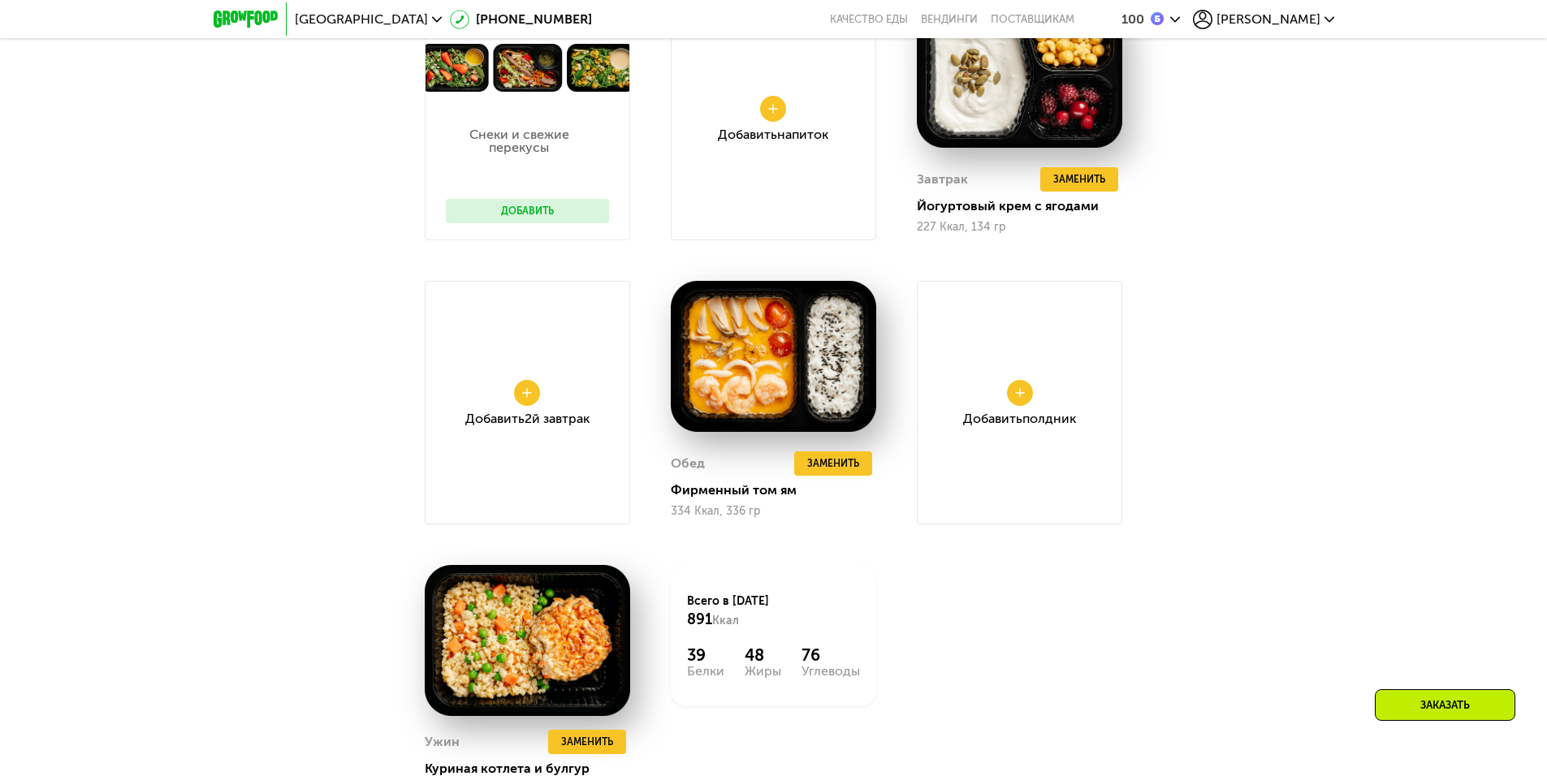
scroll to position [1949, 0]
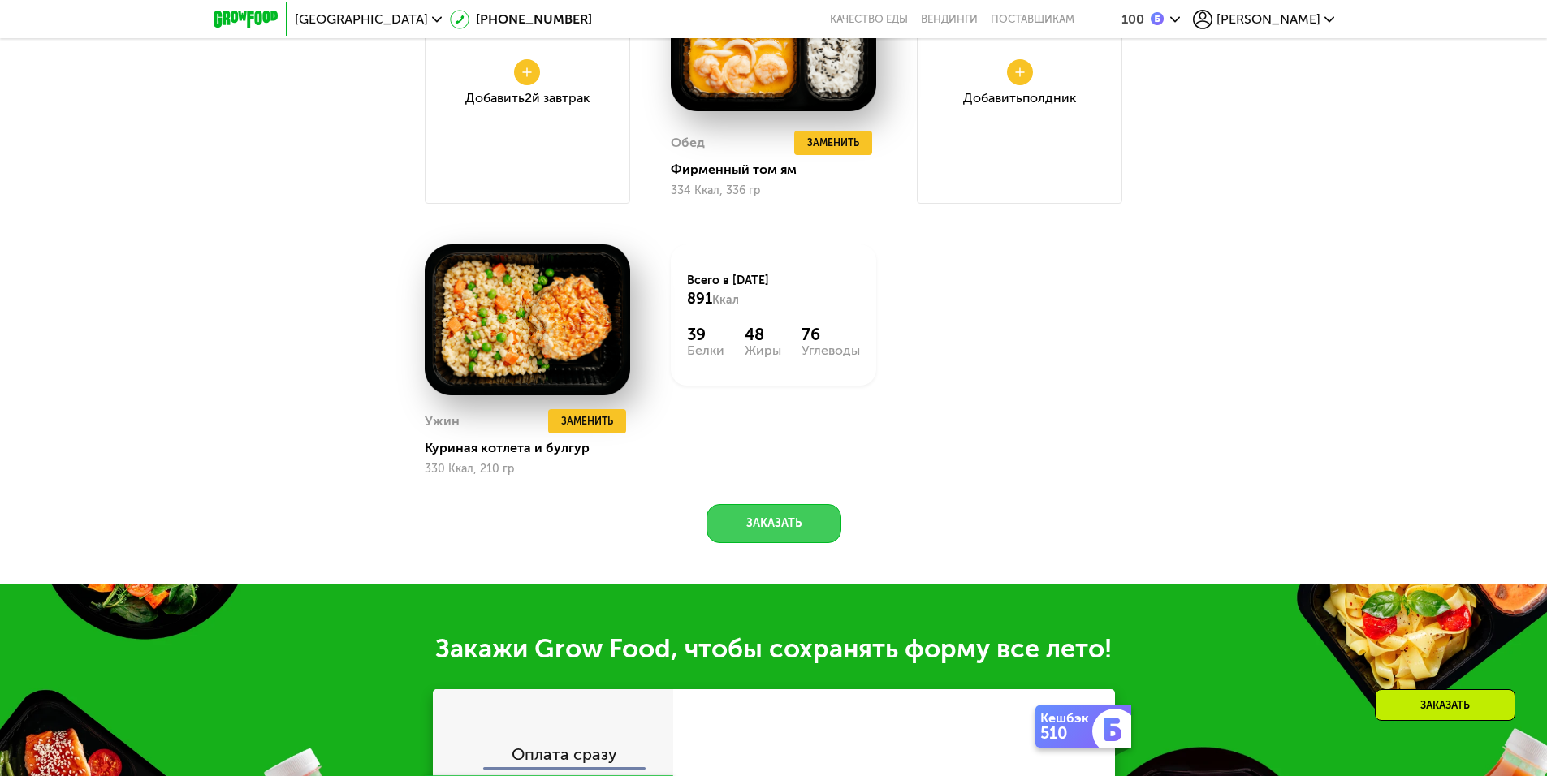
click at [805, 529] on button "Заказать" at bounding box center [773, 523] width 135 height 39
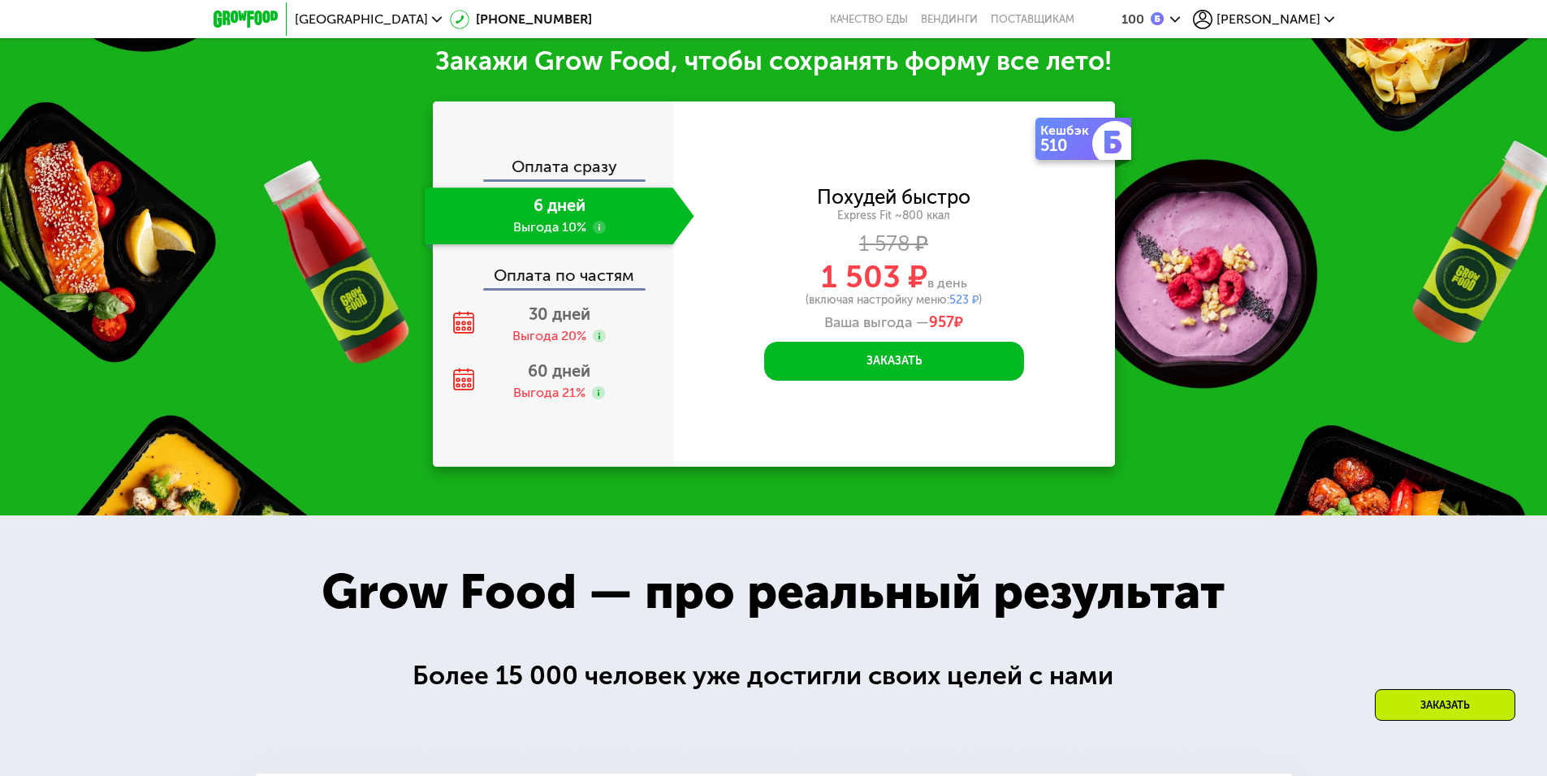
scroll to position [2538, 0]
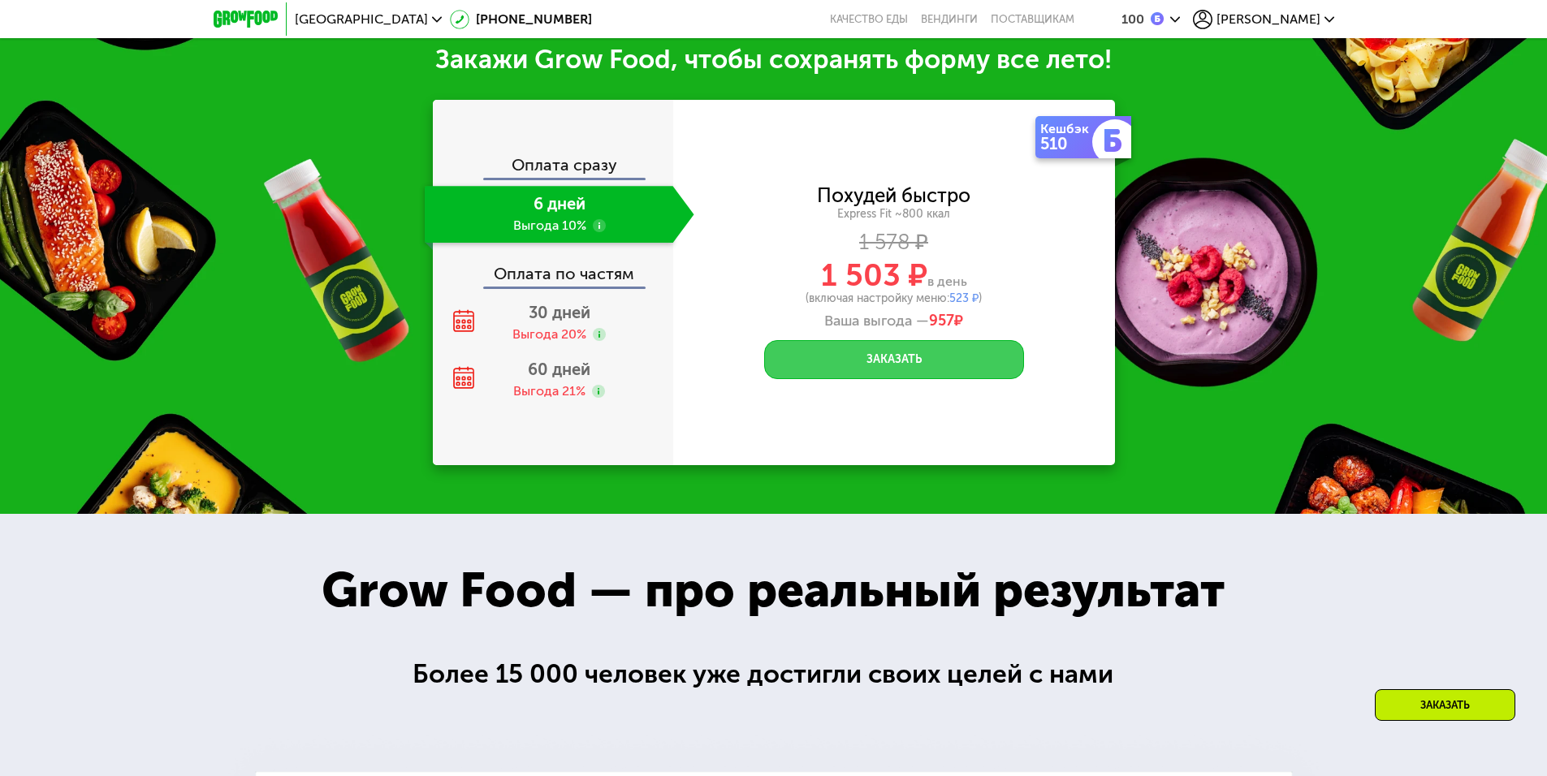
click at [919, 373] on button "Заказать" at bounding box center [894, 359] width 260 height 39
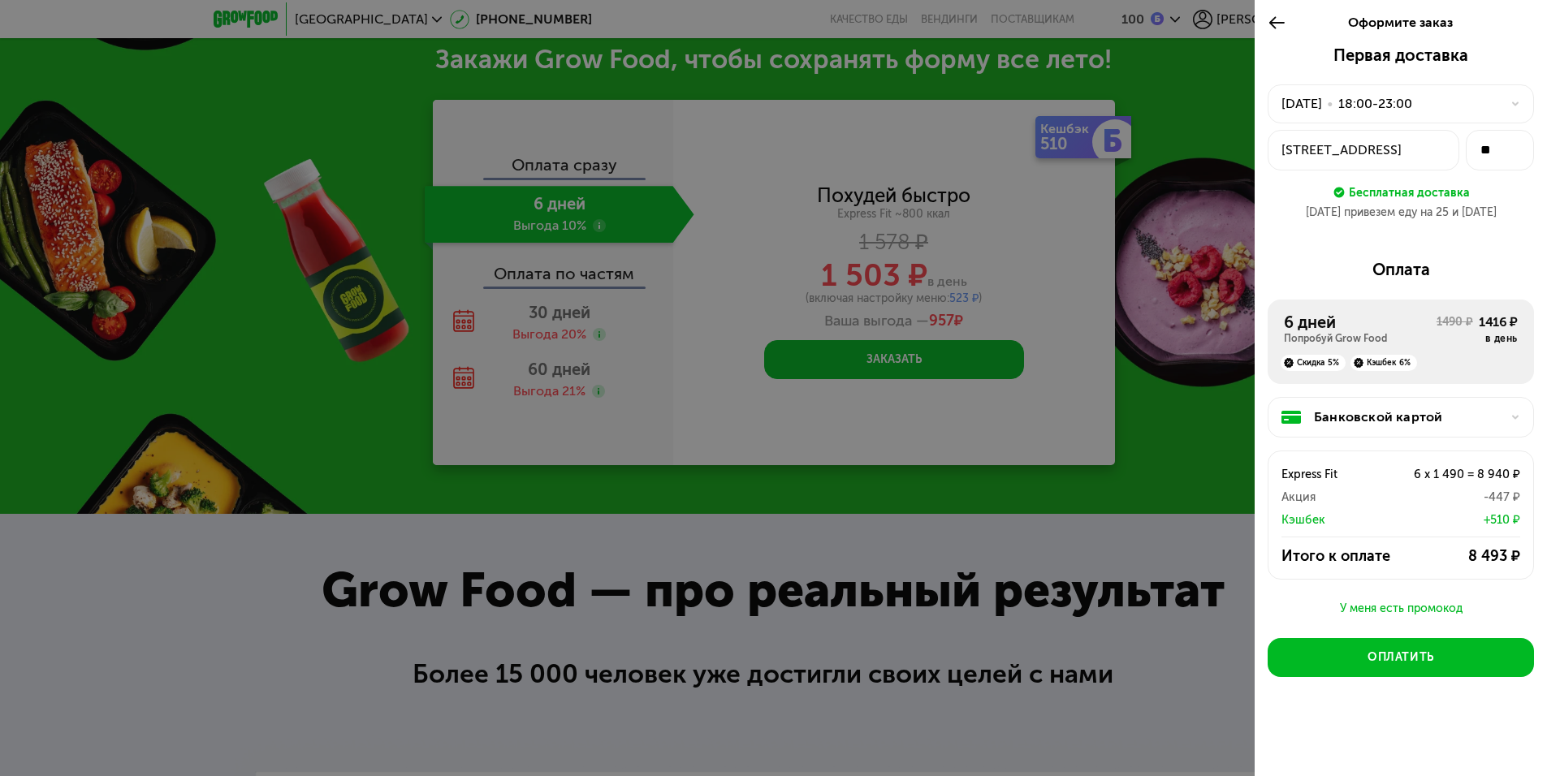
click at [1409, 607] on div "У меня есть промокод" at bounding box center [1400, 608] width 266 height 19
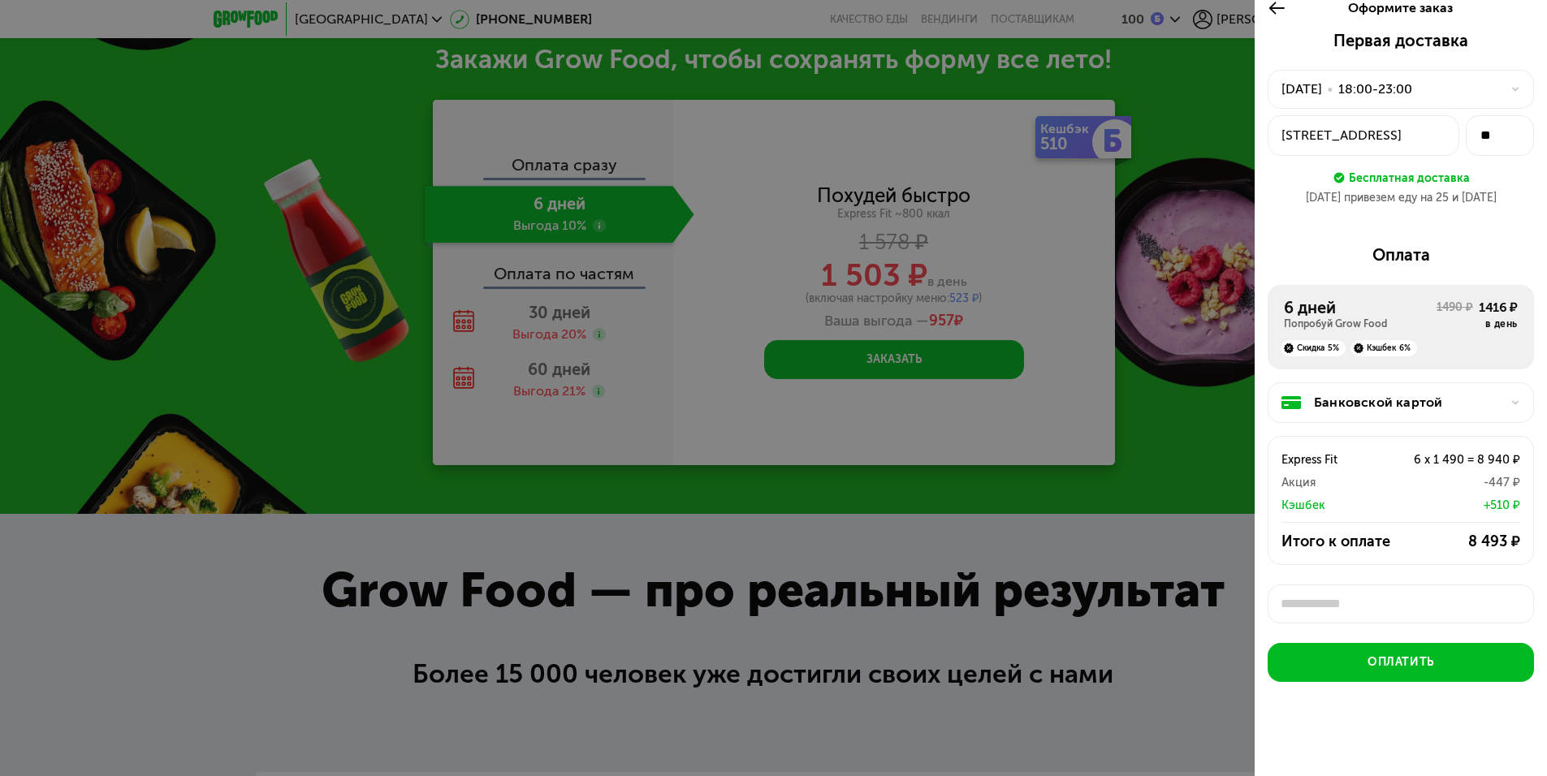
scroll to position [6, 0]
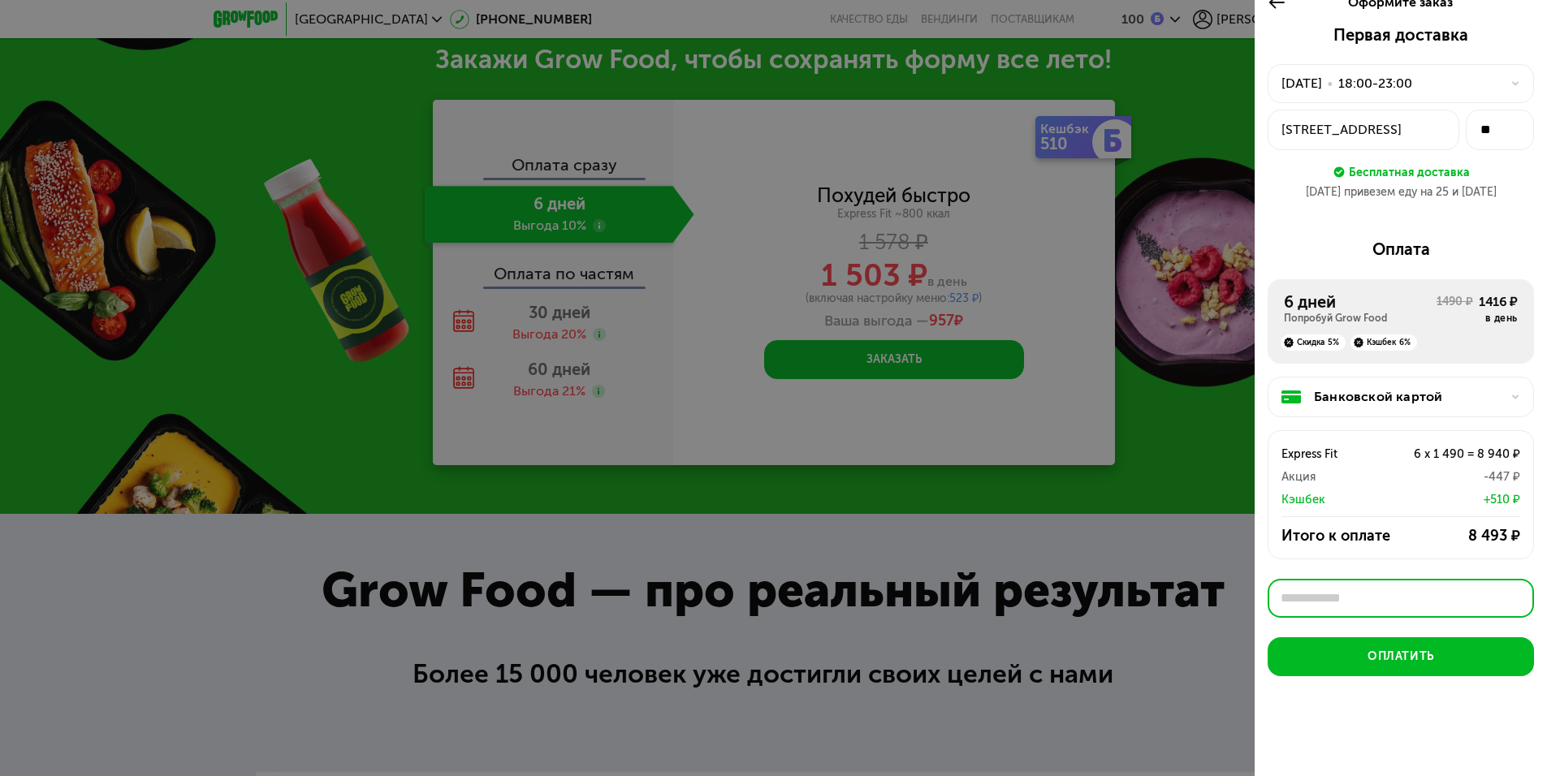
paste input "**********"
type input "**********"
click at [1472, 593] on div "Применить" at bounding box center [1489, 598] width 62 height 16
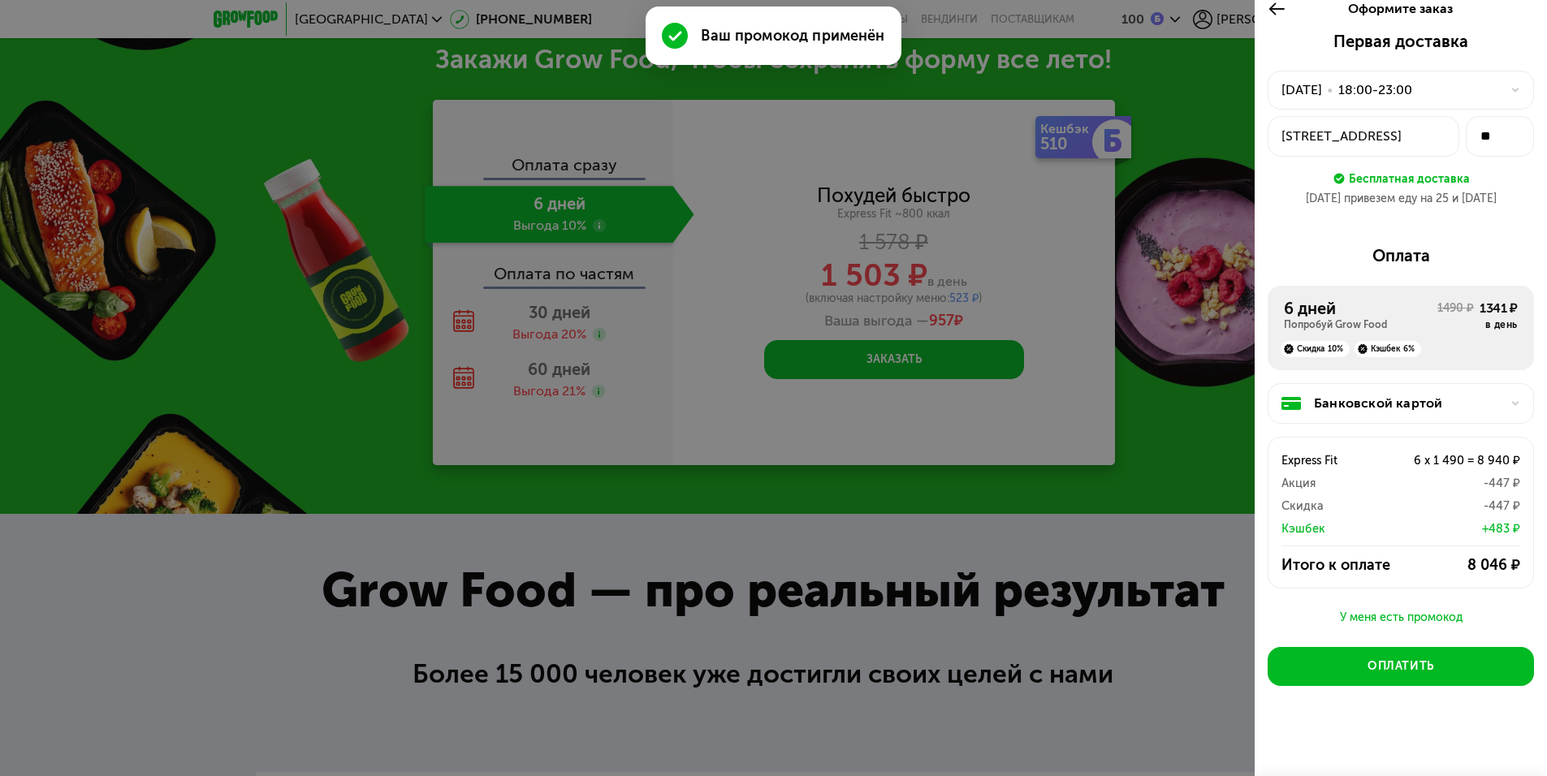
scroll to position [18, 0]
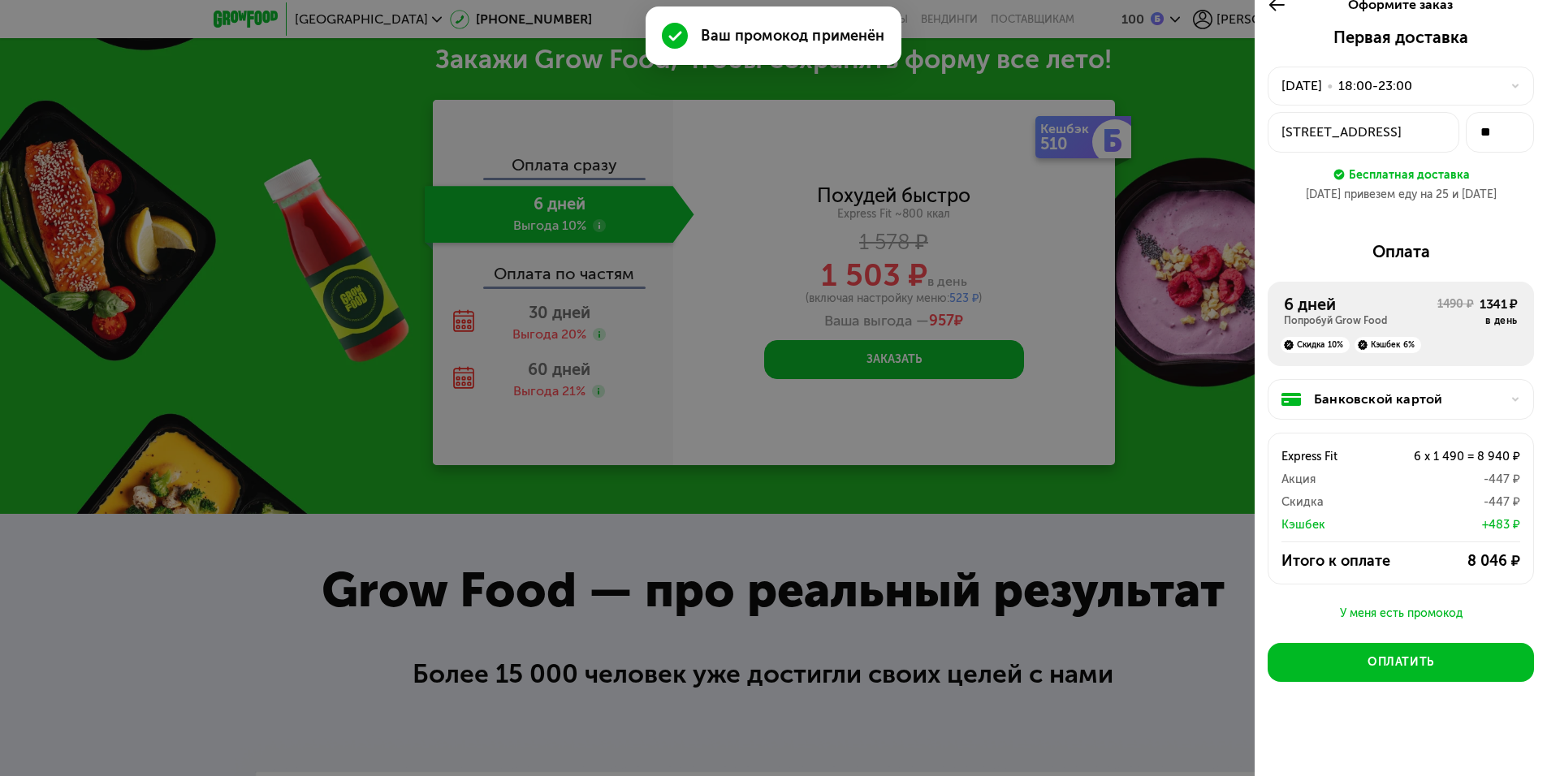
click at [1431, 392] on div "Банковской картой" at bounding box center [1407, 399] width 187 height 19
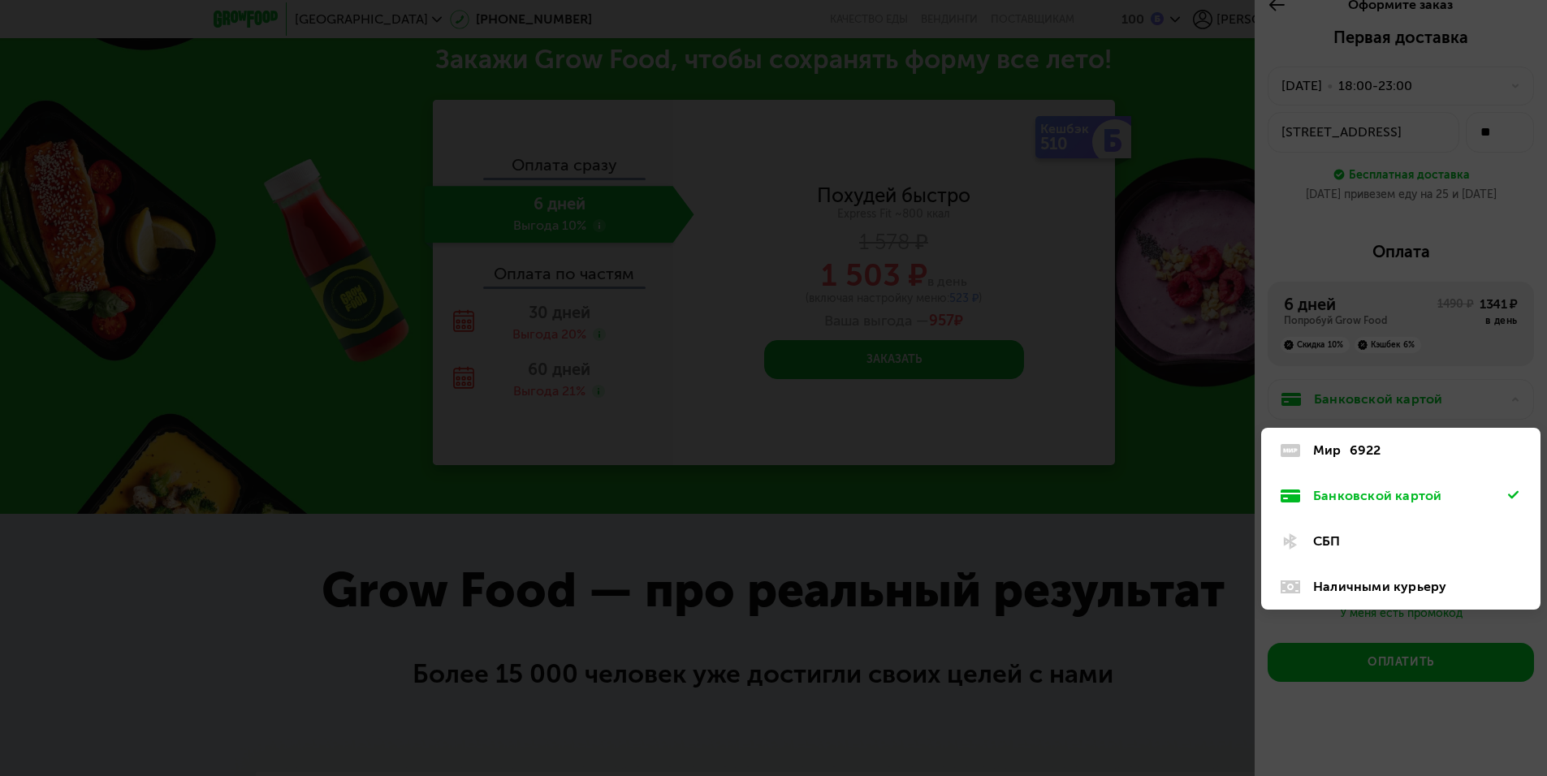
click at [1392, 451] on div "Мир 6922" at bounding box center [1410, 450] width 195 height 19
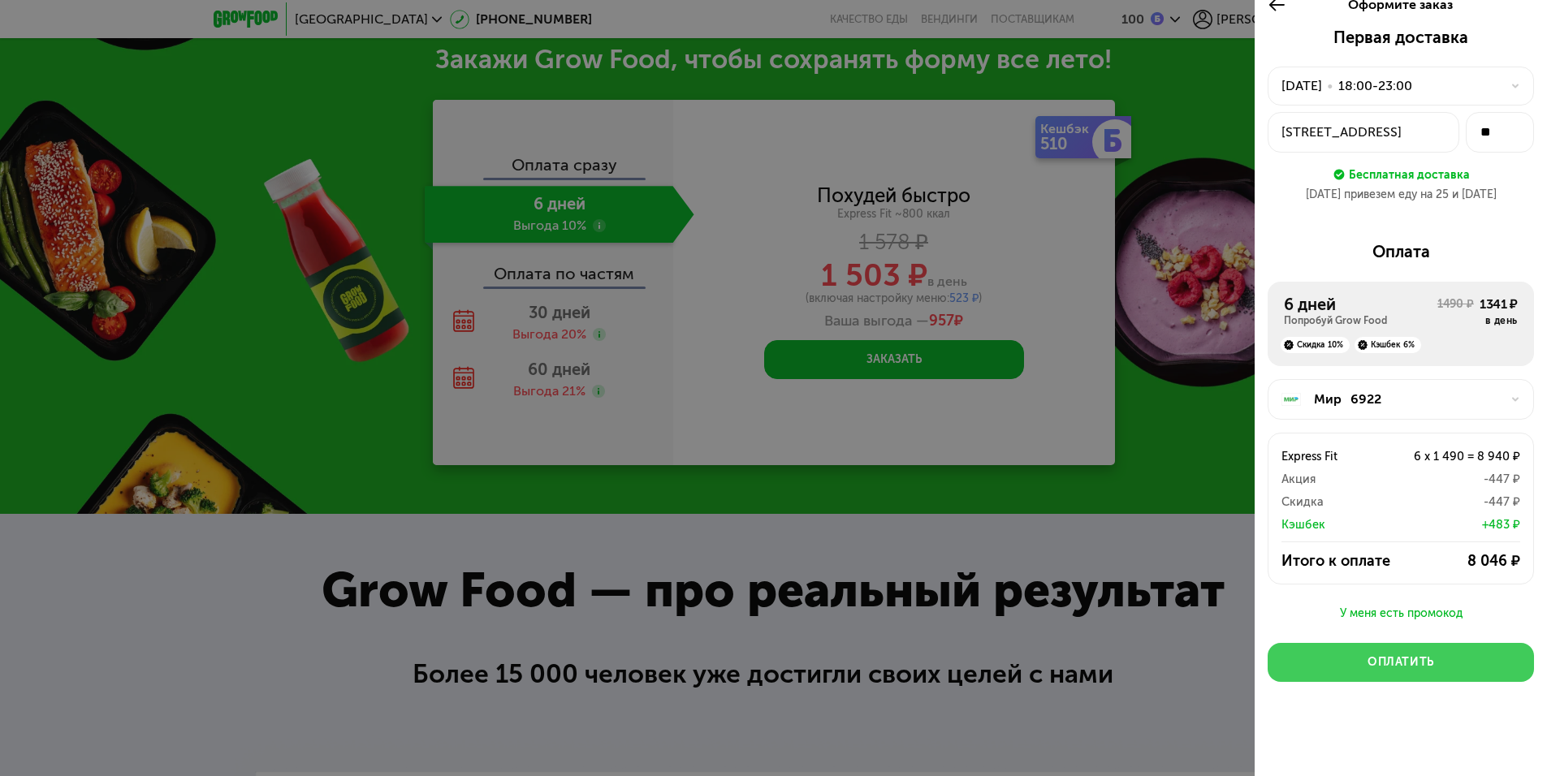
click at [1401, 656] on div "Оплатить" at bounding box center [1400, 662] width 67 height 16
